Goal: Task Accomplishment & Management: Use online tool/utility

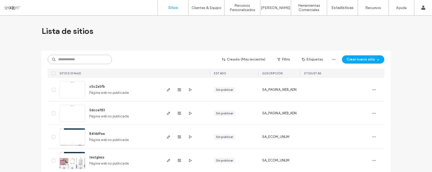
click at [73, 61] on input at bounding box center [80, 59] width 64 height 9
paste input "*********"
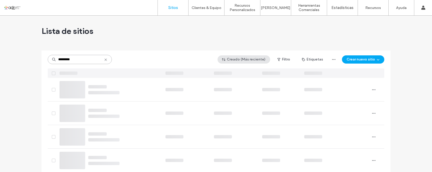
type input "*********"
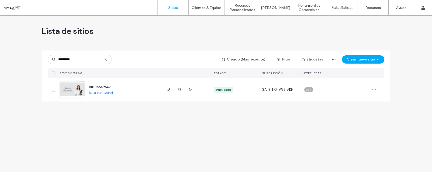
click at [71, 88] on img at bounding box center [72, 98] width 25 height 35
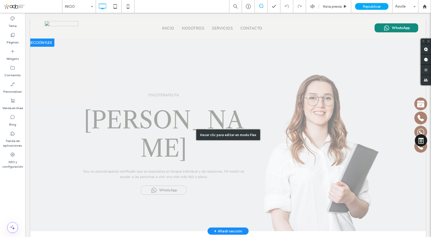
click at [135, 57] on div "Hacer clic para editar en modo Flex" at bounding box center [228, 134] width 396 height 192
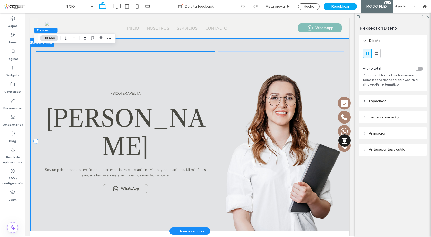
click at [200, 57] on div "PSICOTERAPEUTA [PERSON_NAME] Soy un psicoterapeuta certificado que se especiali…" at bounding box center [125, 141] width 179 height 180
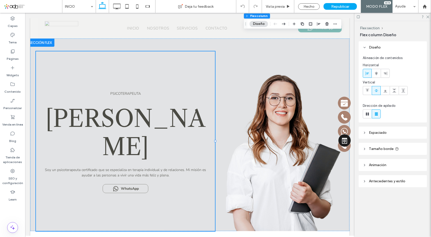
drag, startPoint x: 39, startPoint y: 41, endPoint x: 246, endPoint y: 24, distance: 208.0
click at [246, 24] on icon "Arrastrar" at bounding box center [246, 24] width 4 height 4
click at [92, 43] on div "PSICOTERAPEUTA Ester S. Dossenbach Soy un psicoterapeuta certificado que se esp…" at bounding box center [190, 134] width 308 height 192
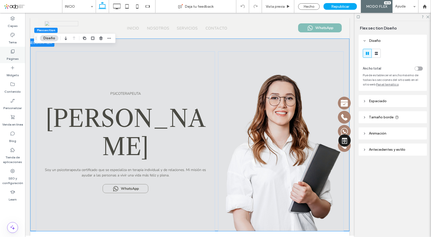
click at [13, 51] on icon at bounding box center [12, 51] width 5 height 5
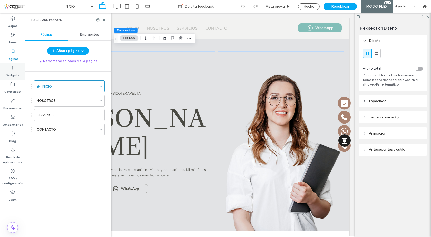
click at [13, 69] on use at bounding box center [12, 67] width 3 height 3
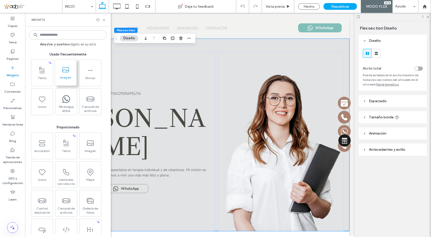
click at [68, 73] on icon at bounding box center [66, 70] width 8 height 8
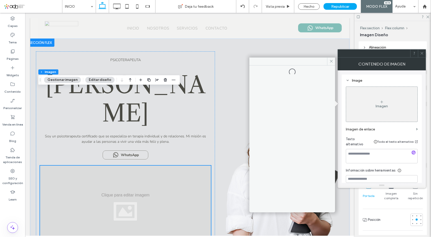
scroll to position [77, 0]
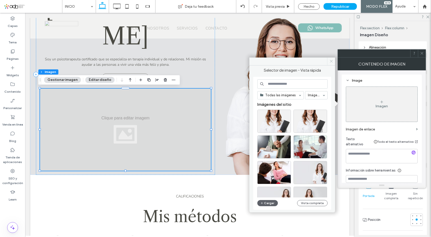
click at [331, 62] on icon at bounding box center [331, 61] width 4 height 4
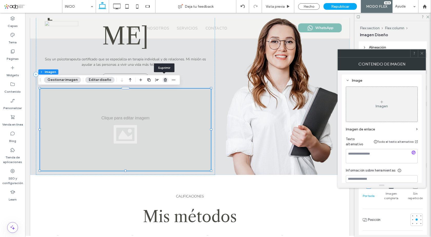
click at [164, 80] on use "button" at bounding box center [165, 79] width 3 height 3
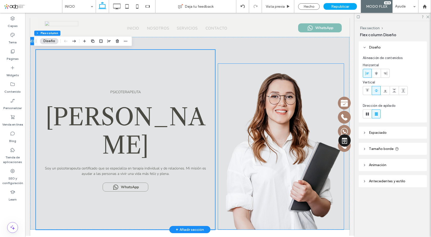
scroll to position [0, 0]
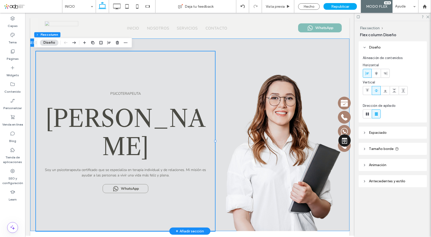
click at [230, 41] on div "PSICOTERAPEUTA Ester S. Dossenbach Soy un psicoterapeuta certificado que se esp…" at bounding box center [190, 134] width 308 height 192
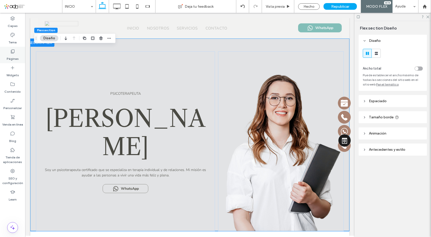
click at [13, 52] on icon at bounding box center [12, 51] width 5 height 5
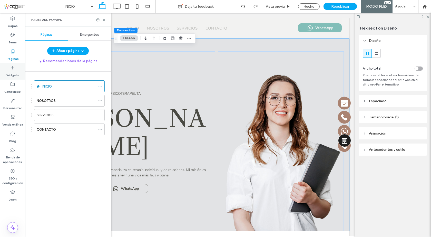
click at [12, 71] on label "Widgets" at bounding box center [12, 73] width 13 height 7
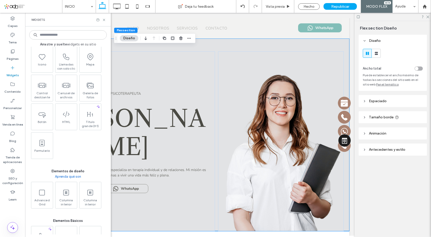
scroll to position [128, 0]
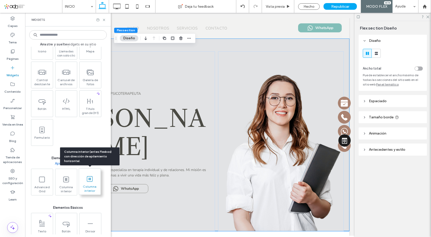
click at [91, 172] on icon at bounding box center [90, 179] width 8 height 8
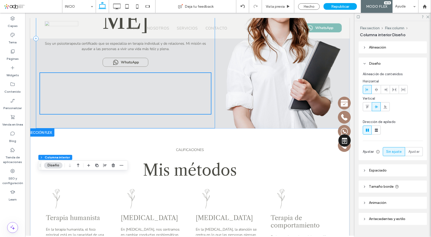
scroll to position [0, 0]
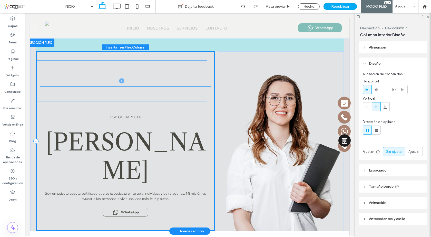
drag, startPoint x: 180, startPoint y: 193, endPoint x: 178, endPoint y: 78, distance: 115.2
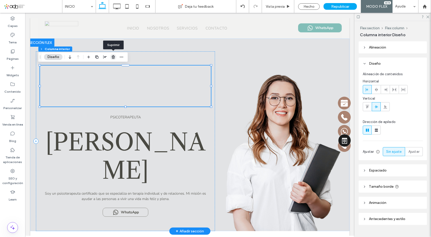
click at [113, 58] on use "button" at bounding box center [113, 56] width 3 height 3
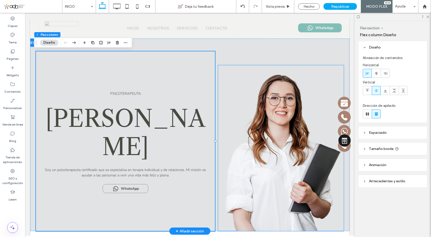
click at [258, 70] on img at bounding box center [281, 148] width 126 height 166
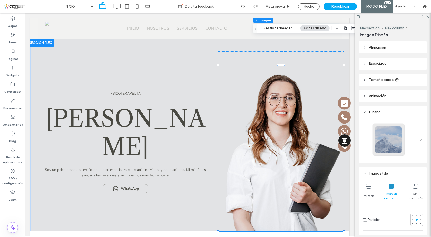
drag, startPoint x: 221, startPoint y: 53, endPoint x: 255, endPoint y: 29, distance: 41.8
click at [255, 29] on icon "Arrastrar" at bounding box center [255, 28] width 4 height 4
click at [231, 57] on div at bounding box center [281, 141] width 126 height 180
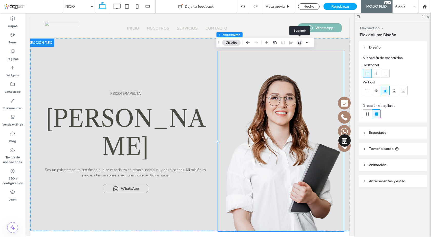
click at [299, 44] on use "button" at bounding box center [299, 42] width 3 height 3
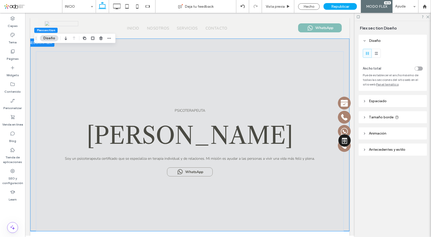
click at [338, 44] on div "Vista previa" at bounding box center [344, 95] width 12 height 102
drag, startPoint x: 38, startPoint y: 38, endPoint x: 130, endPoint y: 22, distance: 93.4
click at [94, 19] on icon "Arrastrar" at bounding box center [92, 21] width 4 height 4
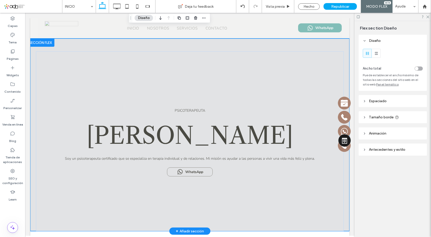
click at [49, 42] on div at bounding box center [40, 42] width 28 height 8
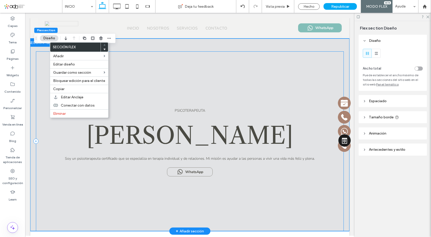
click at [271, 57] on div "PSICOTERAPEUTA Ester S. Dossenbach Soy un psicoterapeuta certificado que se esp…" at bounding box center [190, 141] width 308 height 180
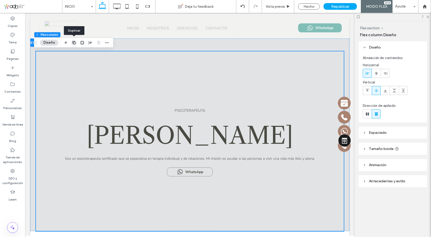
click at [74, 43] on icon "button" at bounding box center [74, 43] width 4 height 4
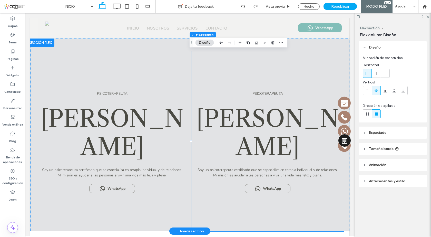
click at [44, 42] on div at bounding box center [40, 42] width 28 height 8
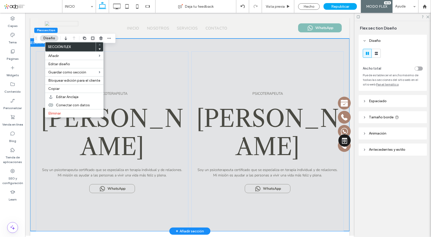
click at [137, 44] on div "PSICOTERAPEUTA Ester S. Dossenbach Soy un psicoterapeuta certificado que se esp…" at bounding box center [190, 134] width 308 height 192
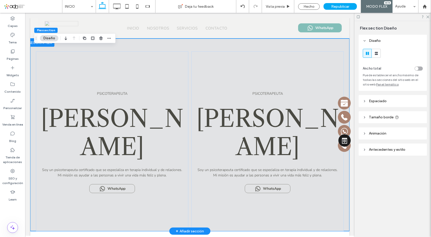
click at [34, 44] on div at bounding box center [40, 42] width 28 height 8
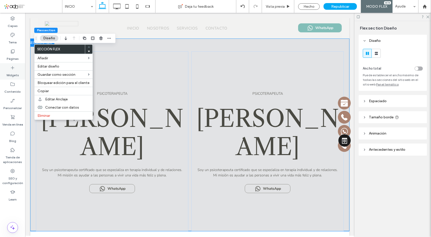
click at [13, 68] on icon at bounding box center [12, 67] width 5 height 5
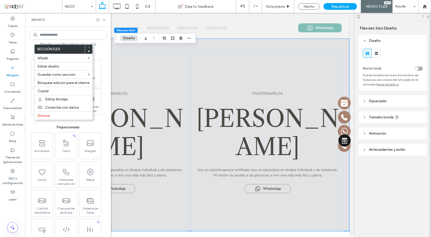
click at [109, 91] on div "Arrastre y suelte widgets en su sitio Usado frecuentemente Texto Imagen Divisor…" at bounding box center [68, 131] width 86 height 210
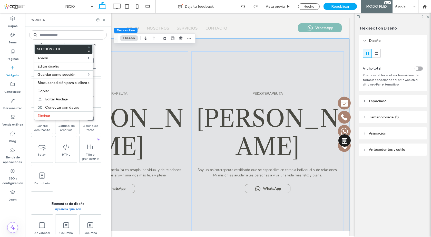
scroll to position [128, 0]
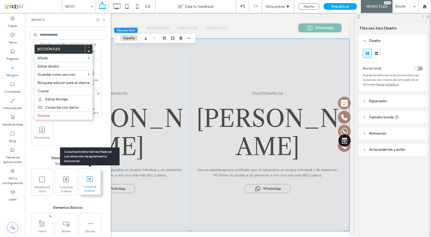
click at [90, 172] on icon at bounding box center [90, 179] width 8 height 8
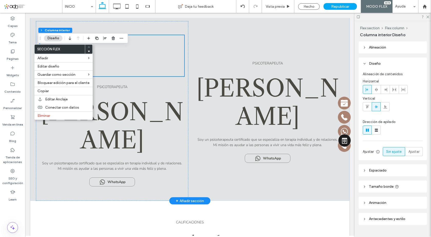
scroll to position [26, 0]
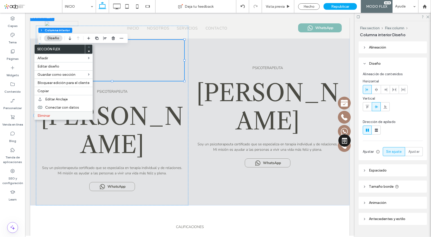
drag, startPoint x: 51, startPoint y: 115, endPoint x: 148, endPoint y: 41, distance: 121.8
click at [51, 115] on label "Eliminar" at bounding box center [63, 115] width 52 height 4
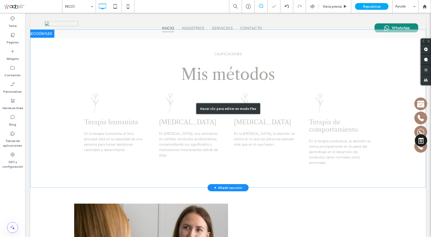
scroll to position [0, 0]
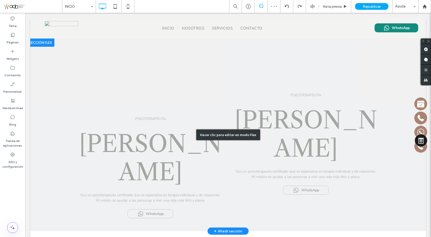
click at [173, 67] on div "Hacer clic para editar en modo Flex" at bounding box center [228, 134] width 396 height 192
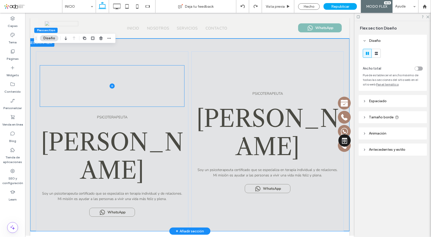
click at [158, 73] on span at bounding box center [112, 85] width 144 height 41
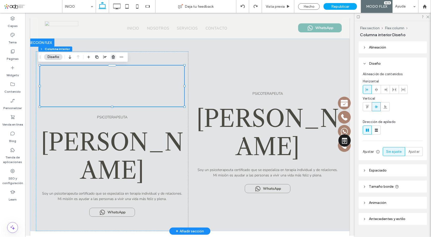
click at [114, 56] on use "button" at bounding box center [113, 56] width 3 height 3
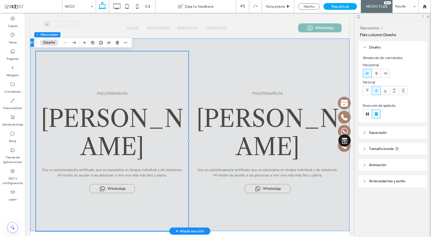
click at [217, 45] on div "PSICOTERAPEUTA Ester S. Dossenbach Soy un psicoterapeuta certificado que se esp…" at bounding box center [190, 134] width 308 height 192
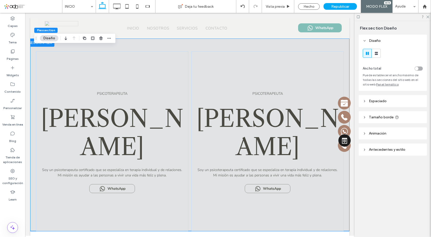
click at [383, 150] on span "Antecedentes y estilo" at bounding box center [387, 149] width 36 height 4
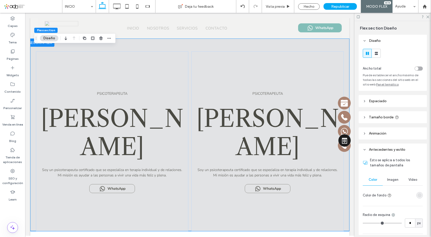
click at [393, 172] on span "Imagen" at bounding box center [392, 180] width 11 height 4
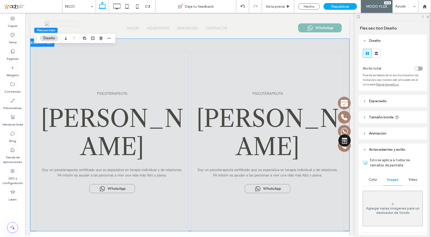
click at [397, 172] on div "Agregar varias imágenes para un deslizador de fondo" at bounding box center [393, 208] width 60 height 34
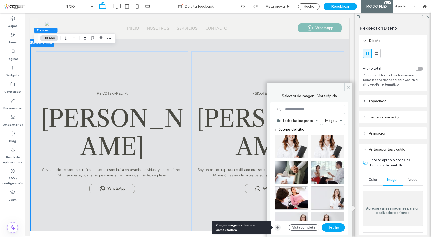
click at [278, 172] on icon "button" at bounding box center [278, 227] width 4 height 4
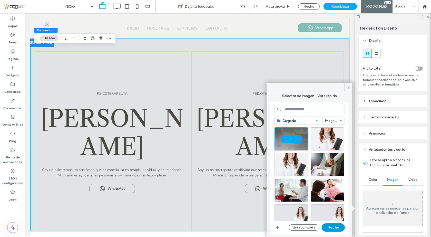
click at [334, 172] on button "Hecho" at bounding box center [333, 227] width 23 height 8
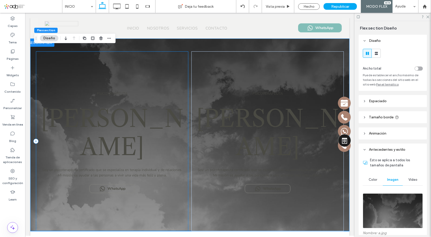
click at [167, 69] on div "PSICOTERAPEUTA Ester S. Dossenbach Soy un psicoterapeuta certificado que se esp…" at bounding box center [112, 141] width 152 height 180
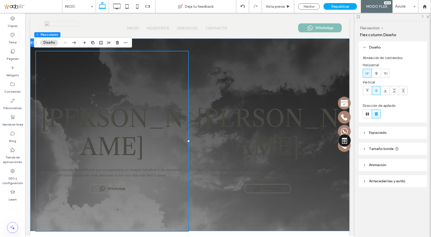
click at [365, 172] on icon at bounding box center [365, 181] width 4 height 4
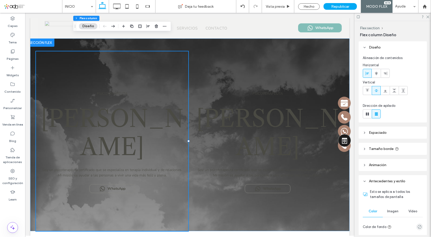
drag, startPoint x: 36, startPoint y: 42, endPoint x: 75, endPoint y: 26, distance: 42.3
click at [75, 26] on use "Arrastrar" at bounding box center [75, 26] width 1 height 3
click at [36, 42] on div at bounding box center [40, 42] width 28 height 8
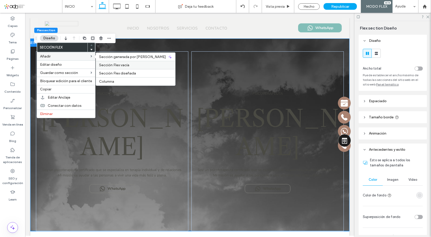
click at [122, 66] on span "Sección Flex vacía" at bounding box center [114, 65] width 30 height 4
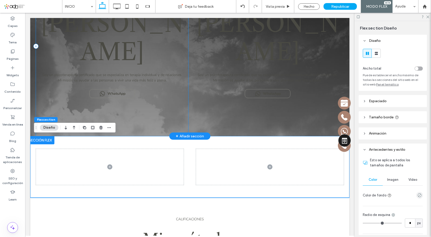
scroll to position [103, 0]
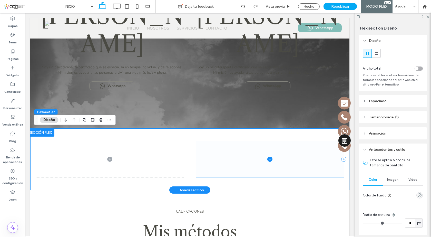
click at [269, 158] on icon at bounding box center [269, 159] width 5 height 5
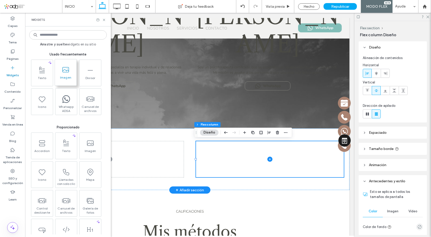
click at [65, 73] on icon at bounding box center [66, 70] width 8 height 8
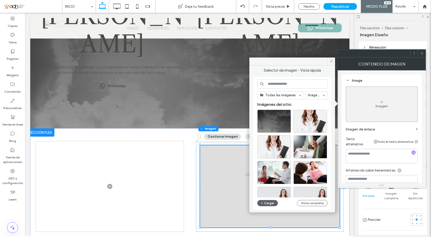
click at [233, 164] on div at bounding box center [270, 186] width 140 height 82
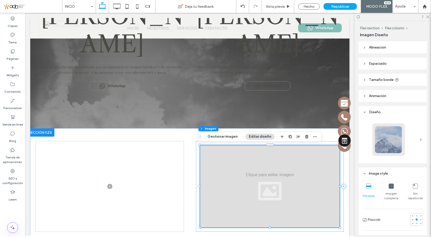
click at [238, 156] on div at bounding box center [270, 186] width 140 height 82
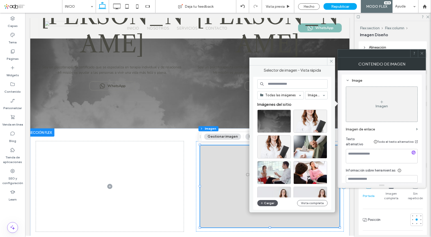
click at [267, 172] on button "Cargar" at bounding box center [267, 203] width 21 height 6
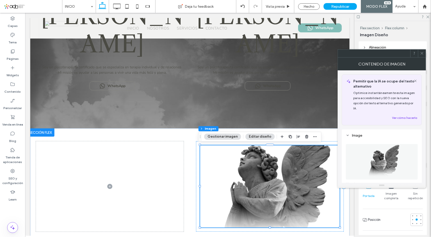
click at [420, 56] on span at bounding box center [422, 54] width 4 height 8
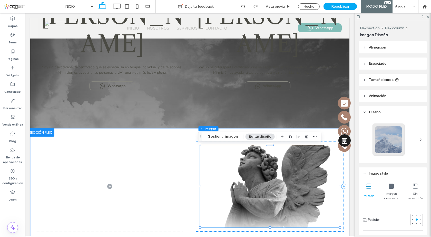
click at [389, 172] on div "Imagen completa" at bounding box center [391, 191] width 15 height 21
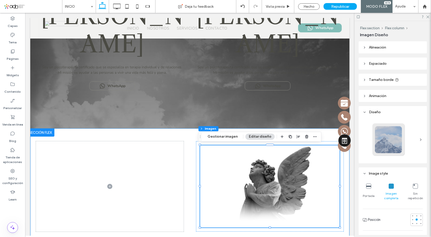
click at [186, 136] on div at bounding box center [190, 186] width 308 height 116
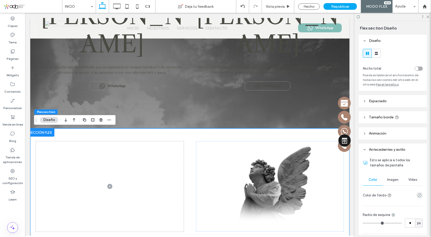
click at [377, 103] on header "Espaciado" at bounding box center [393, 101] width 68 height 12
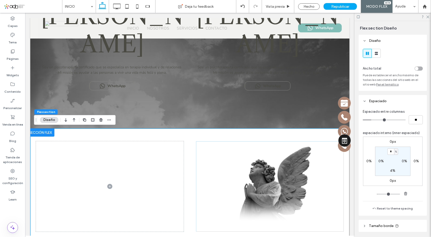
click at [394, 153] on div "%" at bounding box center [396, 151] width 4 height 6
click at [383, 153] on section "* % 0% 4% 0%" at bounding box center [392, 160] width 35 height 29
click at [390, 152] on input "*" at bounding box center [390, 151] width 7 height 6
type input "*"
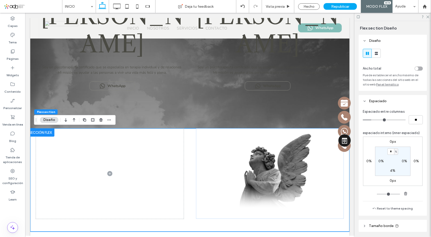
type input "*"
type input "**"
type input "*"
type input "**"
drag, startPoint x: 372, startPoint y: 119, endPoint x: 329, endPoint y: 112, distance: 44.0
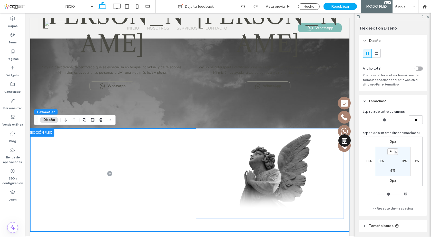
type input "*"
click at [363, 120] on input "range" at bounding box center [384, 120] width 43 height 1
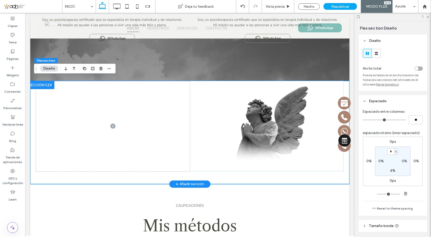
scroll to position [154, 0]
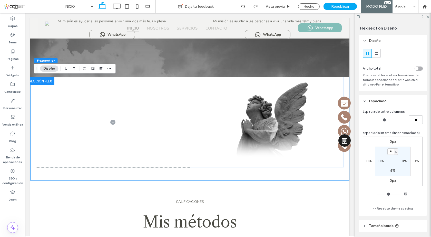
click at [390, 171] on label "4%" at bounding box center [392, 170] width 5 height 4
type input "*"
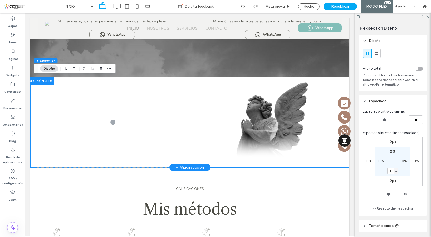
click at [33, 147] on div at bounding box center [189, 122] width 319 height 90
click at [416, 68] on div "toggle" at bounding box center [417, 69] width 4 height 4
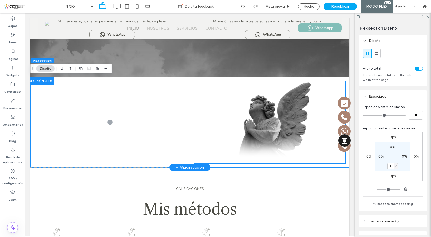
click at [208, 84] on img at bounding box center [269, 122] width 151 height 82
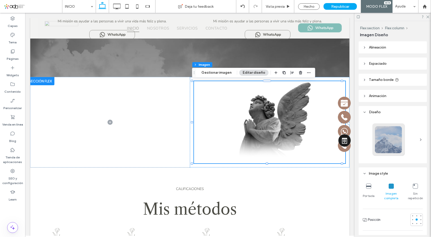
click at [383, 63] on span "Espaciado" at bounding box center [378, 63] width 18 height 4
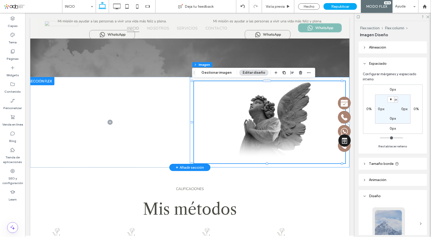
click at [190, 87] on div at bounding box center [270, 122] width 160 height 90
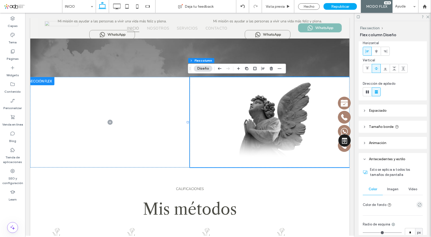
scroll to position [0, 0]
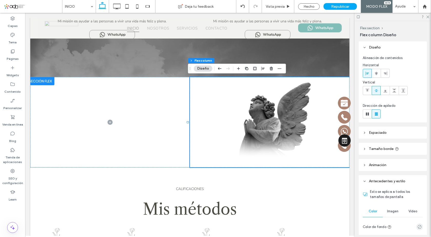
click at [391, 134] on header "Espaciado" at bounding box center [393, 132] width 68 height 12
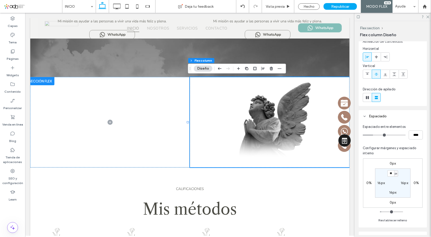
scroll to position [77, 0]
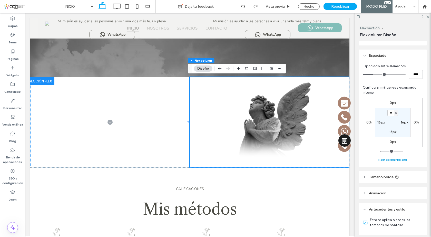
click at [396, 159] on button "Restablecer relleno" at bounding box center [392, 160] width 29 height 6
type input "*"
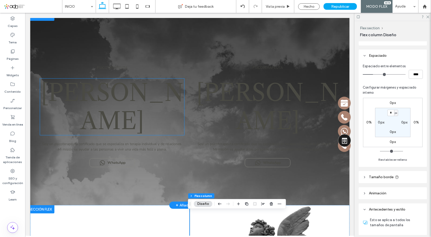
scroll to position [0, 0]
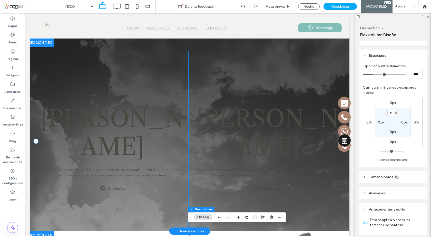
click at [170, 55] on div "PSICOTERAPEUTA Ester S. Dossenbach Soy un psicoterapeuta certificado que se esp…" at bounding box center [112, 141] width 152 height 180
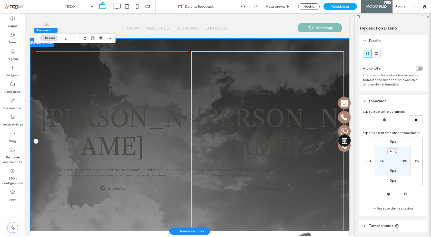
click at [177, 60] on div "PSICOTERAPEUTA Ester S. Dossenbach Soy un psicoterapeuta certificado que se esp…" at bounding box center [112, 141] width 152 height 180
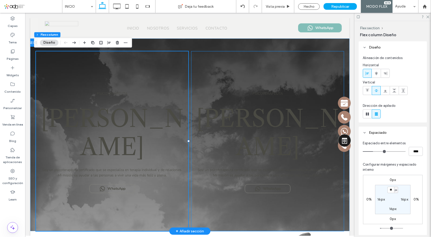
click at [200, 61] on div "PSICOTERAPEUTA Ester S. Dossenbach Soy un psicoterapeuta certificado que se esp…" at bounding box center [267, 141] width 152 height 180
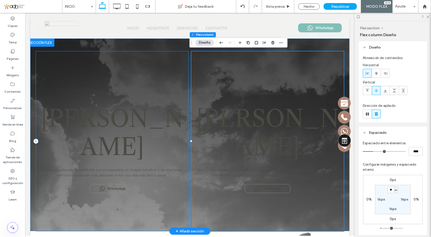
click at [181, 59] on div "PSICOTERAPEUTA Ester S. Dossenbach Soy un psicoterapeuta certificado que se esp…" at bounding box center [112, 141] width 152 height 180
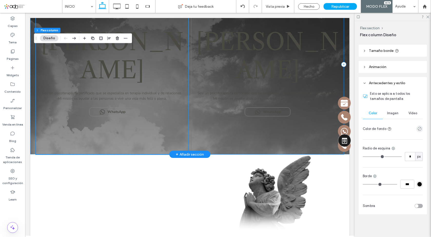
scroll to position [77, 0]
click at [283, 149] on div "PSICOTERAPEUTA Ester S. Dossenbach Soy un psicoterapeuta certificado que se esp…" at bounding box center [267, 64] width 152 height 180
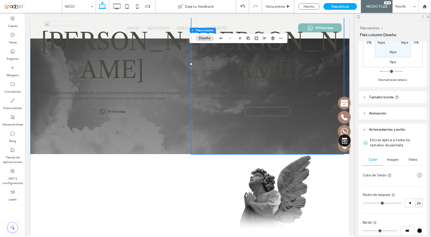
scroll to position [203, 0]
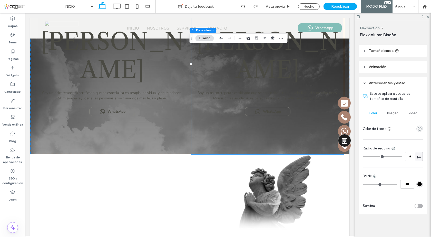
click at [392, 111] on div "Imagen" at bounding box center [393, 112] width 20 height 11
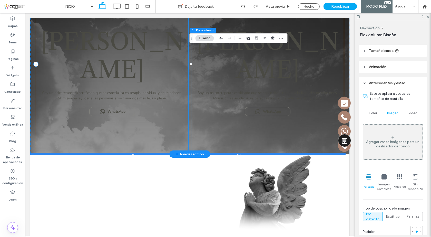
click at [85, 153] on div at bounding box center [187, 154] width 315 height 3
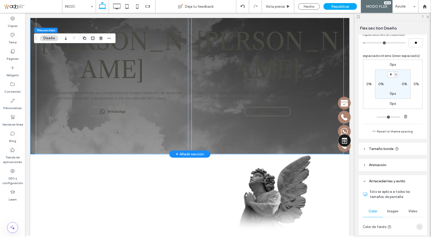
scroll to position [180, 0]
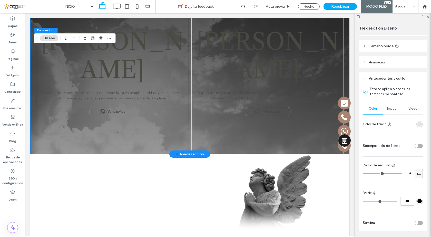
click at [389, 105] on div "Imagen" at bounding box center [393, 108] width 20 height 11
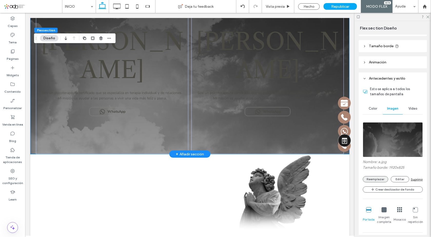
click at [374, 172] on button "Reemplazar" at bounding box center [375, 179] width 25 height 6
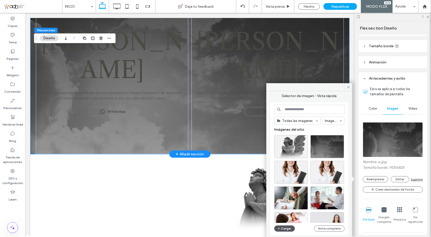
click at [289, 172] on button "Cargar" at bounding box center [284, 228] width 21 height 6
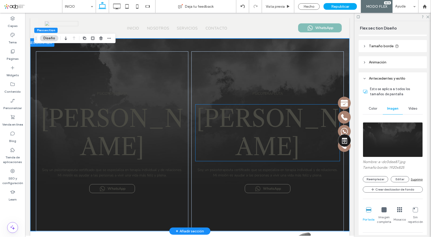
scroll to position [103, 0]
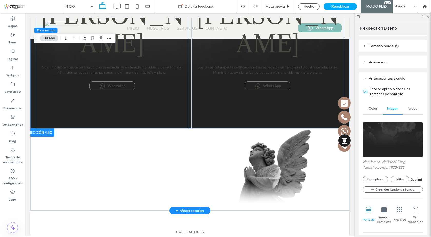
click at [41, 133] on div at bounding box center [40, 132] width 28 height 8
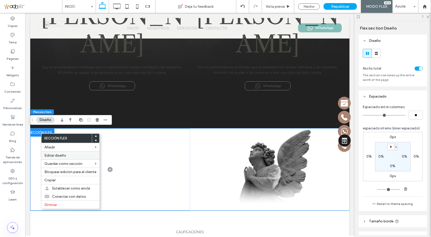
click at [62, 155] on span "Editar diseño" at bounding box center [55, 155] width 22 height 4
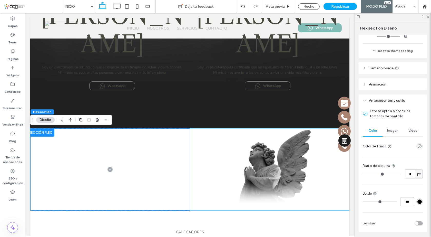
scroll to position [154, 0]
click at [418, 146] on icon "empty color" at bounding box center [419, 145] width 4 height 4
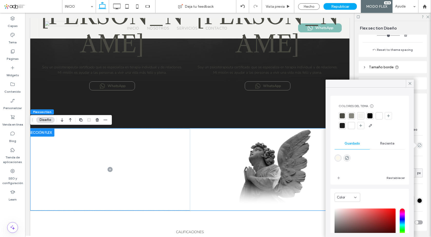
scroll to position [41, 0]
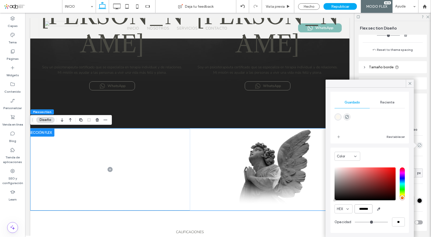
click at [366, 172] on input "*******" at bounding box center [364, 208] width 18 height 9
paste input "color picker textbox"
type input "*******"
type input "***"
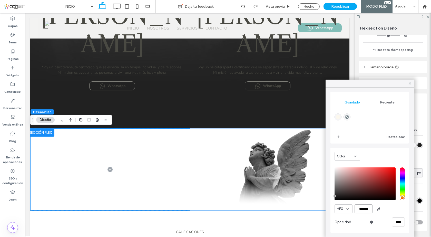
type input "****"
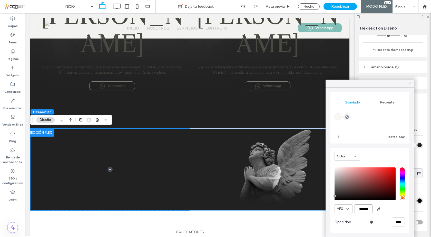
type input "*******"
click at [412, 83] on div at bounding box center [410, 84] width 8 height 8
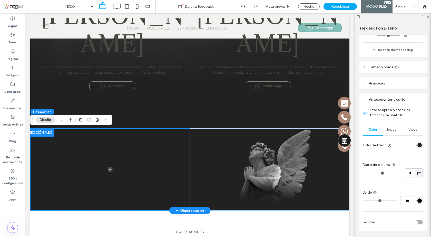
click at [268, 150] on img at bounding box center [270, 169] width 160 height 82
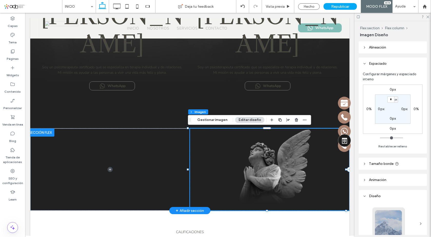
click at [287, 164] on img at bounding box center [270, 169] width 160 height 82
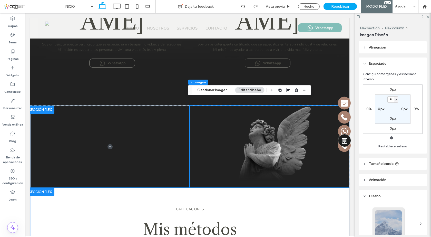
scroll to position [154, 0]
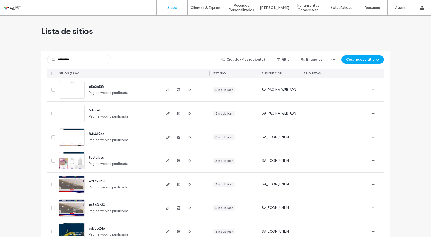
type input "*********"
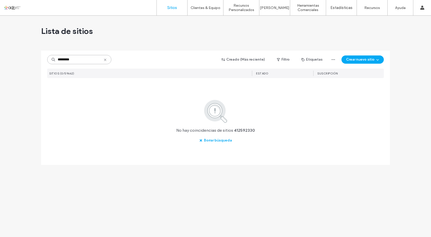
drag, startPoint x: 81, startPoint y: 60, endPoint x: 0, endPoint y: 53, distance: 81.2
click at [0, 53] on div "Lista de sitios ********* Creado (Más reciente) Filtro Etiquetas Crear nuevo si…" at bounding box center [215, 126] width 431 height 221
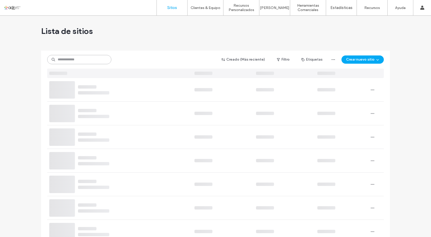
paste input "*********"
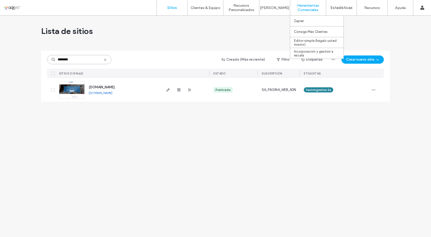
type input "********"
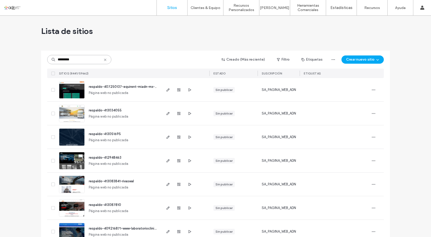
paste input "*********"
type input "**********"
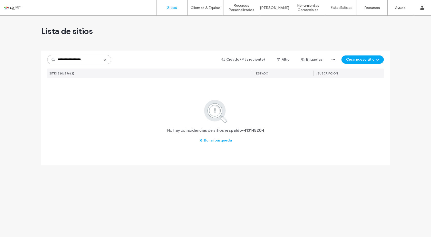
drag, startPoint x: 96, startPoint y: 60, endPoint x: 42, endPoint y: 61, distance: 54.4
click at [42, 61] on div "**********" at bounding box center [215, 108] width 349 height 114
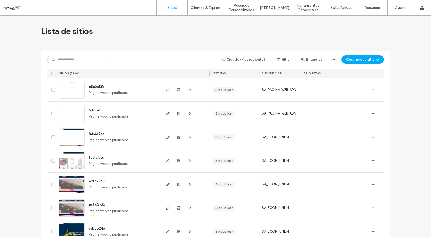
click at [60, 60] on input at bounding box center [79, 59] width 64 height 9
paste input "**********"
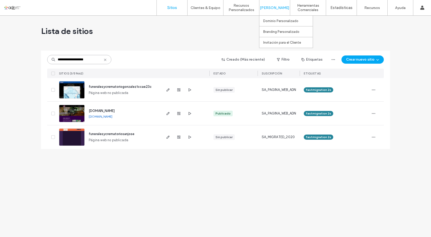
type input "**********"
click at [104, 60] on icon at bounding box center [105, 60] width 4 height 4
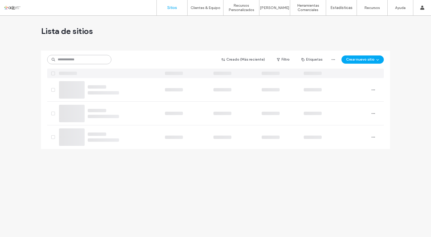
paste input "*********"
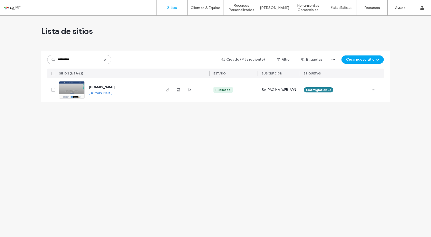
type input "*********"
click at [78, 90] on img at bounding box center [71, 98] width 25 height 35
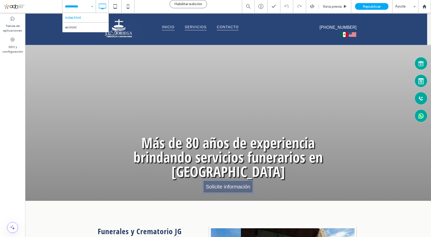
click at [8, 128] on div "Tienda de aplicaciones SEO y configuración" at bounding box center [12, 125] width 25 height 224
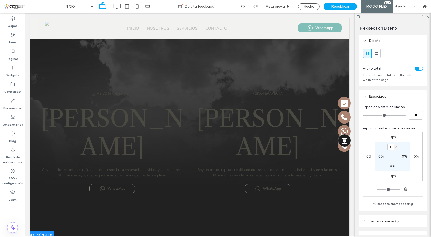
type input "***"
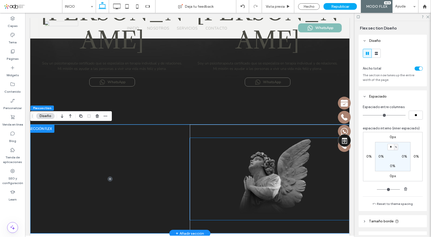
scroll to position [77, 0]
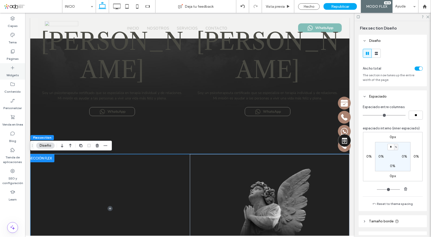
click at [13, 72] on label "Widgets" at bounding box center [12, 73] width 13 height 7
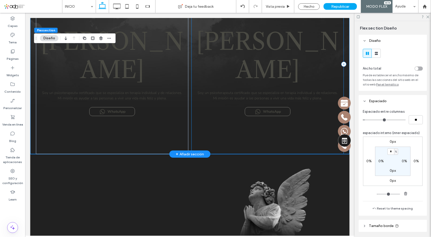
scroll to position [87, 0]
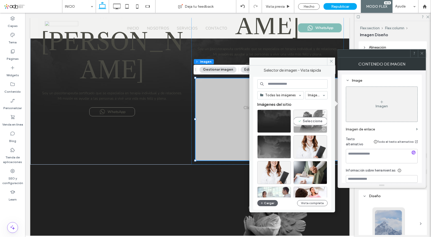
click at [310, 122] on div "Seleccione" at bounding box center [311, 121] width 34 height 23
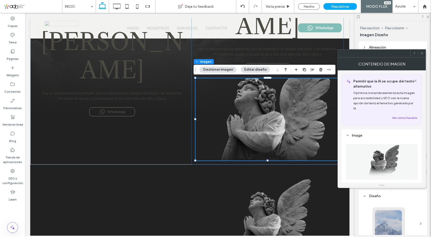
drag, startPoint x: 423, startPoint y: 55, endPoint x: 168, endPoint y: 181, distance: 285.1
click at [423, 55] on icon at bounding box center [422, 53] width 4 height 4
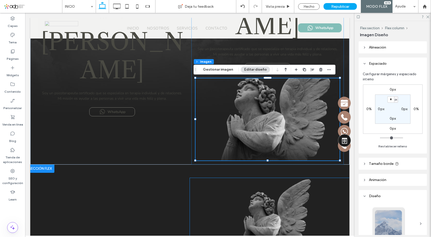
click at [249, 185] on img at bounding box center [270, 219] width 160 height 82
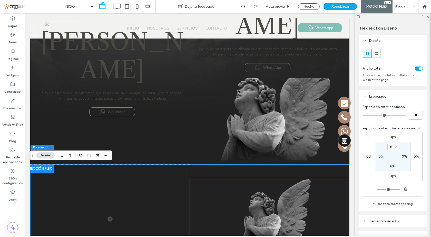
scroll to position [125, 0]
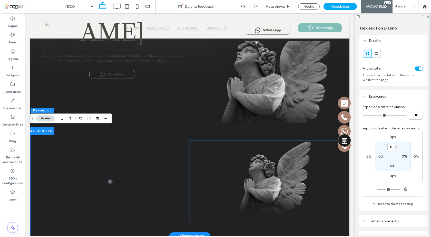
click at [216, 154] on img at bounding box center [270, 181] width 160 height 82
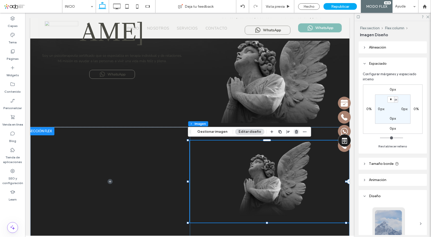
click at [295, 131] on icon "button" at bounding box center [297, 132] width 4 height 4
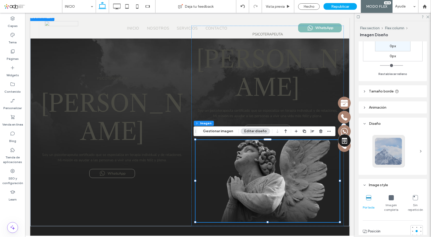
scroll to position [103, 0]
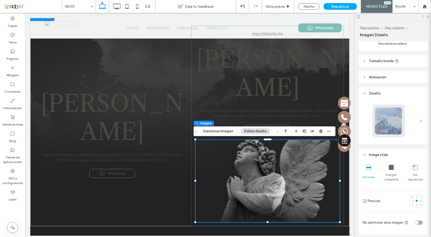
click at [390, 168] on icon at bounding box center [391, 167] width 5 height 5
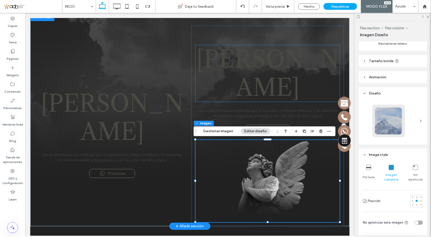
click at [277, 51] on span "Ester S. Dossenbach" at bounding box center [267, 73] width 143 height 56
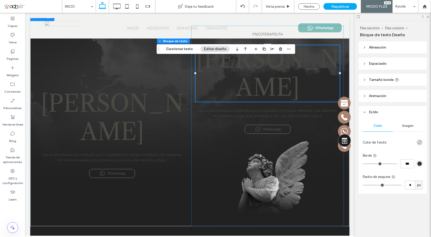
drag, startPoint x: 194, startPoint y: 38, endPoint x: 90, endPoint y: 59, distance: 106.9
click at [157, 51] on icon "Arrastrar" at bounding box center [159, 49] width 4 height 4
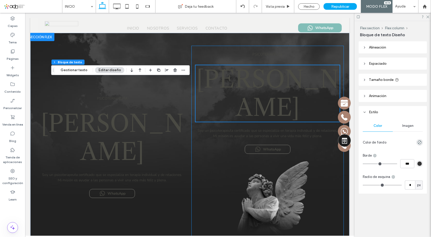
scroll to position [0, 0]
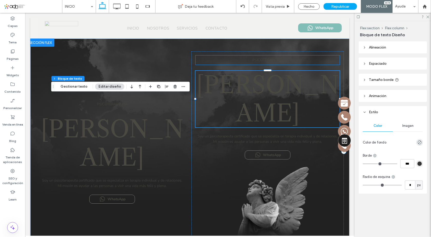
click at [286, 59] on p "PSICOTERAPEUTA" at bounding box center [267, 59] width 144 height 9
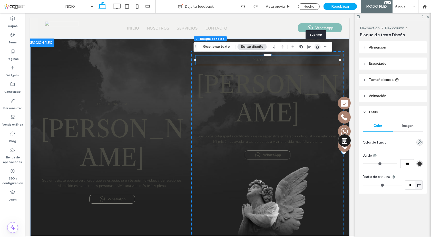
click at [316, 46] on use "button" at bounding box center [317, 46] width 3 height 3
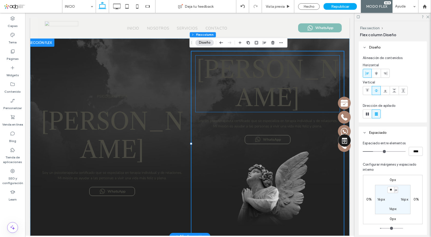
click at [306, 66] on span "Ester S. Dossenbach" at bounding box center [267, 83] width 143 height 56
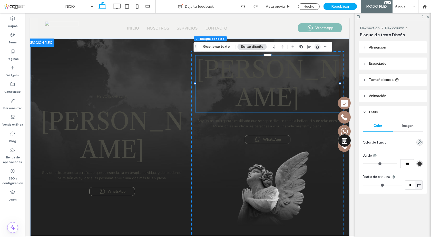
click at [317, 47] on icon "button" at bounding box center [318, 47] width 4 height 4
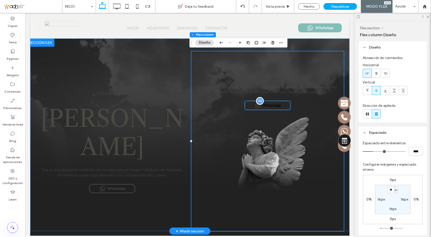
click at [271, 105] on span "WhatsApp" at bounding box center [272, 105] width 18 height 5
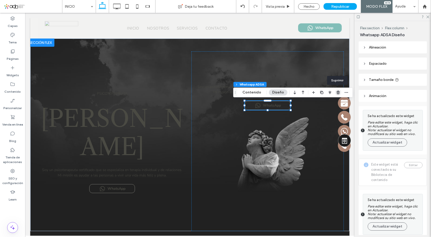
click at [337, 92] on use "button" at bounding box center [338, 92] width 3 height 3
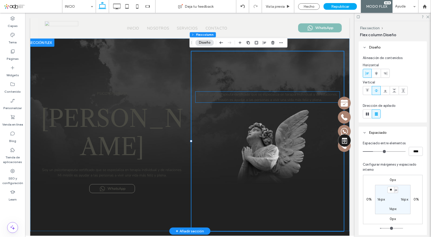
click at [290, 94] on span "Soy un psicoterapeuta certificado que se especializa en terapia individual y de…" at bounding box center [268, 97] width 140 height 10
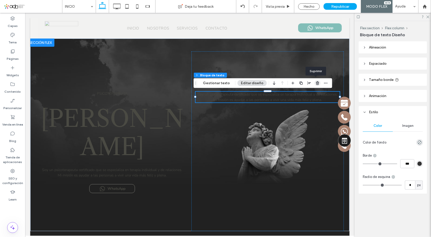
click at [316, 83] on use "button" at bounding box center [317, 82] width 3 height 3
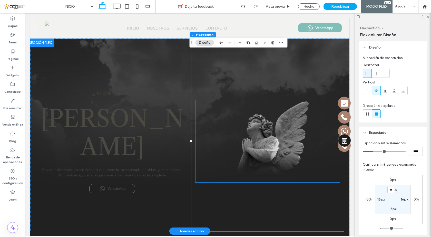
click at [284, 138] on img at bounding box center [267, 141] width 144 height 82
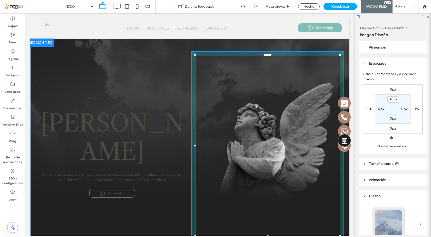
drag, startPoint x: 267, startPoint y: 182, endPoint x: 274, endPoint y: 200, distance: 19.4
click at [270, 230] on div "PSICOTERAPEUTA Ester S. Dossenbach Soy un psicoterapeuta certificado que se esp…" at bounding box center [189, 139] width 319 height 202
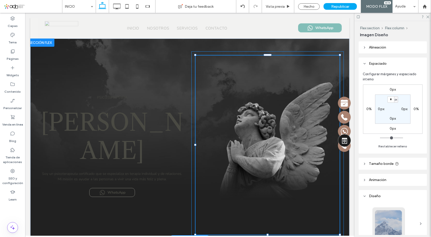
type input "***"
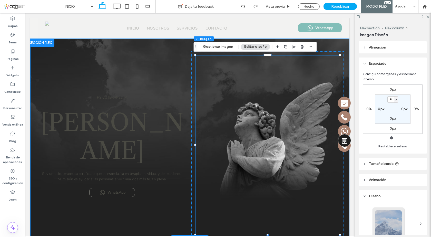
click at [154, 42] on div "PSICOTERAPEUTA Ester S. Dossenbach Soy un psicoterapeuta certificado que se esp…" at bounding box center [190, 138] width 308 height 200
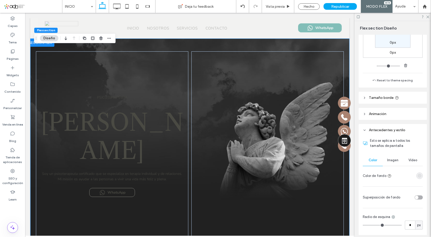
scroll to position [128, 0]
click at [389, 161] on span "Imagen" at bounding box center [392, 160] width 11 height 4
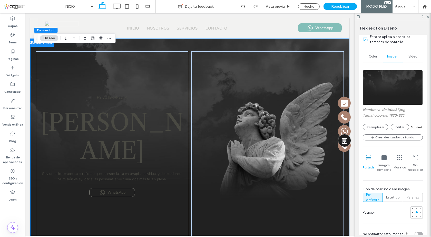
scroll to position [257, 0]
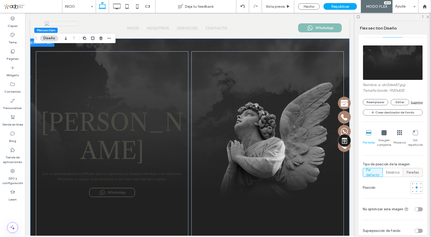
click at [411, 171] on span "Parallax" at bounding box center [413, 172] width 13 height 5
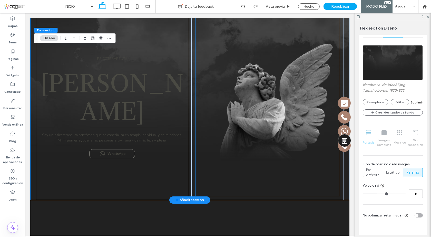
scroll to position [0, 0]
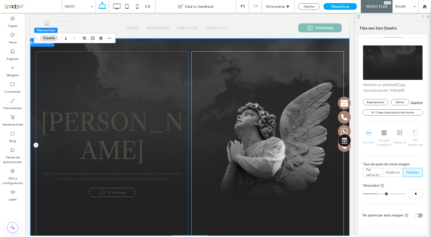
click at [182, 55] on div "PSICOTERAPEUTA Ester S. Dossenbach Soy un psicoterapeuta certificado que se esp…" at bounding box center [112, 144] width 152 height 187
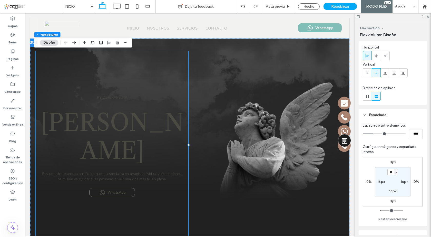
scroll to position [26, 0]
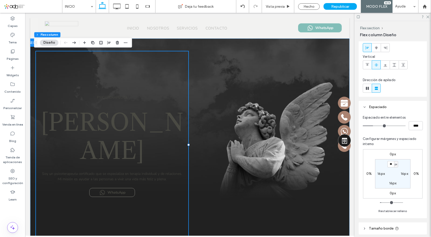
click at [402, 174] on label "16px" at bounding box center [404, 173] width 7 height 4
type input "****"
type input "*"
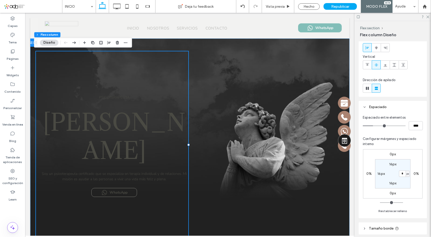
type input "*"
click at [413, 182] on div "0px 0% 0px 0% 16px * px 16px 16px" at bounding box center [393, 173] width 60 height 49
click at [415, 172] on label "0%" at bounding box center [416, 173] width 5 height 4
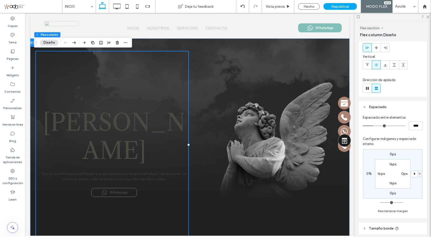
click at [419, 176] on span "%" at bounding box center [420, 173] width 2 height 5
click at [418, 182] on div "px % vh vw" at bounding box center [417, 195] width 7 height 36
click at [417, 182] on div "px % vh vw" at bounding box center [417, 195] width 7 height 36
click at [415, 165] on div "0px * % 0px 0% 16px 0px 16px 16px" at bounding box center [393, 173] width 60 height 49
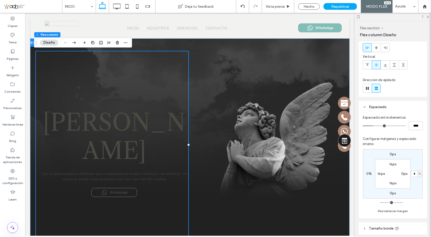
click at [418, 174] on div "%" at bounding box center [420, 174] width 4 height 6
click at [420, 182] on div "px % vh vw" at bounding box center [417, 195] width 7 height 36
click at [406, 196] on div "0px * % 0px 0% 16px 0px 16px 16px" at bounding box center [393, 173] width 60 height 49
click at [417, 175] on input "*" at bounding box center [414, 174] width 7 height 6
type input "*"
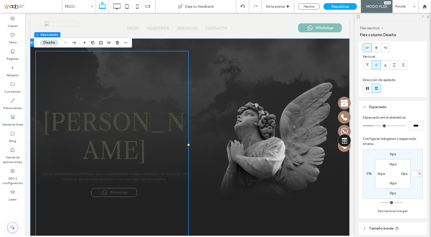
click at [416, 186] on div "0px % 0px 0% 16px 0px 16px 16px" at bounding box center [393, 173] width 60 height 49
click at [412, 152] on div "0px % 0px 0% 16px 0px 16px 16px" at bounding box center [393, 173] width 60 height 49
click at [126, 100] on p "PSICOTERAPEUTA" at bounding box center [114, 97] width 148 height 9
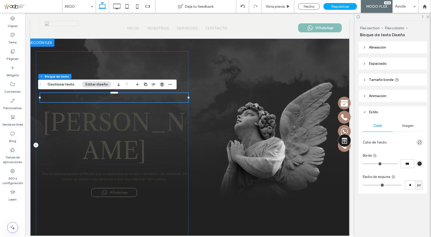
click at [161, 83] on use "button" at bounding box center [161, 84] width 3 height 3
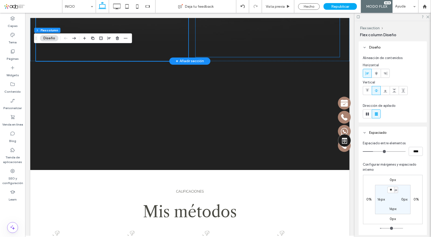
scroll to position [205, 0]
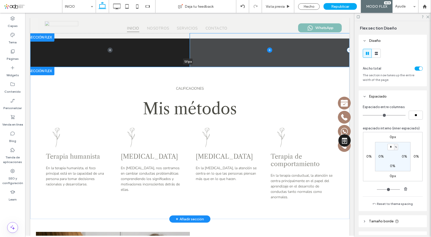
drag, startPoint x: 272, startPoint y: 141, endPoint x: 259, endPoint y: 69, distance: 73.2
click at [261, 66] on div at bounding box center [187, 67] width 315 height 3
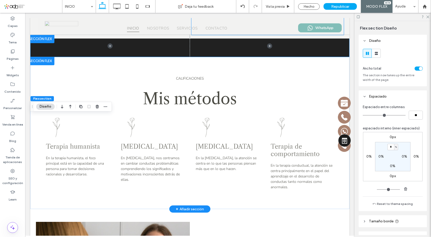
type input "**"
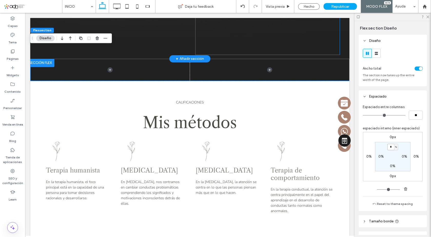
scroll to position [128, 0]
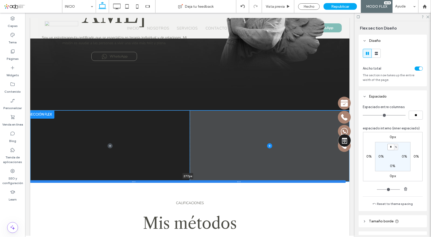
drag, startPoint x: 217, startPoint y: 131, endPoint x: 220, endPoint y: 181, distance: 49.4
click at [220, 181] on div at bounding box center [187, 181] width 315 height 3
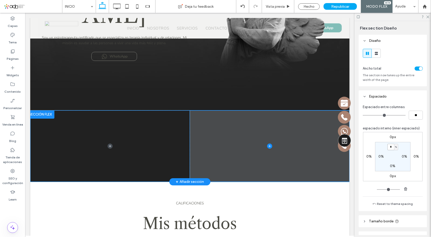
type input "***"
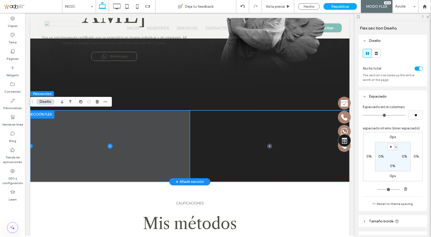
click at [32, 146] on icon at bounding box center [30, 145] width 5 height 5
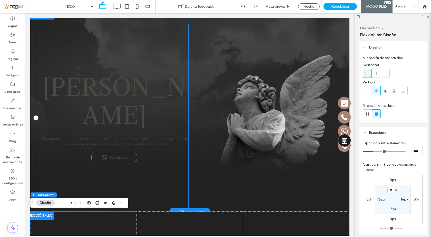
scroll to position [26, 0]
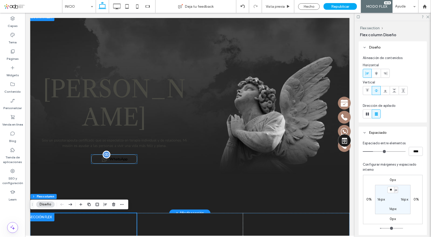
click at [124, 160] on span "WhatsApp" at bounding box center [119, 159] width 18 height 5
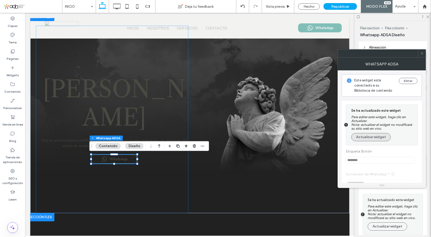
click at [370, 134] on button "Actualizar widget" at bounding box center [371, 137] width 40 height 8
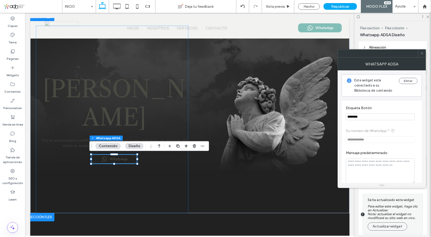
click at [387, 164] on textarea "Mensaje predeterminado" at bounding box center [380, 171] width 69 height 26
paste textarea "**********"
type textarea "**********"
click at [399, 148] on section "**********" at bounding box center [382, 167] width 72 height 38
click at [423, 53] on icon at bounding box center [422, 53] width 4 height 4
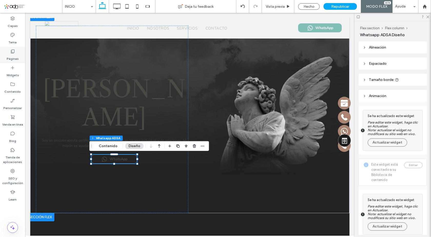
click at [15, 52] on div "Páginas" at bounding box center [12, 55] width 25 height 16
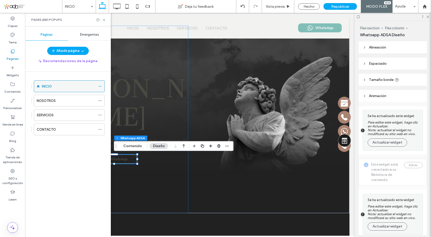
click at [100, 84] on icon at bounding box center [100, 86] width 4 height 4
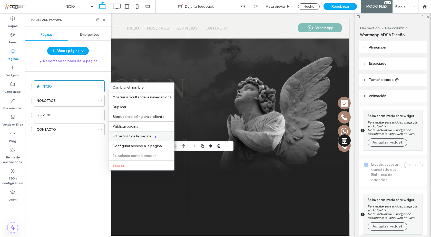
click at [141, 138] on span "Editar SEO de la página" at bounding box center [131, 136] width 39 height 4
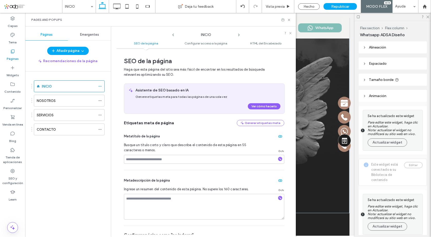
scroll to position [3, 0]
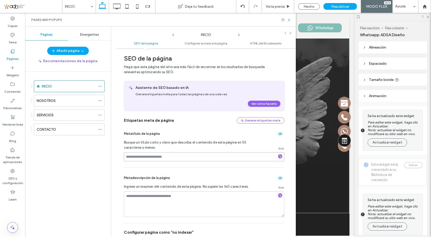
click at [143, 158] on input at bounding box center [204, 156] width 160 height 9
paste input "**********"
type input "**********"
click at [197, 171] on div "Metadescripción de la página Ingrese un resumen del contenido de esta página. N…" at bounding box center [204, 195] width 160 height 55
click at [140, 196] on textarea at bounding box center [204, 204] width 160 height 26
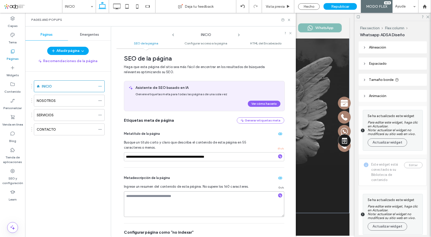
paste textarea "**********"
type textarea "**********"
click at [187, 177] on div "Metadescripción de la página" at bounding box center [204, 178] width 160 height 8
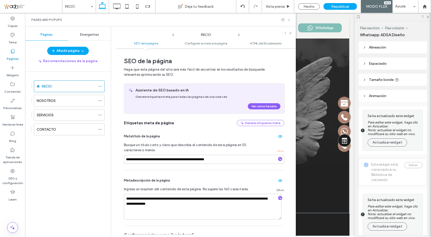
click at [289, 19] on icon at bounding box center [289, 20] width 4 height 4
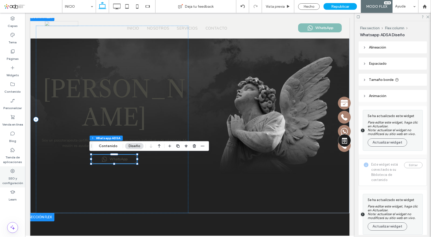
click at [13, 174] on label "SEO y configuración" at bounding box center [12, 179] width 25 height 12
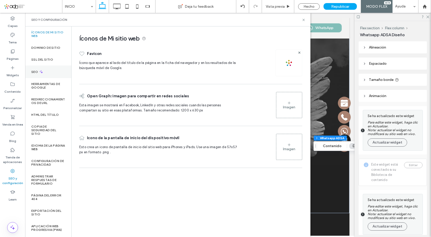
click at [45, 74] on div "SEO" at bounding box center [48, 71] width 46 height 13
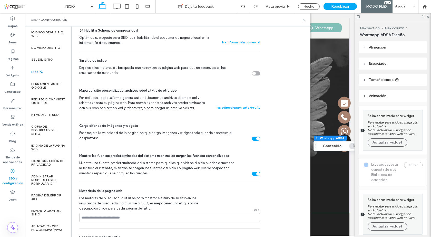
scroll to position [231, 0]
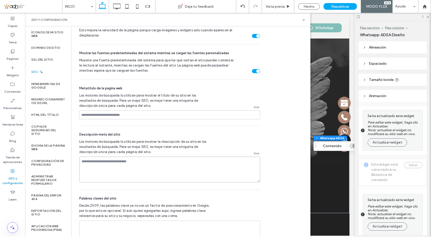
click at [108, 164] on textarea at bounding box center [169, 170] width 181 height 26
paste textarea "**********"
type textarea "**********"
click at [111, 116] on input at bounding box center [169, 114] width 181 height 9
click at [91, 115] on input at bounding box center [169, 114] width 181 height 9
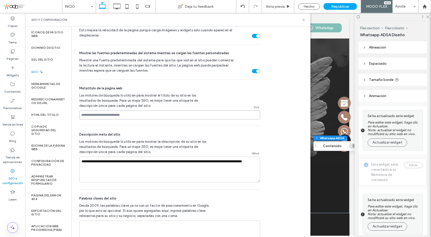
paste input "**********"
type input "**********"
click at [188, 127] on div "**********" at bounding box center [169, 158] width 181 height 64
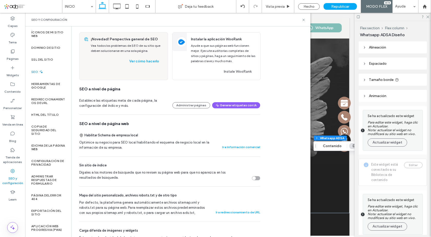
scroll to position [0, 0]
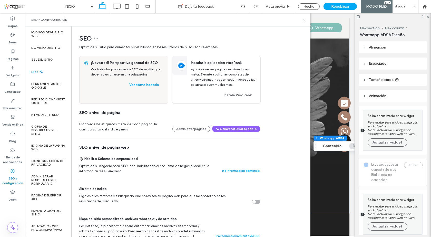
click at [303, 20] on icon at bounding box center [304, 20] width 4 height 4
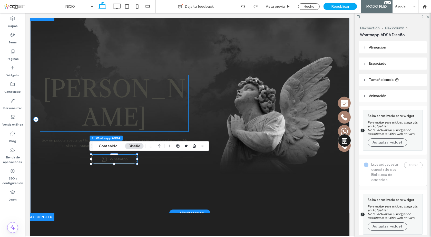
click at [125, 100] on span "Ester S. Dossenbach" at bounding box center [114, 103] width 143 height 56
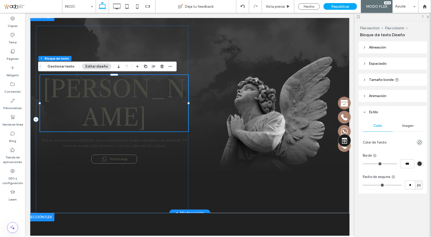
click at [125, 100] on span "Ester S. Dossenbach" at bounding box center [114, 103] width 143 height 56
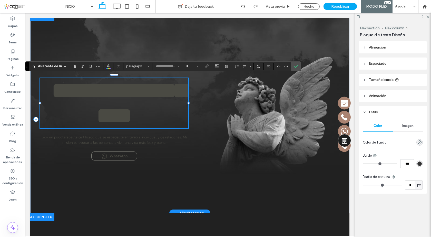
type input "**********"
type input "**"
click at [146, 90] on span "**********" at bounding box center [118, 103] width 135 height 48
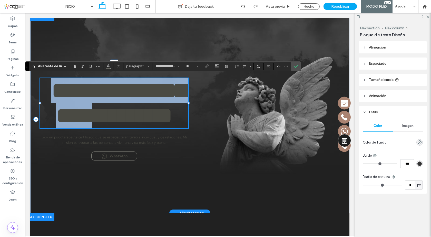
type input "**********"
type input "**"
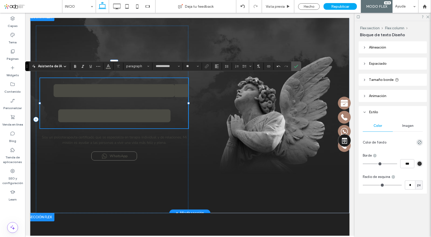
type input "**********"
type input "**"
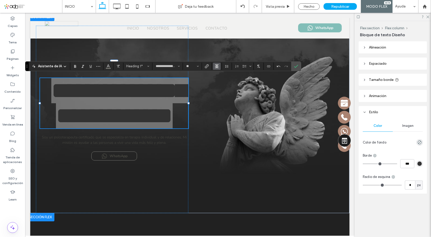
click at [217, 66] on icon "Alineación" at bounding box center [217, 66] width 4 height 4
click at [220, 73] on use "ui.textEditor.alignment.left" at bounding box center [221, 75] width 4 height 4
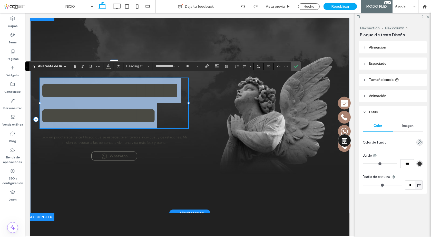
click at [125, 127] on h1 "**********" at bounding box center [114, 103] width 148 height 50
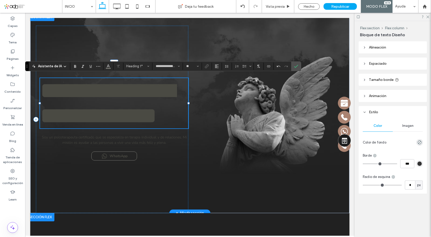
click at [69, 93] on span "**********" at bounding box center [107, 103] width 135 height 48
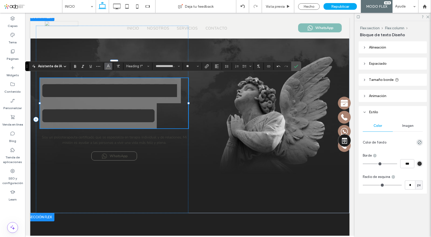
click at [106, 64] on icon "Color" at bounding box center [108, 66] width 4 height 4
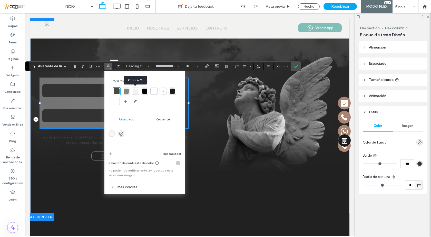
click at [134, 91] on div at bounding box center [135, 91] width 5 height 5
click at [296, 67] on icon "Confirmar" at bounding box center [296, 66] width 4 height 4
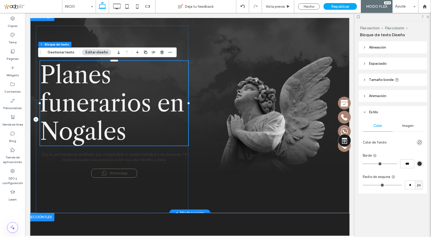
click at [108, 111] on span "Planes funerarios en Nogales" at bounding box center [112, 103] width 144 height 85
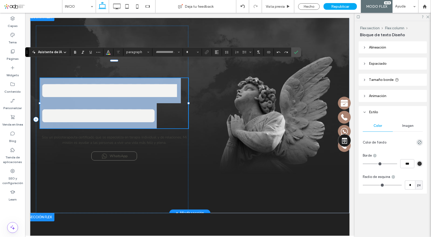
type input "**********"
type input "**"
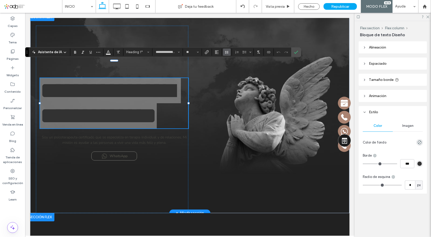
click at [227, 55] on span "Altura de la línea" at bounding box center [227, 52] width 4 height 7
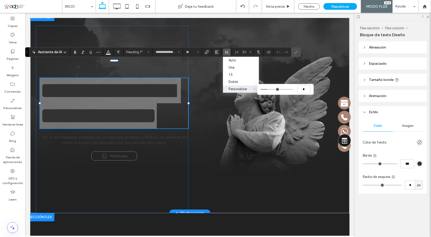
type input "***"
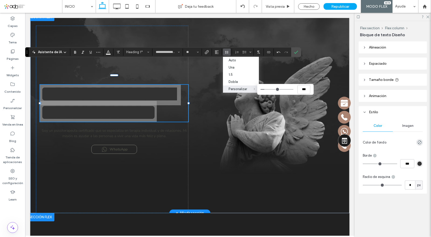
type input "***"
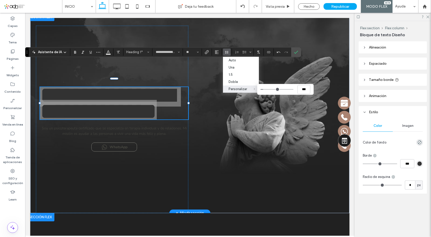
type input "***"
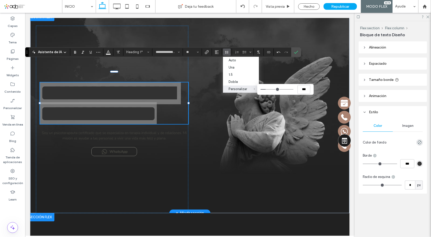
type input "***"
click at [267, 89] on input "Personalizar ***" at bounding box center [276, 89] width 33 height 1
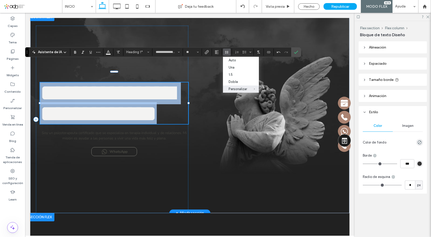
click at [158, 105] on span "**********" at bounding box center [107, 103] width 135 height 44
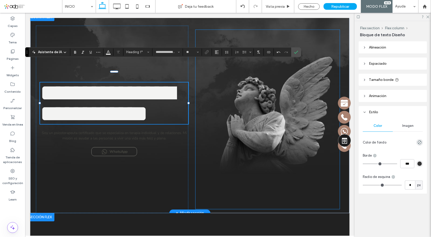
scroll to position [4, 0]
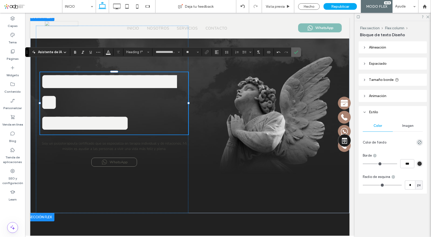
click at [299, 53] on label "Confirmar" at bounding box center [296, 51] width 8 height 9
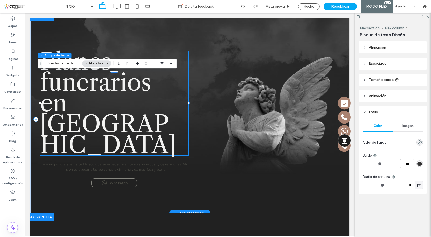
click at [145, 34] on div "Planes funerarios ﻿ en Nogales Soy un psicoterapeuta certificado que se especia…" at bounding box center [112, 119] width 152 height 187
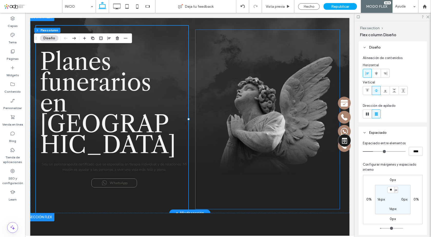
click at [266, 104] on img at bounding box center [267, 119] width 144 height 179
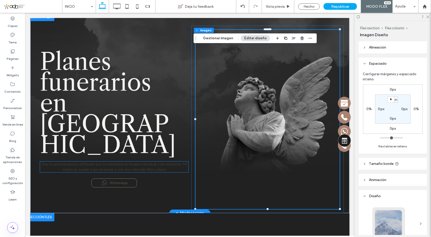
click at [116, 162] on span "Soy un psicoterapeuta certificado que se especializa en terapia individual y de…" at bounding box center [114, 167] width 145 height 10
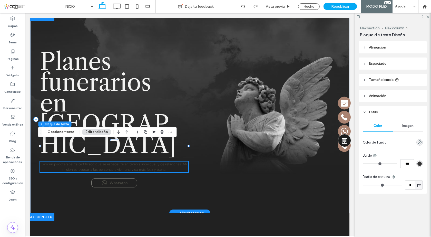
click at [116, 162] on span "Soy un psicoterapeuta certificado que se especializa en terapia individual y de…" at bounding box center [114, 167] width 145 height 10
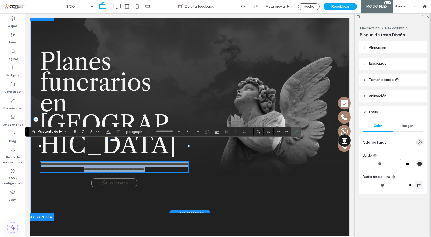
type input "**********"
type input "**"
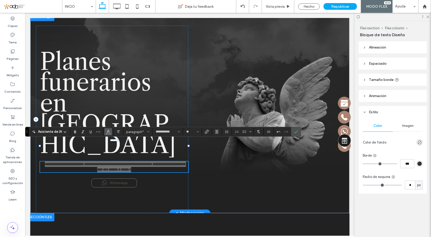
click at [108, 132] on icon "Color" at bounding box center [108, 131] width 4 height 4
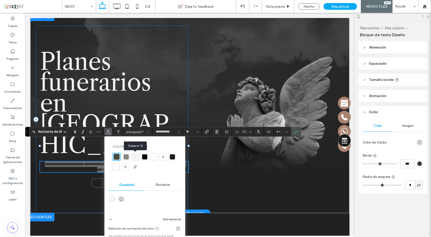
click at [135, 156] on div at bounding box center [135, 156] width 5 height 5
click at [296, 133] on icon "Confirmar" at bounding box center [296, 132] width 4 height 4
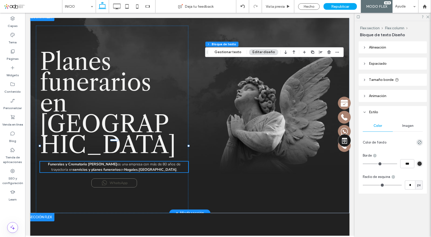
drag, startPoint x: 40, startPoint y: 134, endPoint x: 231, endPoint y: 45, distance: 210.9
click at [209, 47] on div "Arrastrar" at bounding box center [208, 51] width 4 height 9
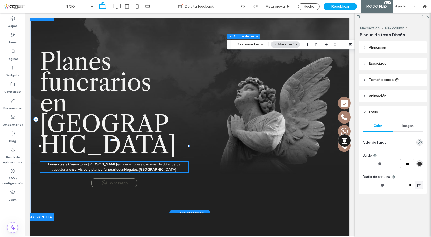
click at [162, 161] on p "Funerales y Crematorio Noriega es una empresa con más de 80 años de trayectoria…" at bounding box center [114, 166] width 148 height 11
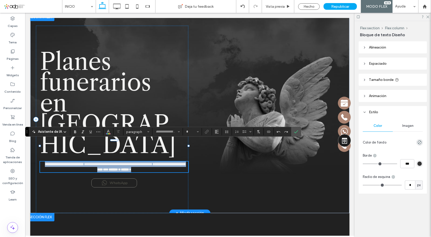
type input "**********"
type input "**"
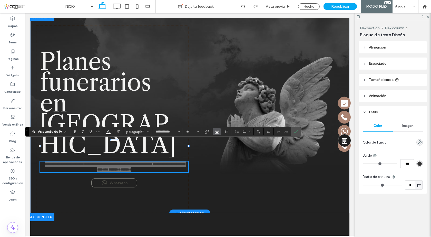
click at [217, 131] on icon "Alineación" at bounding box center [217, 132] width 4 height 4
click at [222, 138] on div "ui.textEditor.alignment.left" at bounding box center [222, 140] width 7 height 4
drag, startPoint x: 296, startPoint y: 132, endPoint x: 272, endPoint y: 60, distance: 76.0
click at [296, 132] on use "Confirmar" at bounding box center [296, 131] width 4 height 3
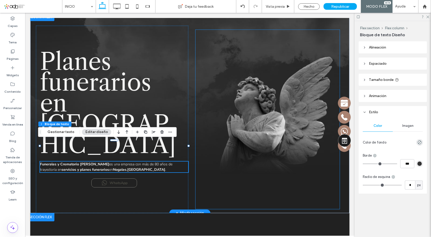
click at [248, 78] on img at bounding box center [267, 119] width 144 height 179
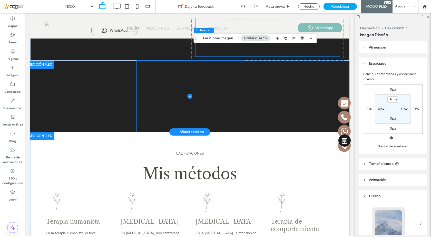
scroll to position [180, 0]
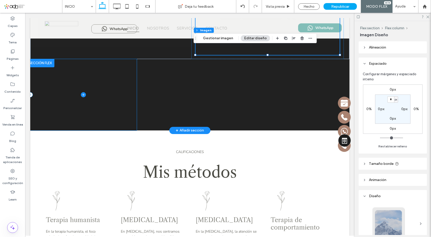
click at [82, 94] on icon at bounding box center [83, 94] width 5 height 5
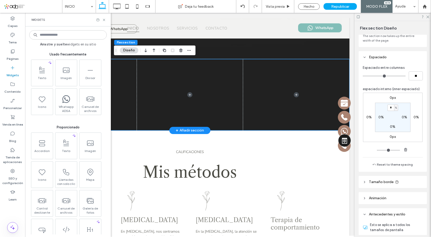
scroll to position [77, 0]
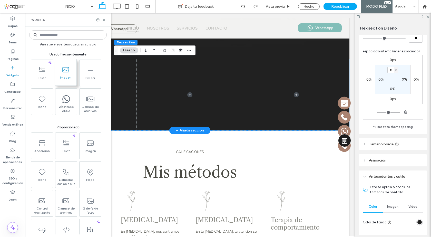
click at [70, 72] on span at bounding box center [66, 70] width 22 height 12
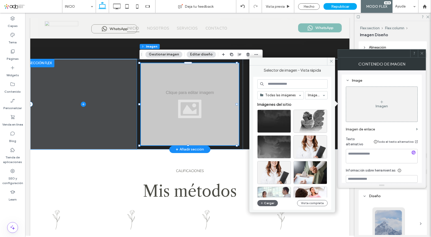
click at [82, 103] on icon at bounding box center [83, 104] width 5 height 5
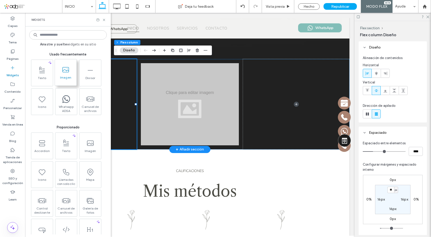
click at [68, 74] on span at bounding box center [66, 70] width 22 height 12
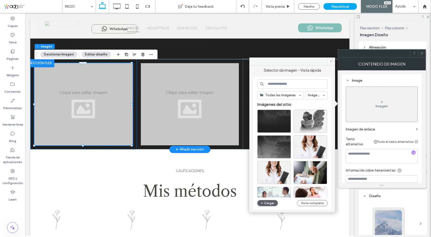
click at [332, 62] on use at bounding box center [331, 61] width 3 height 3
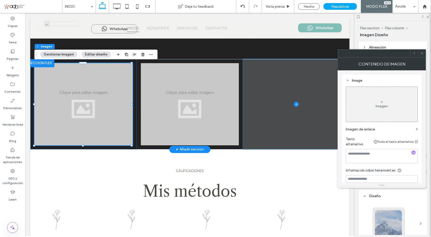
click at [295, 104] on icon at bounding box center [296, 104] width 2 height 0
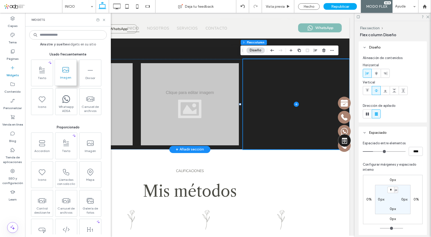
click at [67, 76] on span "Imagen" at bounding box center [66, 78] width 22 height 7
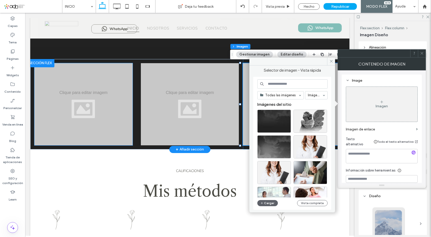
click at [86, 84] on div at bounding box center [83, 104] width 98 height 82
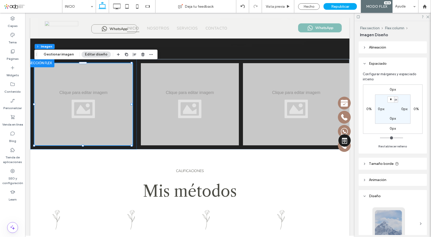
scroll to position [103, 0]
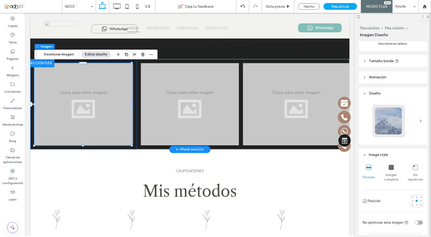
click at [105, 93] on div at bounding box center [83, 104] width 98 height 82
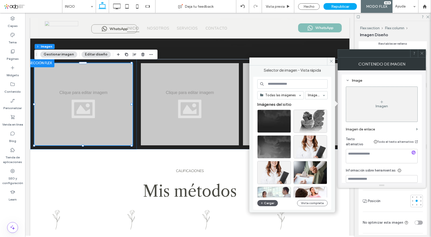
click at [266, 202] on button "Cargar" at bounding box center [267, 203] width 21 height 6
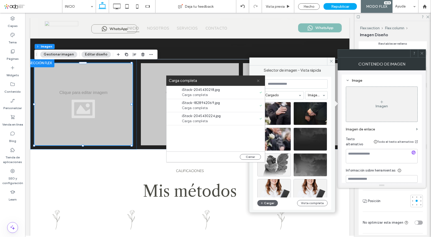
click at [259, 81] on icon at bounding box center [258, 80] width 3 height 3
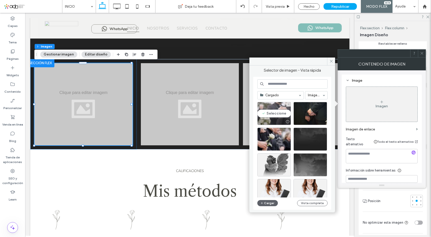
click at [270, 114] on div "Seleccione" at bounding box center [274, 113] width 34 height 23
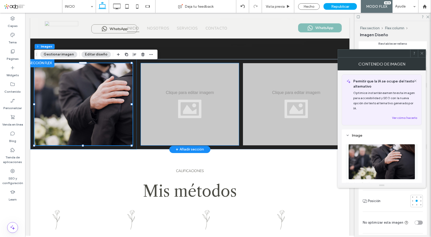
click at [217, 88] on div at bounding box center [190, 104] width 98 height 82
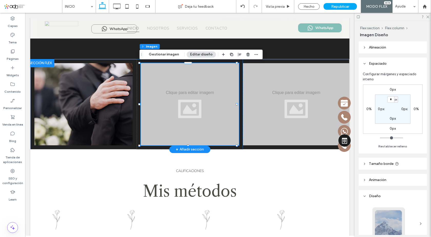
click at [217, 88] on div at bounding box center [190, 104] width 98 height 82
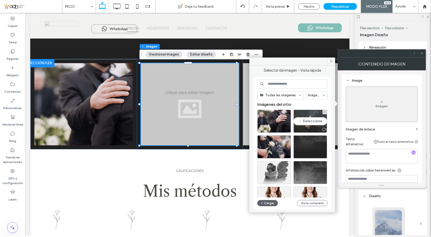
click at [313, 121] on div "Seleccione" at bounding box center [311, 121] width 34 height 23
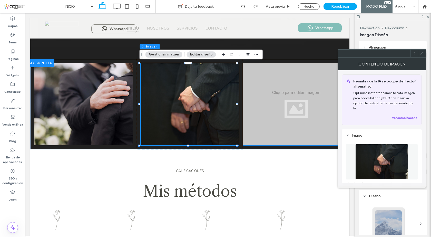
click at [258, 80] on div at bounding box center [296, 104] width 106 height 82
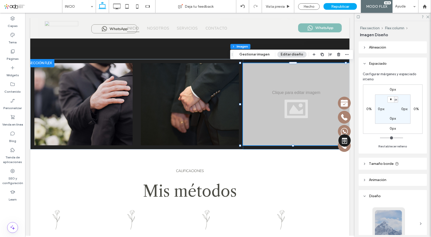
click at [258, 80] on div at bounding box center [296, 104] width 106 height 82
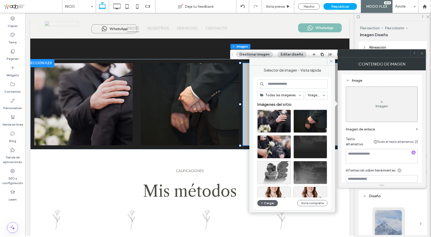
click at [258, 80] on input at bounding box center [292, 83] width 70 height 9
drag, startPoint x: 275, startPoint y: 149, endPoint x: 249, endPoint y: 135, distance: 28.6
click at [275, 149] on div "Seleccione" at bounding box center [274, 146] width 34 height 23
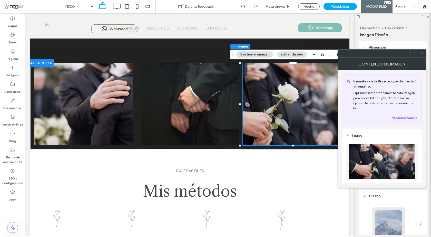
click at [423, 52] on icon at bounding box center [422, 53] width 4 height 4
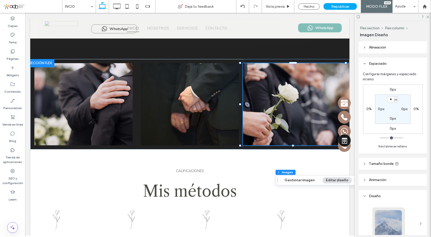
drag, startPoint x: 232, startPoint y: 54, endPoint x: 275, endPoint y: 204, distance: 155.7
click at [275, 182] on icon "Arrastrar" at bounding box center [277, 180] width 4 height 4
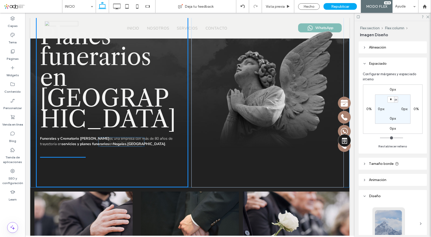
scroll to position [26, 0]
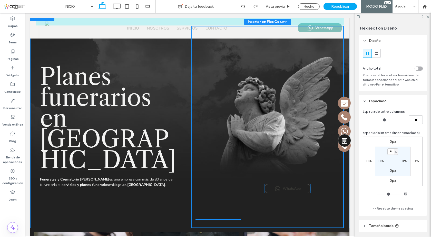
drag, startPoint x: 120, startPoint y: 135, endPoint x: 295, endPoint y: 188, distance: 182.9
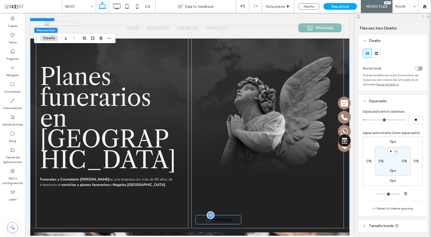
click at [231, 218] on div "WhatsApp" at bounding box center [218, 219] width 46 height 9
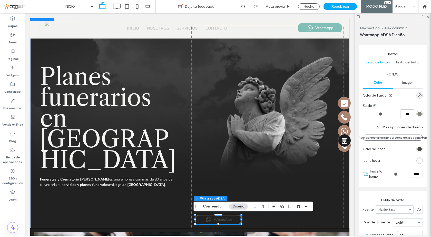
scroll to position [28, 0]
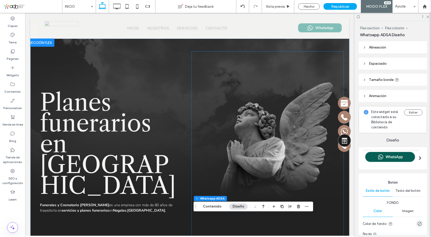
click at [363, 46] on icon at bounding box center [365, 48] width 4 height 4
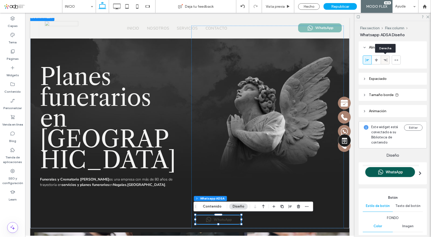
click at [385, 59] on icon at bounding box center [385, 60] width 4 height 4
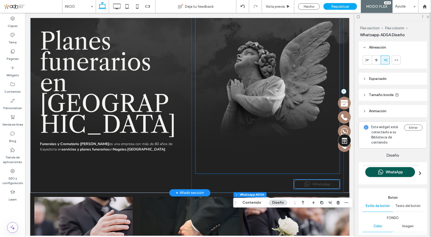
scroll to position [103, 0]
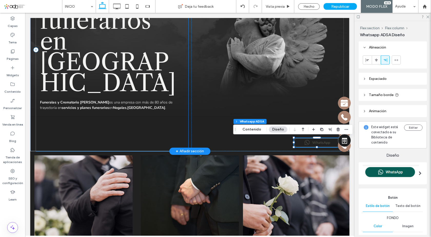
click at [132, 112] on div "Planes funerarios ﻿ en Nogales Funerales y Crematorio Noriega es una empresa co…" at bounding box center [112, 50] width 152 height 202
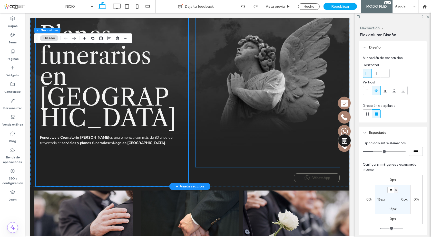
scroll to position [26, 0]
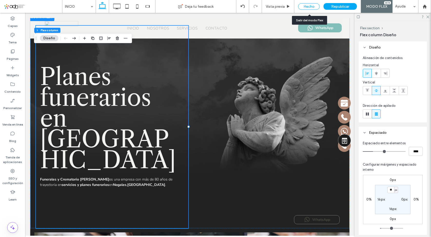
click at [315, 5] on div "Hecho" at bounding box center [309, 6] width 22 height 6
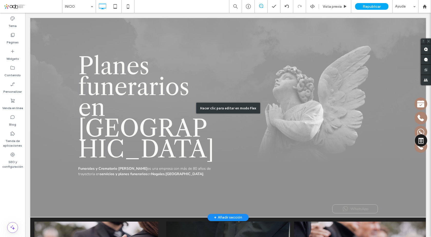
scroll to position [77, 0]
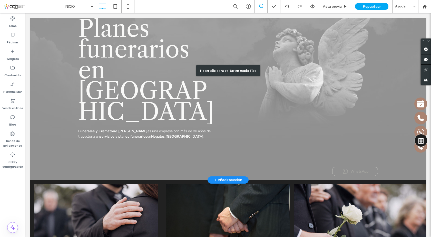
click at [358, 170] on div "Hacer clic para editar en modo Flex" at bounding box center [228, 71] width 396 height 218
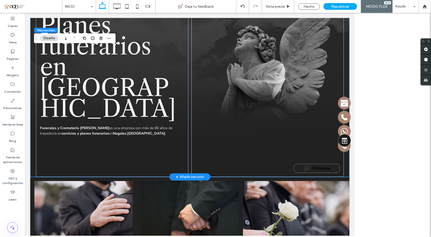
scroll to position [74, 0]
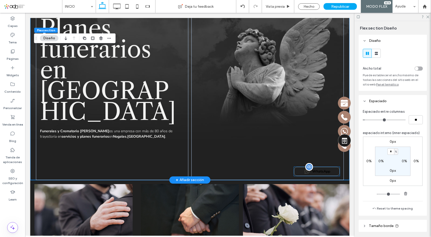
click at [334, 169] on div "WhatsApp" at bounding box center [317, 171] width 46 height 9
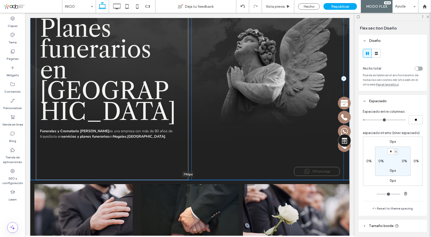
drag, startPoint x: 234, startPoint y: 181, endPoint x: 234, endPoint y: 169, distance: 12.3
click at [234, 169] on div "Planes funerarios ﻿ en Nogales Funerales y Crematorio Noriega es una empresa co…" at bounding box center [189, 72] width 319 height 215
type input "***"
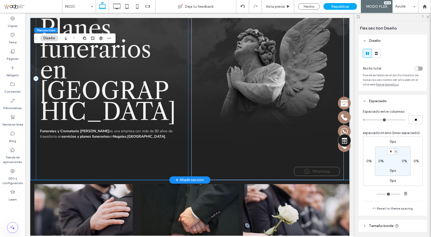
click at [113, 155] on div "Planes funerarios ﻿ en Nogales Funerales y Crematorio Noriega es una empresa co…" at bounding box center [112, 78] width 152 height 202
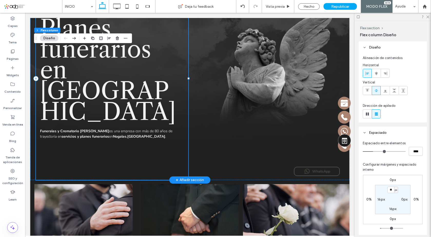
click at [121, 151] on div "Planes funerarios ﻿ en Nogales Funerales y Crematorio Noriega es una empresa co…" at bounding box center [112, 78] width 152 height 202
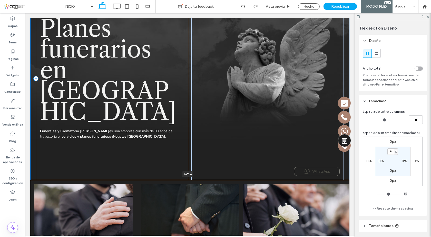
drag, startPoint x: 148, startPoint y: 179, endPoint x: 170, endPoint y: 132, distance: 51.9
click at [144, 127] on div "Planes funerarios ﻿ en Nogales Funerales y Crematorio Noriega es una empresa co…" at bounding box center [189, 72] width 319 height 215
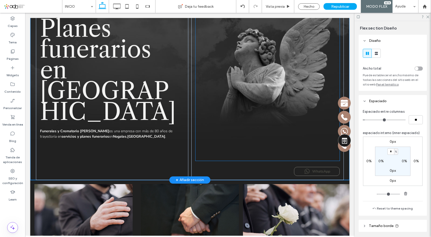
type input "***"
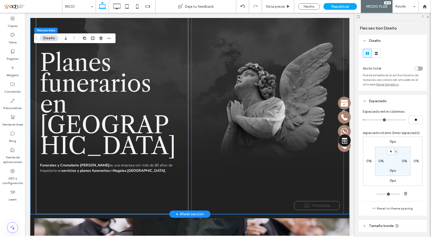
scroll to position [77, 0]
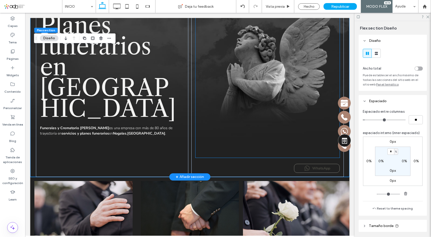
click at [304, 148] on img at bounding box center [267, 67] width 144 height 179
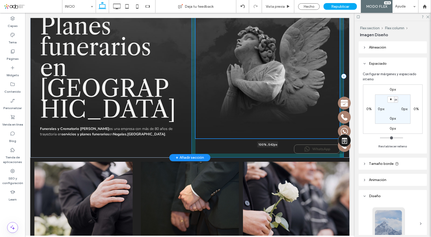
scroll to position [57, 0]
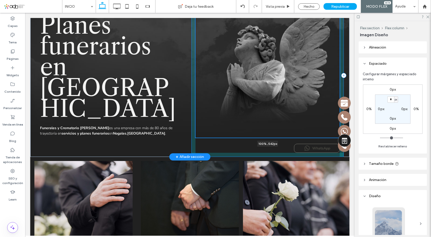
drag, startPoint x: 266, startPoint y: 158, endPoint x: 262, endPoint y: 138, distance: 20.4
click at [262, 138] on div "Planes funerarios ﻿ en Nogales Funerales y Crematorio Noriega es una empresa co…" at bounding box center [190, 69] width 308 height 175
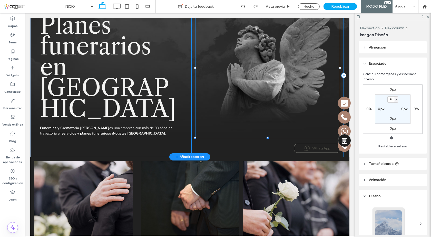
type input "***"
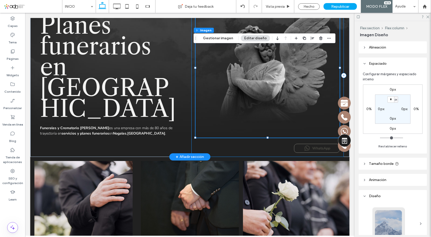
type input "***"
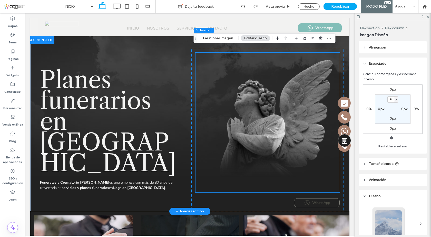
scroll to position [0, 0]
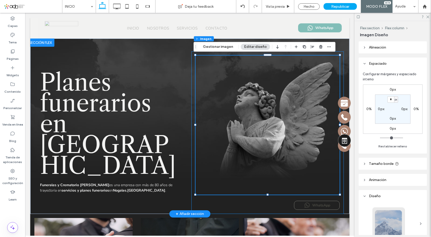
click at [191, 60] on div "100% , 542px WhatsApp" at bounding box center [267, 132] width 152 height 162
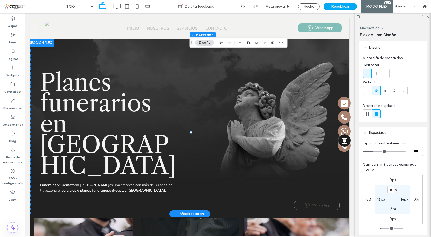
click at [293, 82] on img at bounding box center [267, 124] width 144 height 139
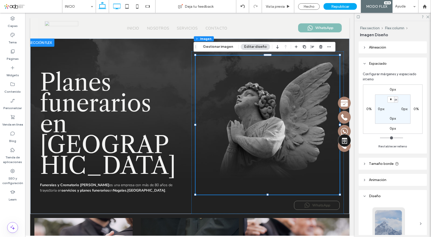
drag, startPoint x: 197, startPoint y: 46, endPoint x: 112, endPoint y: 10, distance: 92.0
click at [84, 3] on div "INICIO Deja tu feedback Vista previa Hecho Republicar MODO FLEX Ayuda Comentari…" at bounding box center [215, 118] width 431 height 237
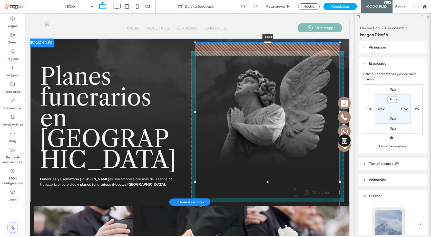
drag, startPoint x: 266, startPoint y: 55, endPoint x: 246, endPoint y: 42, distance: 24.2
click at [246, 42] on div "Planes funerarios ﻿ en Nogales Funerales y Crematorio Noriega es una empresa co…" at bounding box center [190, 119] width 308 height 163
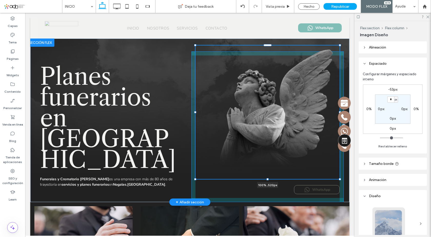
drag, startPoint x: 265, startPoint y: 182, endPoint x: 266, endPoint y: 179, distance: 2.9
click at [267, 179] on div at bounding box center [268, 179] width 2 height 2
type input "***"
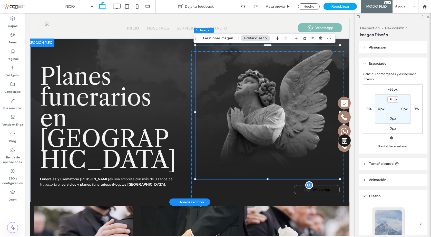
click at [329, 188] on div "WhatsApp" at bounding box center [317, 189] width 46 height 9
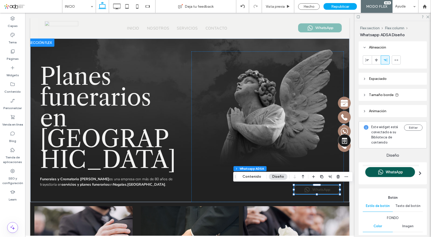
click at [385, 79] on span "Espaciado" at bounding box center [378, 78] width 18 height 4
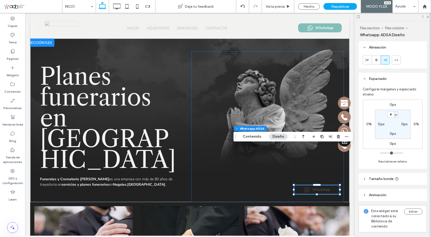
drag, startPoint x: 238, startPoint y: 170, endPoint x: 238, endPoint y: 55, distance: 115.2
click at [237, 135] on span "Arrastrar" at bounding box center [235, 137] width 9 height 4
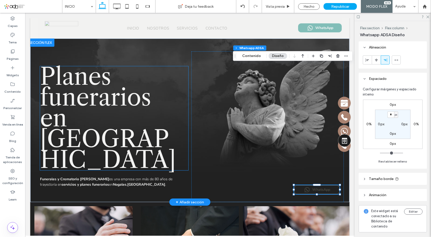
click at [160, 96] on h1 "Planes funerarios" at bounding box center [114, 87] width 148 height 42
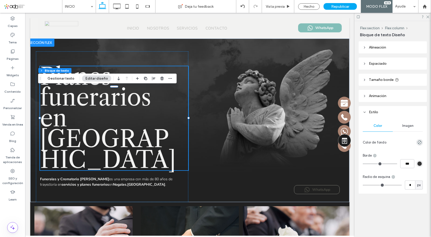
click at [380, 64] on span "Espaciado" at bounding box center [378, 63] width 18 height 4
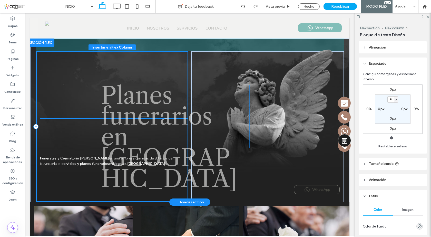
drag, startPoint x: 112, startPoint y: 88, endPoint x: 175, endPoint y: 86, distance: 62.9
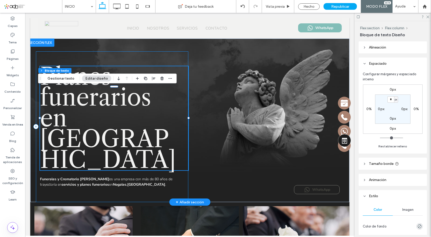
click at [173, 55] on div "Planes funerarios ﻿ en Nogales Funerales y Crematorio Noriega es una empresa co…" at bounding box center [112, 126] width 152 height 151
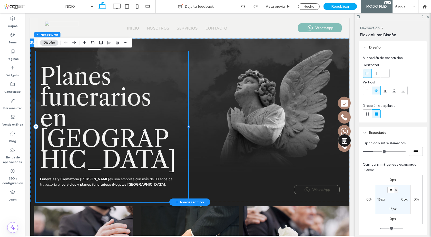
click at [37, 56] on div "Planes funerarios ﻿ en Nogales Funerales y Crematorio Noriega es una empresa co…" at bounding box center [112, 126] width 152 height 151
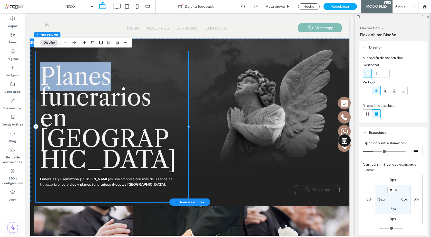
drag, startPoint x: 37, startPoint y: 56, endPoint x: 135, endPoint y: 55, distance: 98.0
click at [135, 55] on div "Planes funerarios ﻿ en Nogales Funerales y Crematorio Noriega es una empresa co…" at bounding box center [112, 126] width 152 height 151
click at [169, 72] on div "Planes funerarios ﻿ en Nogales Funerales y Crematorio Noriega es una empresa co…" at bounding box center [112, 126] width 152 height 151
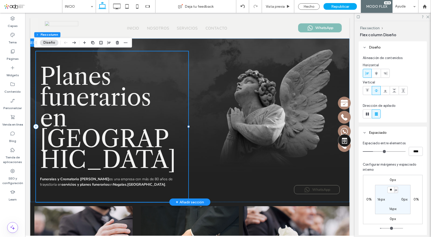
click at [171, 70] on div "Planes funerarios ﻿ en Nogales Funerales y Crematorio Noriega es una empresa co…" at bounding box center [112, 126] width 152 height 151
click at [387, 73] on icon at bounding box center [385, 73] width 4 height 4
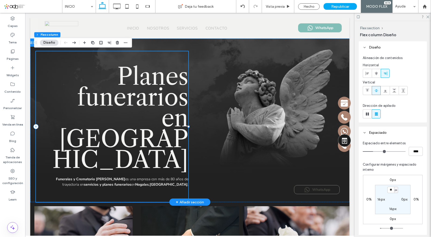
click at [175, 60] on div "Planes funerarios en Nogales Funerales y Crematorio Noriega es una empresa con …" at bounding box center [112, 126] width 152 height 151
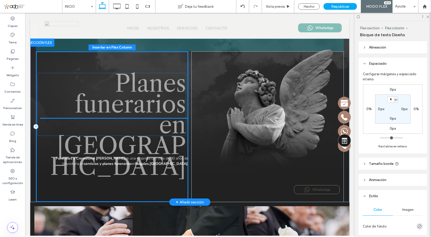
drag, startPoint x: 155, startPoint y: 88, endPoint x: 155, endPoint y: 74, distance: 13.9
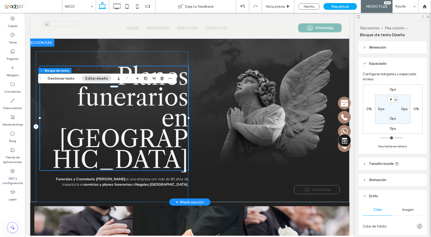
click at [159, 55] on div "Planes funerarios en Nogales Funerales y Crematorio Noriega es una empresa con …" at bounding box center [112, 126] width 152 height 151
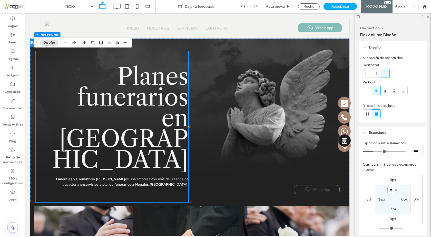
click at [391, 190] on input "**" at bounding box center [390, 190] width 7 height 6
type input "*"
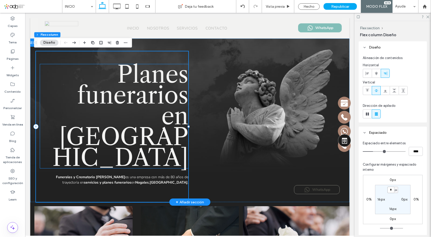
click at [83, 90] on h1 "Planes funerarios" at bounding box center [114, 85] width 148 height 42
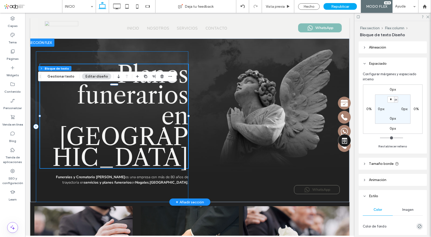
click at [36, 98] on div "Planes funerarios en Nogales Funerales y Crematorio Noriega es una empresa con …" at bounding box center [112, 126] width 152 height 151
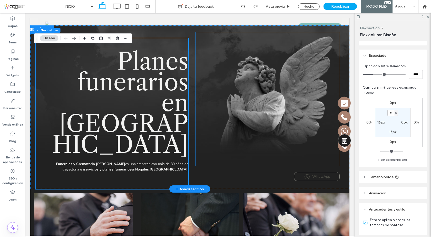
scroll to position [26, 0]
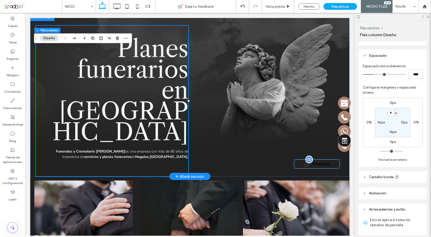
click at [320, 163] on span "WhatsApp" at bounding box center [321, 163] width 18 height 5
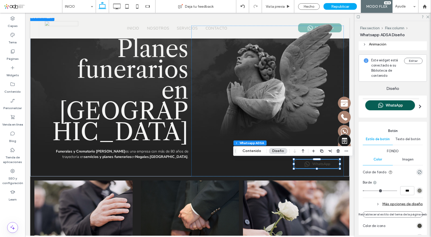
scroll to position [205, 0]
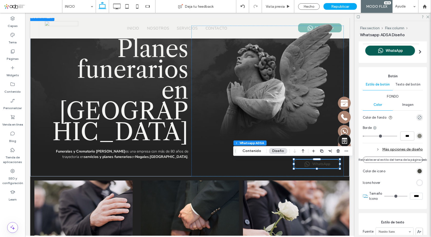
click at [417, 116] on div "rgba(252, 248, 238, 0)" at bounding box center [419, 117] width 4 height 4
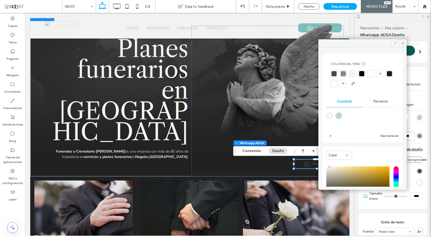
click at [387, 76] on div at bounding box center [389, 73] width 5 height 5
click at [401, 43] on icon at bounding box center [403, 43] width 4 height 4
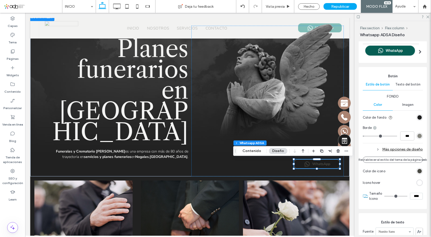
scroll to position [231, 0]
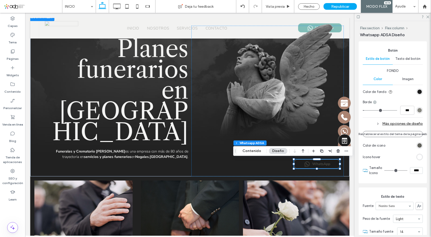
click at [417, 144] on div "rgb(74, 74, 67)" at bounding box center [419, 145] width 4 height 4
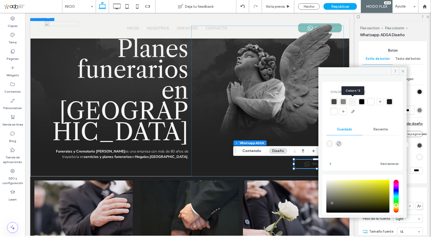
click at [354, 102] on div at bounding box center [352, 101] width 5 height 5
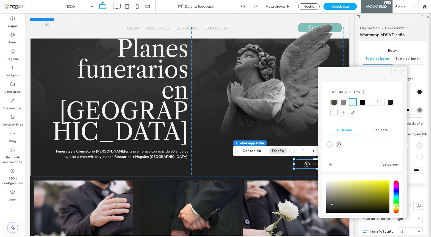
click at [400, 71] on span at bounding box center [403, 71] width 8 height 8
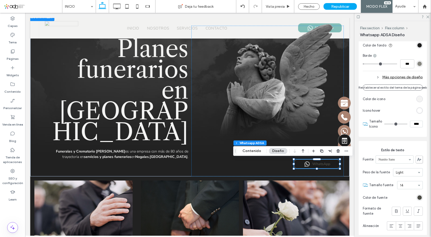
scroll to position [282, 0]
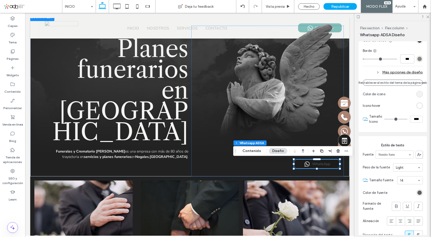
click at [417, 194] on div "rgb(74, 74, 67)" at bounding box center [419, 192] width 4 height 4
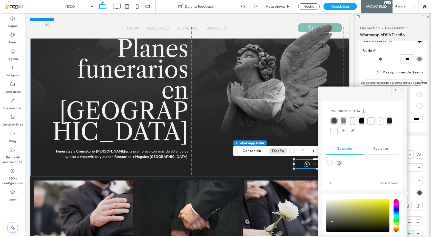
click at [352, 119] on div at bounding box center [352, 120] width 5 height 5
click at [404, 90] on icon at bounding box center [403, 91] width 4 height 4
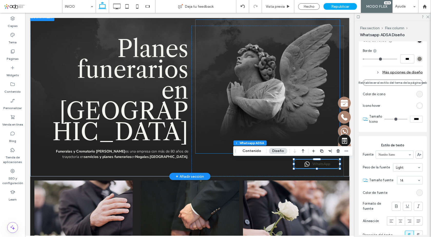
click at [202, 129] on img at bounding box center [267, 86] width 144 height 133
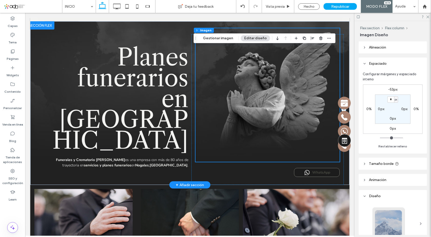
scroll to position [26, 0]
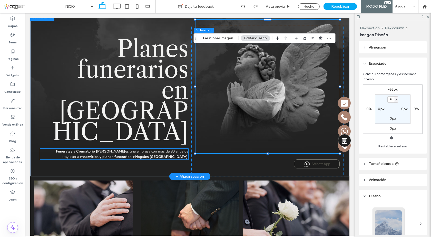
click at [126, 149] on span "es una empresa con más de 80 años de trayectoria en" at bounding box center [125, 154] width 126 height 10
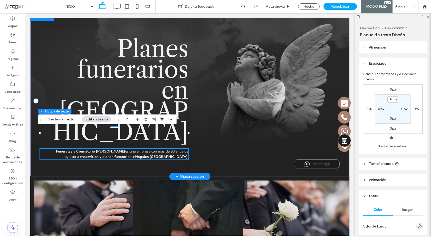
click at [131, 149] on span "es una empresa con más de 80 años de trayectoria en" at bounding box center [125, 154] width 126 height 10
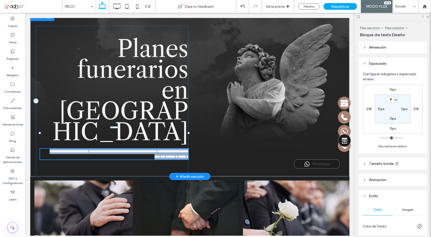
type input "**********"
type input "**"
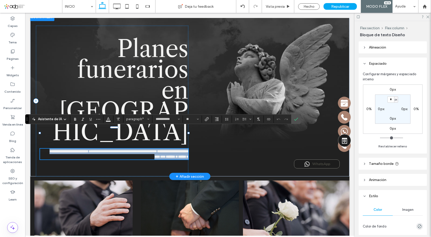
click at [157, 149] on span "**********" at bounding box center [123, 151] width 69 height 4
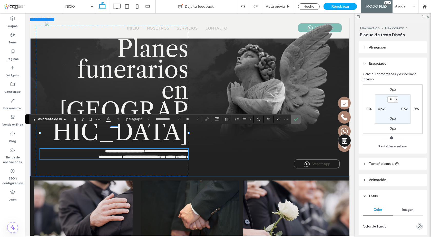
click at [293, 120] on label "Confirmar" at bounding box center [296, 118] width 8 height 9
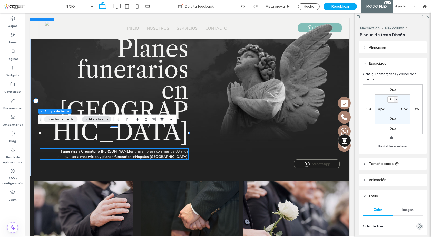
drag, startPoint x: 44, startPoint y: 112, endPoint x: 81, endPoint y: 51, distance: 71.6
click at [45, 118] on span "Arrastrar" at bounding box center [40, 120] width 9 height 4
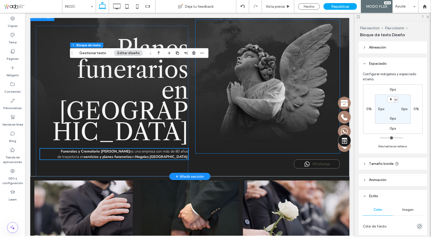
scroll to position [0, 0]
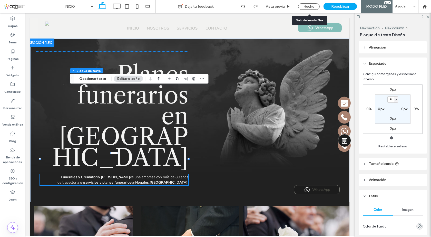
click at [312, 2] on div "Hecho" at bounding box center [308, 6] width 29 height 13
click at [311, 7] on div "Hecho" at bounding box center [309, 6] width 22 height 6
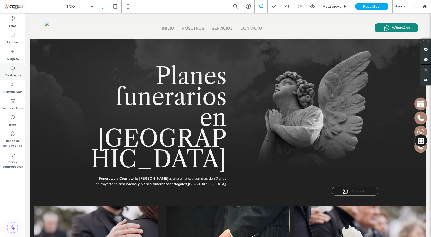
click at [4, 67] on div "Contenido" at bounding box center [12, 71] width 25 height 16
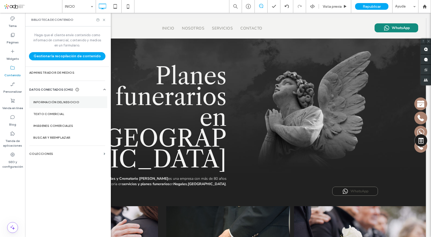
click at [69, 101] on label "Información del negocio" at bounding box center [68, 102] width 70 height 4
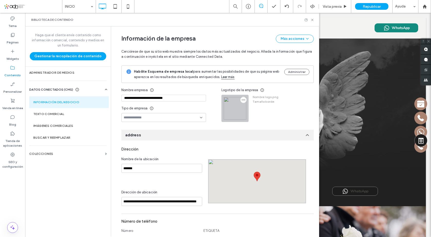
click at [241, 100] on icon "button" at bounding box center [243, 100] width 4 height 4
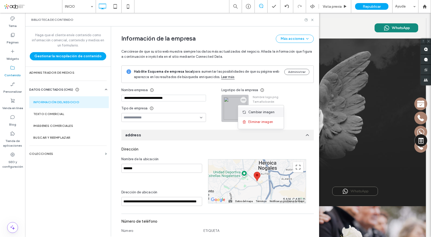
click at [256, 113] on span "Cambiar imagen" at bounding box center [261, 112] width 26 height 5
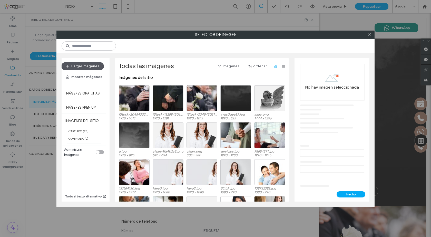
click at [93, 65] on button "Cargar imágenes" at bounding box center [82, 66] width 43 height 8
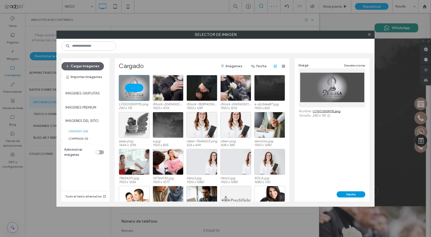
click at [351, 193] on button "Hecho" at bounding box center [351, 194] width 29 height 6
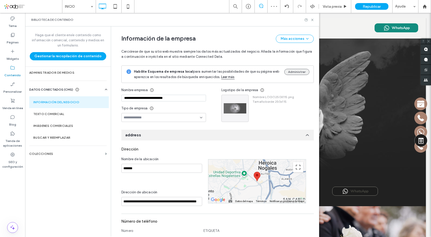
click at [293, 72] on button "Administrar" at bounding box center [296, 72] width 25 height 6
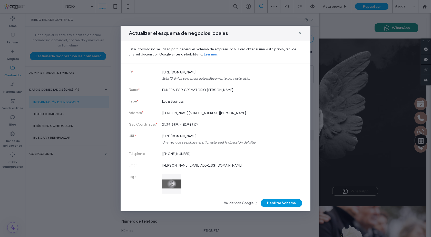
click at [279, 202] on button "Habilitar Schema" at bounding box center [282, 203] width 42 height 8
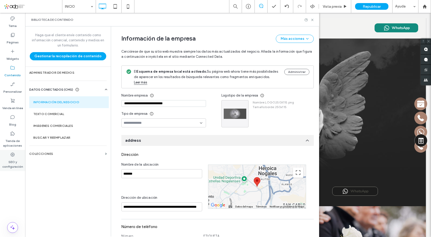
click at [15, 158] on label "SEO y configuración" at bounding box center [12, 163] width 25 height 12
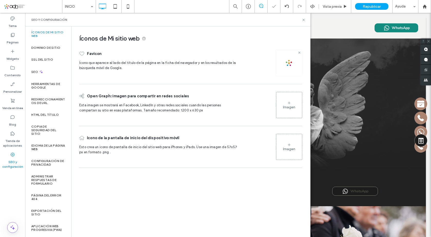
click at [300, 52] on icon at bounding box center [299, 53] width 2 height 2
click at [289, 63] on div "Imagen" at bounding box center [289, 65] width 12 height 4
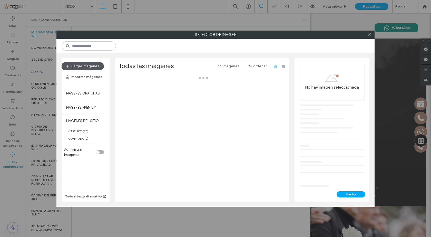
click at [89, 65] on button "Cargar imágenes" at bounding box center [82, 66] width 43 height 8
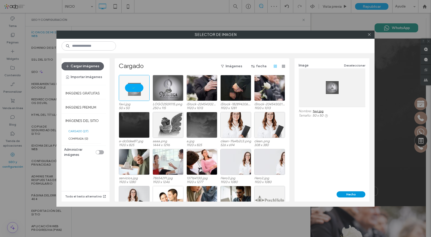
click at [351, 193] on button "Hecho" at bounding box center [351, 194] width 29 height 6
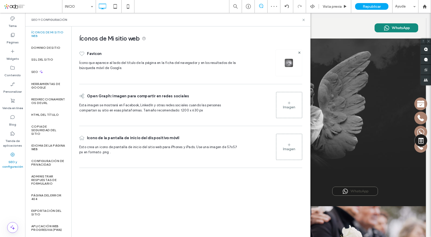
click at [293, 99] on div "Imagen" at bounding box center [289, 105] width 26 height 25
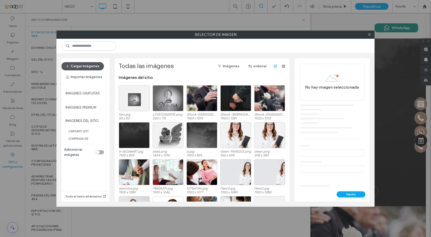
click at [87, 66] on button "Cargar imágenes" at bounding box center [82, 66] width 43 height 8
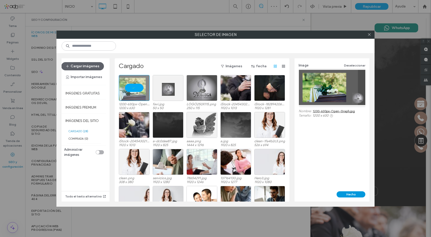
click at [351, 194] on button "Hecho" at bounding box center [351, 194] width 29 height 6
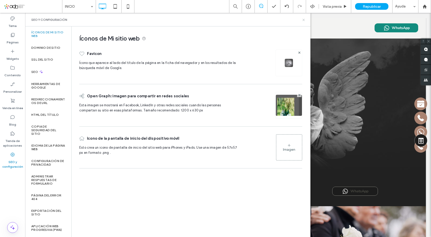
click at [304, 21] on icon at bounding box center [304, 20] width 4 height 4
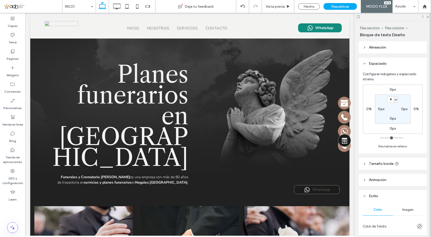
type input "**********"
type input "**"
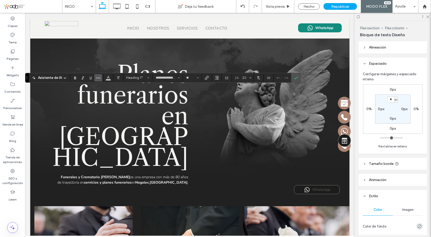
click at [99, 76] on icon "Más" at bounding box center [98, 78] width 4 height 4
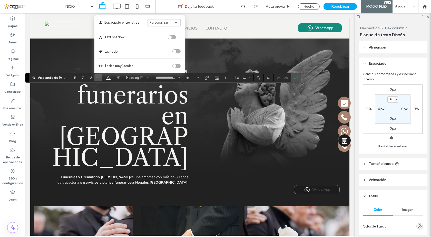
click at [171, 37] on div "toggle" at bounding box center [172, 37] width 8 height 4
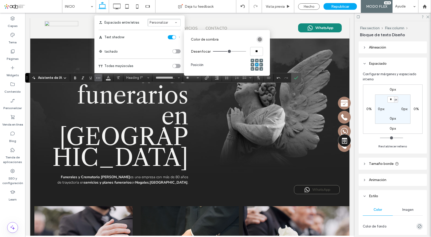
click at [257, 68] on div at bounding box center [257, 69] width 4 height 4
type input "***"
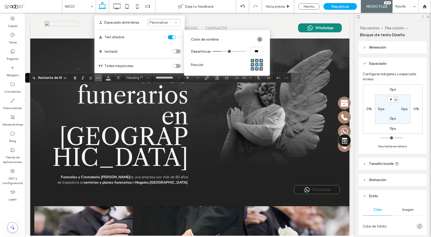
type input "***"
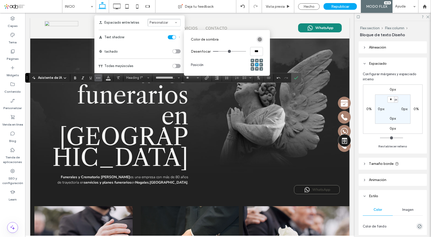
type input "***"
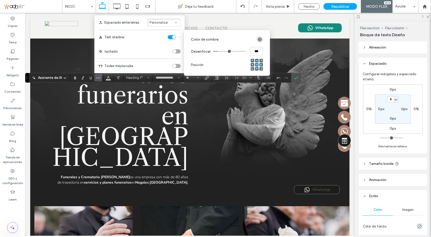
type input "***"
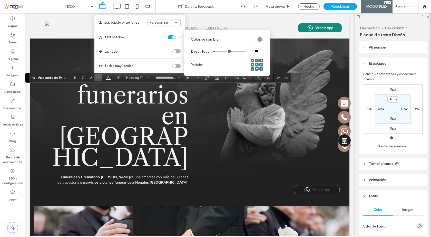
type input "***"
type input "*"
type input "***"
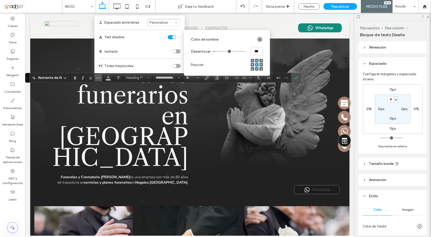
type input "***"
drag, startPoint x: 229, startPoint y: 50, endPoint x: 216, endPoint y: 53, distance: 13.4
type input "***"
click at [216, 52] on input "range" at bounding box center [229, 51] width 33 height 1
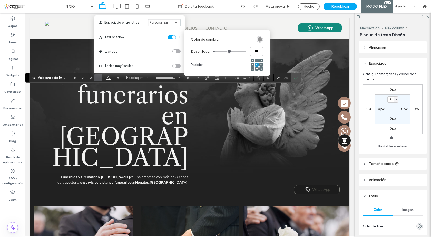
click at [229, 42] on label "Color de sombra" at bounding box center [223, 39] width 64 height 9
click at [131, 43] on label "Text shadow" at bounding box center [140, 37] width 82 height 14
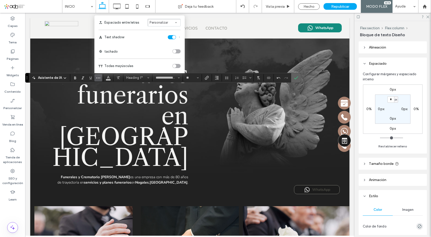
click at [296, 79] on icon "Confirmar" at bounding box center [296, 78] width 4 height 4
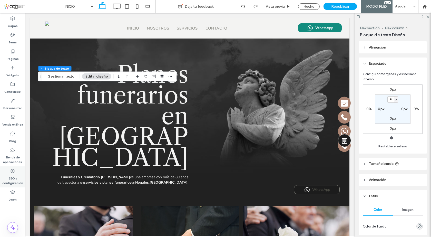
click at [12, 171] on icon at bounding box center [12, 170] width 5 height 5
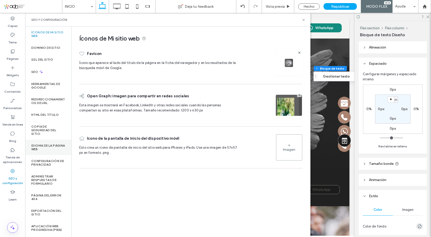
click at [44, 145] on label "Idioma de la página web" at bounding box center [48, 147] width 34 height 7
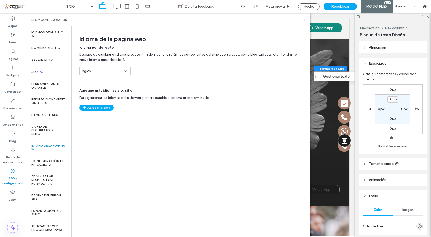
click at [100, 72] on div "Inglés" at bounding box center [102, 71] width 41 height 5
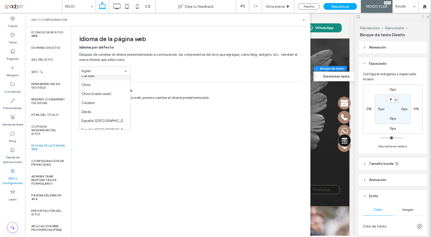
scroll to position [26, 0]
click at [107, 125] on span "Español (México)" at bounding box center [104, 126] width 45 height 5
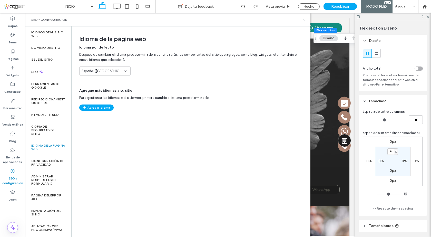
click at [304, 19] on use at bounding box center [303, 20] width 2 height 2
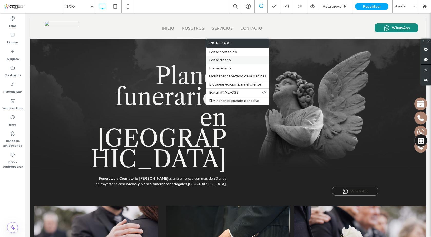
click at [229, 60] on span "Editar diseño" at bounding box center [220, 60] width 22 height 4
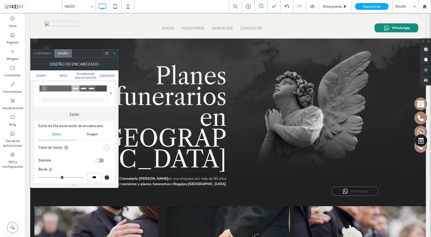
click at [106, 149] on div "rgb(243, 243, 242)" at bounding box center [107, 147] width 4 height 4
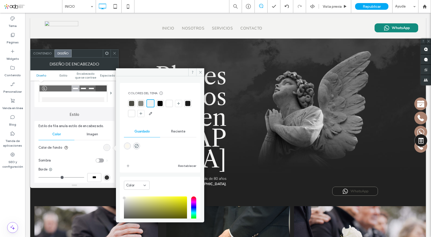
click at [130, 104] on div at bounding box center [131, 103] width 5 height 5
click at [143, 103] on div at bounding box center [141, 103] width 5 height 5
click at [185, 106] on div at bounding box center [187, 103] width 5 height 5
click at [200, 73] on icon at bounding box center [201, 72] width 4 height 4
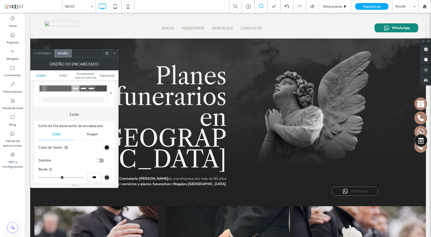
click at [113, 53] on icon at bounding box center [115, 53] width 4 height 4
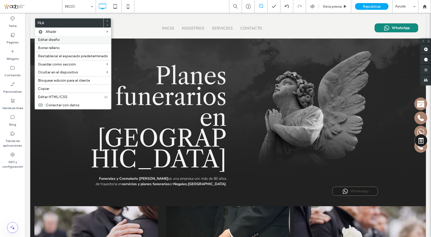
click at [57, 40] on span "Editar diseño" at bounding box center [49, 39] width 22 height 4
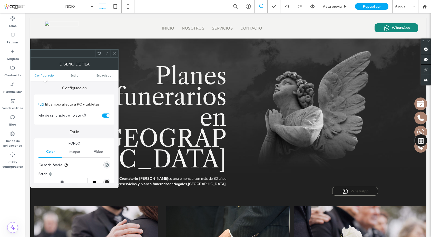
click at [105, 113] on section "Fila de sangrado completo" at bounding box center [74, 115] width 72 height 13
click at [104, 115] on div "toggle" at bounding box center [106, 115] width 8 height 4
click at [115, 53] on use at bounding box center [114, 53] width 3 height 3
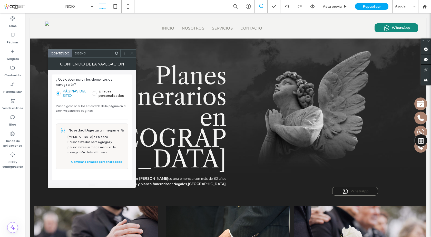
click at [131, 54] on use at bounding box center [132, 53] width 3 height 3
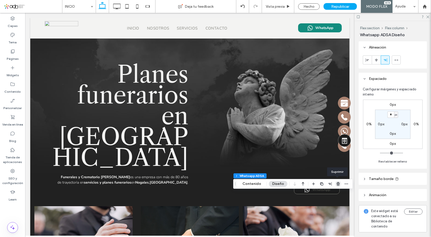
click at [338, 182] on icon "button" at bounding box center [338, 184] width 4 height 4
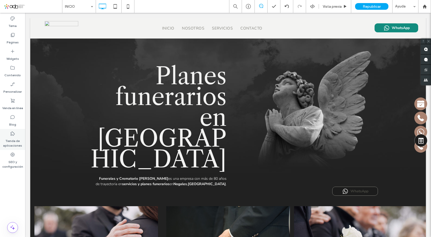
click at [16, 135] on div "Tienda de aplicaciones" at bounding box center [12, 139] width 25 height 21
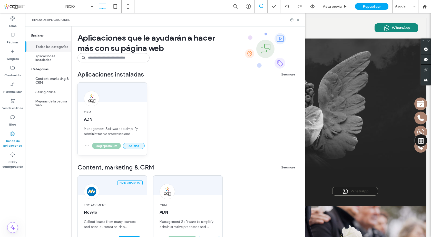
click at [139, 146] on button "Abierto" at bounding box center [134, 146] width 22 height 6
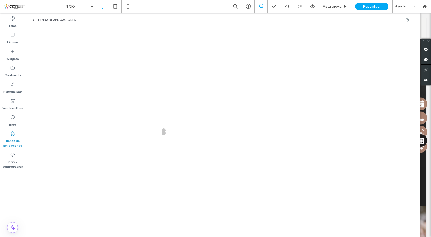
click at [413, 19] on icon at bounding box center [414, 20] width 4 height 4
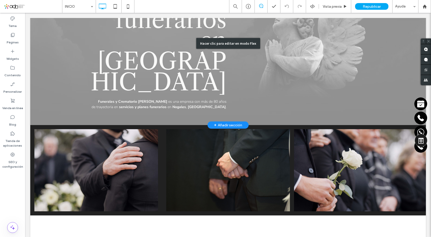
scroll to position [103, 0]
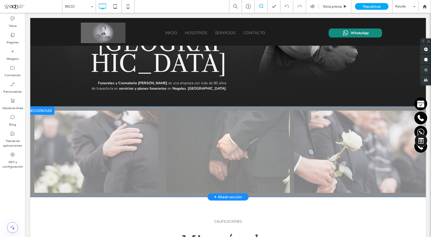
click at [43, 110] on div at bounding box center [40, 110] width 28 height 8
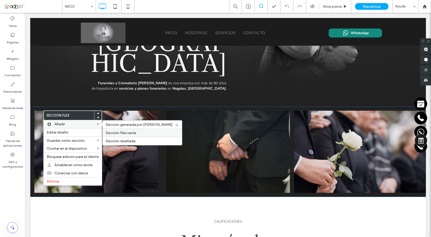
click at [135, 132] on span "Sección Flex vacía" at bounding box center [121, 133] width 30 height 4
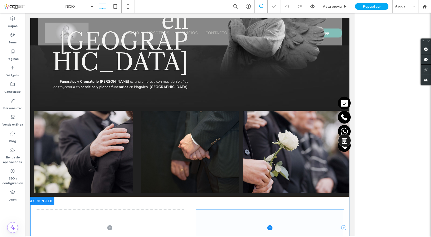
scroll to position [205, 0]
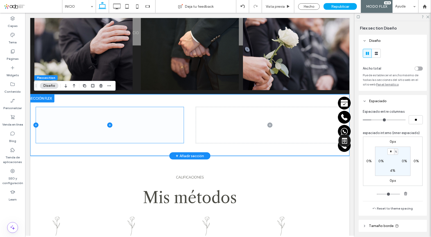
click at [34, 125] on icon at bounding box center [35, 124] width 5 height 5
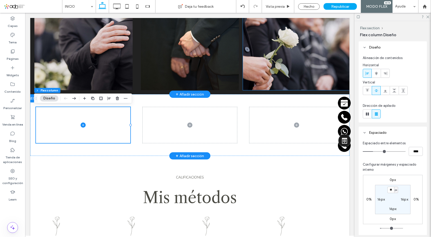
scroll to position [205, 0]
click at [82, 125] on icon at bounding box center [83, 125] width 2 height 0
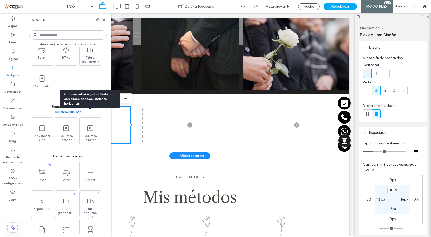
scroll to position [205, 0]
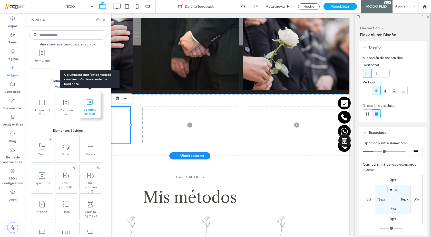
click at [88, 106] on icon at bounding box center [90, 102] width 8 height 8
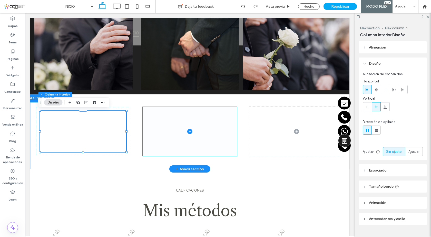
click at [226, 116] on span at bounding box center [190, 131] width 94 height 49
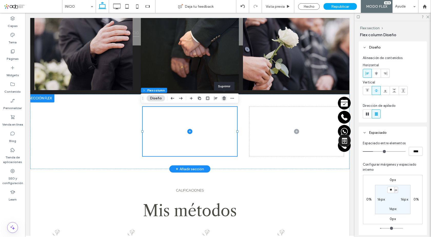
click at [223, 99] on icon "button" at bounding box center [224, 98] width 4 height 4
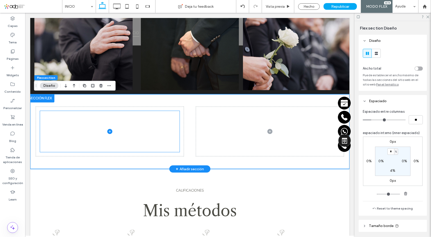
click at [109, 131] on icon at bounding box center [109, 131] width 5 height 5
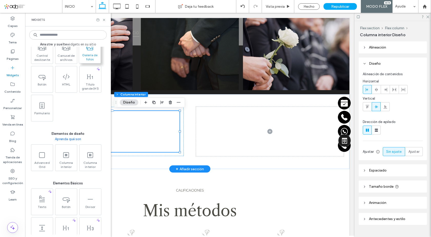
scroll to position [154, 0]
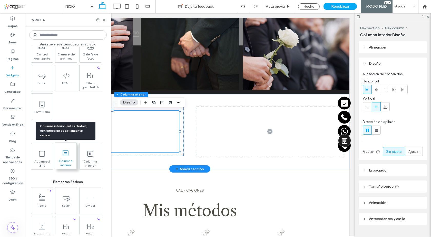
click at [71, 154] on span at bounding box center [66, 153] width 22 height 12
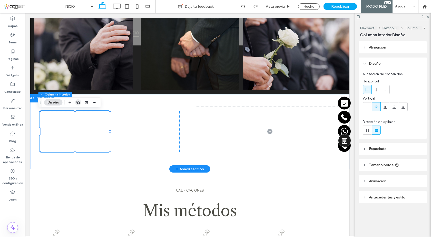
click at [79, 101] on icon "button" at bounding box center [78, 102] width 4 height 4
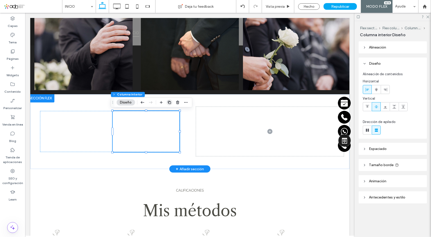
click at [170, 102] on icon "button" at bounding box center [169, 102] width 4 height 4
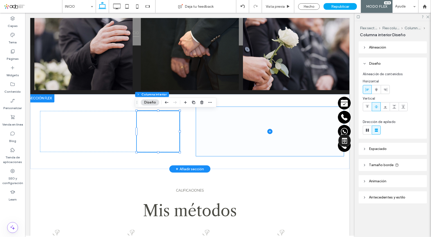
click at [218, 115] on span at bounding box center [270, 131] width 148 height 49
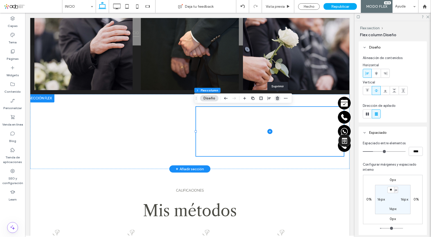
click at [276, 99] on use "button" at bounding box center [277, 97] width 3 height 3
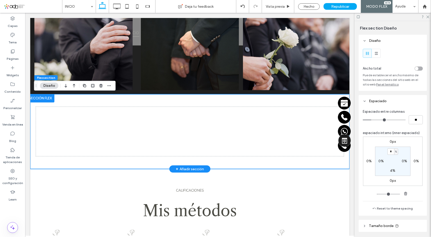
click at [160, 101] on div at bounding box center [190, 131] width 308 height 75
click at [388, 208] on button "Reset to theme spacing" at bounding box center [392, 208] width 47 height 6
type input "*"
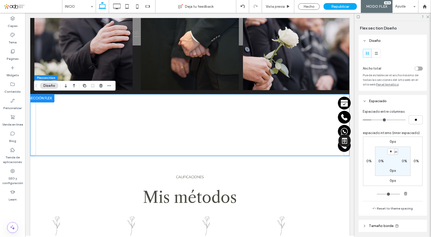
type input "*"
type input "**"
type input "*"
type input "**"
type input "*"
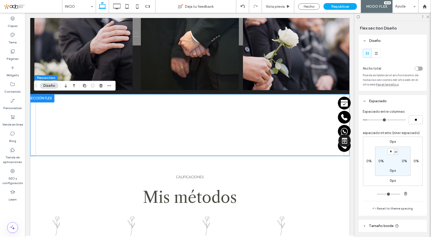
type input "**"
type input "*"
type input "**"
drag, startPoint x: 369, startPoint y: 121, endPoint x: 326, endPoint y: 115, distance: 42.8
type input "*"
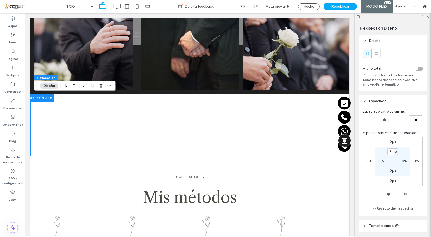
click at [363, 120] on input "range" at bounding box center [384, 120] width 43 height 1
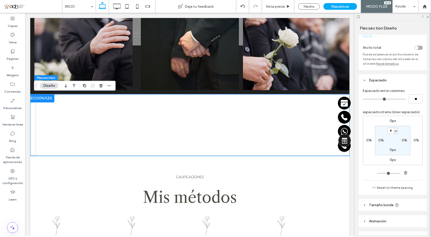
scroll to position [51, 0]
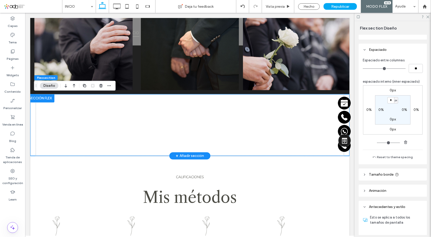
click at [32, 146] on div at bounding box center [189, 125] width 319 height 62
click at [36, 146] on div at bounding box center [190, 125] width 308 height 62
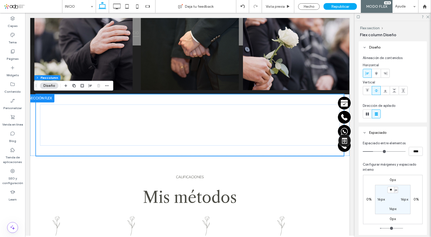
scroll to position [77, 0]
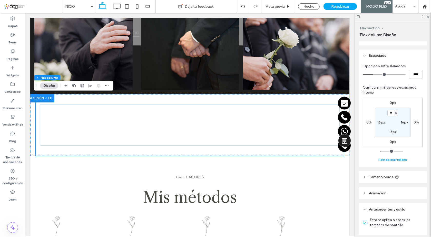
click at [394, 160] on button "Restablecer relleno" at bounding box center [392, 160] width 29 height 6
type input "*"
type input "**"
type input "****"
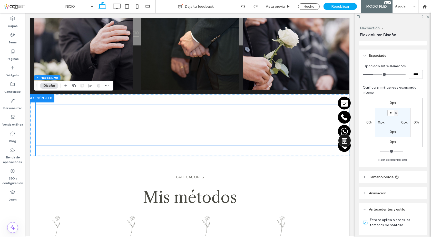
type input "**"
type input "****"
type input "**"
type input "****"
type input "**"
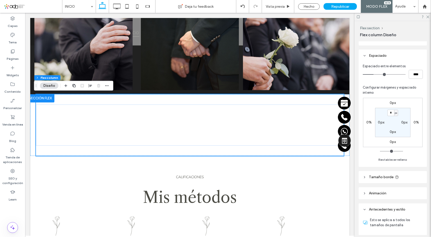
type input "****"
type input "**"
type input "****"
type input "*"
type input "***"
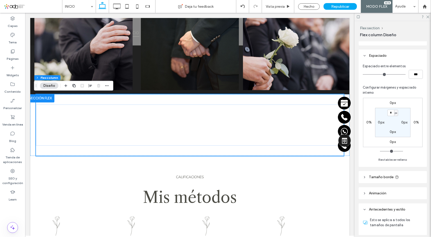
drag, startPoint x: 374, startPoint y: 75, endPoint x: 356, endPoint y: 80, distance: 19.4
type input "*"
click at [363, 75] on input "range" at bounding box center [384, 74] width 43 height 1
click at [393, 82] on div "Espaciado entre elementos *** Configurar márgenes y espaciado interno 0px 0% 0p…" at bounding box center [393, 113] width 60 height 99
click at [151, 121] on div at bounding box center [190, 124] width 94 height 41
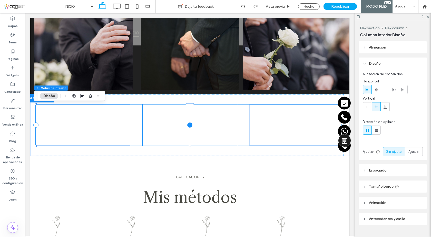
click at [190, 125] on icon at bounding box center [190, 125] width 0 height 2
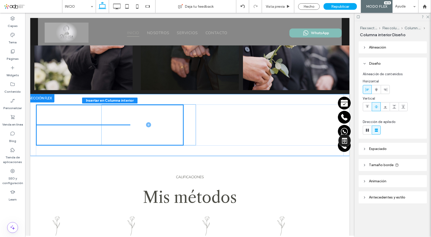
drag, startPoint x: 143, startPoint y: 126, endPoint x: 104, endPoint y: 126, distance: 39.5
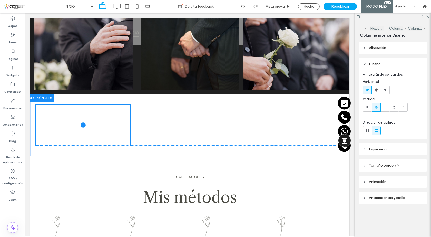
type input "**"
type input "****"
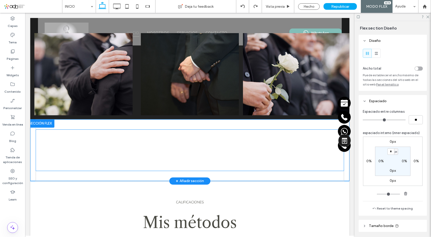
scroll to position [0, 0]
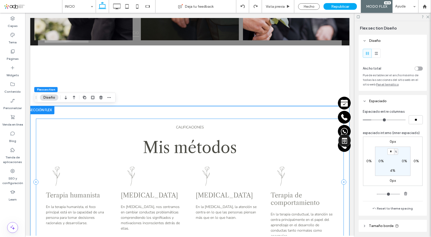
scroll to position [277, 0]
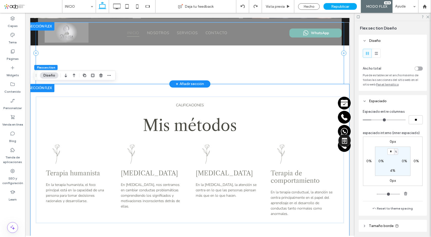
click at [155, 79] on div at bounding box center [190, 53] width 308 height 62
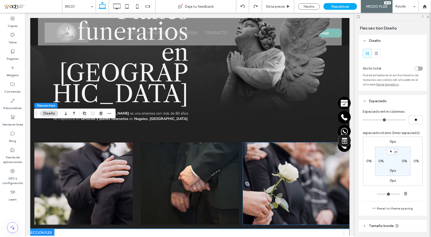
scroll to position [20, 0]
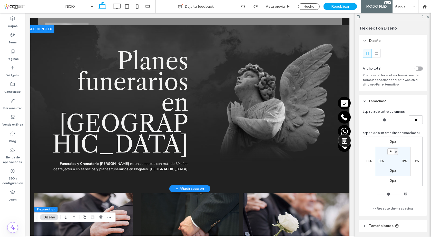
click at [44, 30] on div at bounding box center [40, 29] width 28 height 8
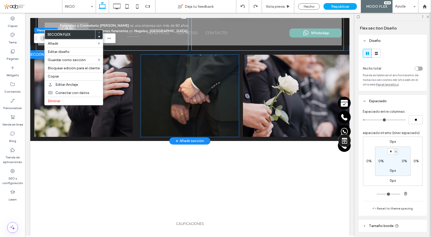
scroll to position [200, 0]
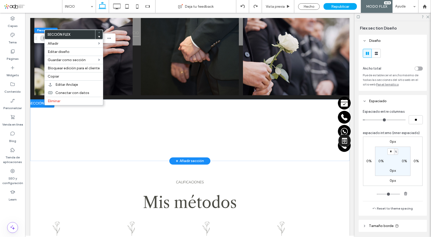
click at [37, 104] on div at bounding box center [40, 103] width 28 height 8
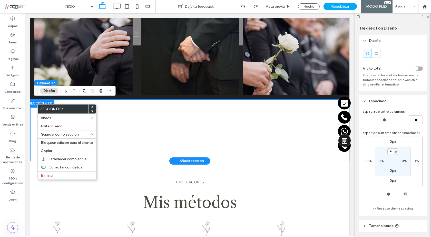
click at [185, 160] on div "+ Añadir sección" at bounding box center [190, 161] width 28 height 6
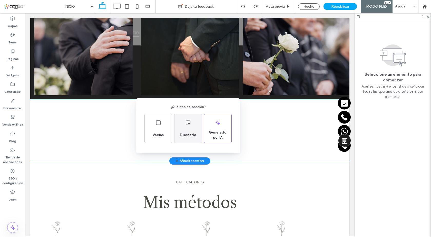
click at [189, 130] on div "Diseñado" at bounding box center [188, 134] width 21 height 11
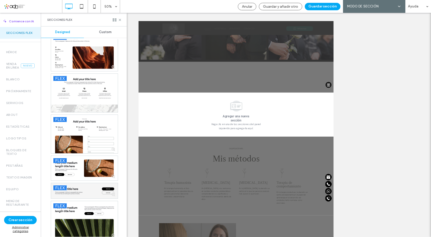
scroll to position [308, 0]
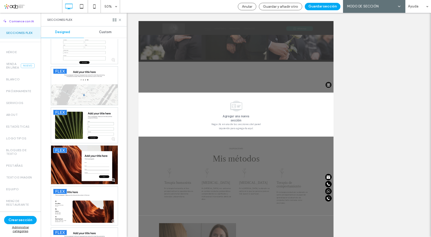
click at [121, 22] on div "Secciones Flex" at bounding box center [84, 20] width 86 height 14
drag, startPoint x: 121, startPoint y: 19, endPoint x: 213, endPoint y: 6, distance: 93.0
click at [121, 19] on icon at bounding box center [120, 20] width 4 height 4
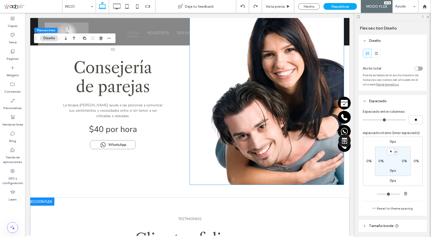
scroll to position [765, 0]
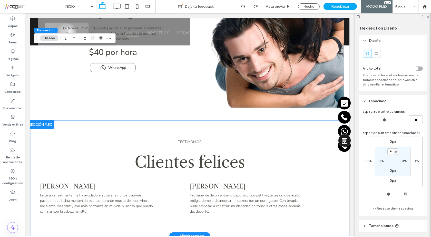
click at [257, 127] on div "TESTIMONIOS Clientes felices ﻿ [PERSON_NAME] La terapia realmente me ha ayudado…" at bounding box center [190, 177] width 308 height 115
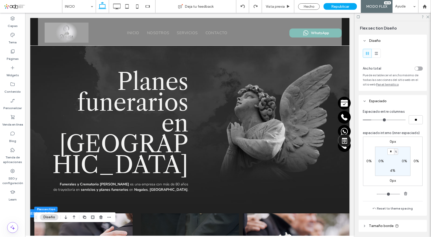
scroll to position [128, 0]
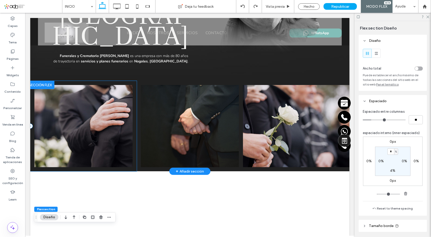
click at [32, 111] on div at bounding box center [83, 126] width 106 height 90
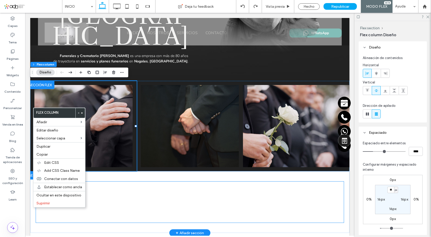
click at [119, 187] on div at bounding box center [83, 201] width 94 height 41
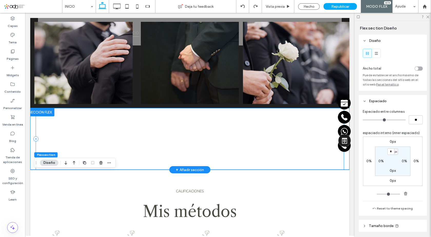
scroll to position [231, 0]
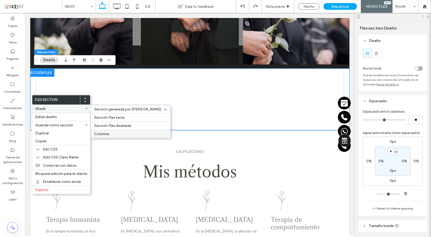
click at [108, 134] on span "Columna" at bounding box center [101, 134] width 15 height 4
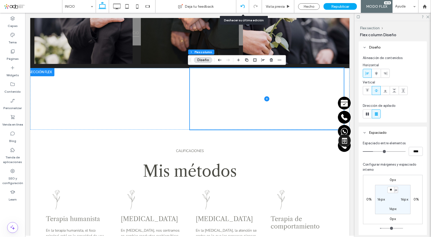
scroll to position [230, 0]
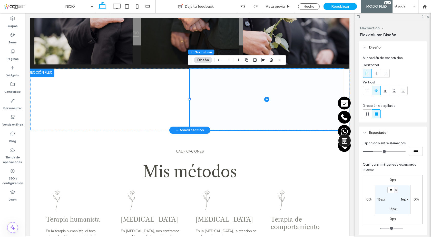
click at [203, 91] on span at bounding box center [267, 100] width 154 height 62
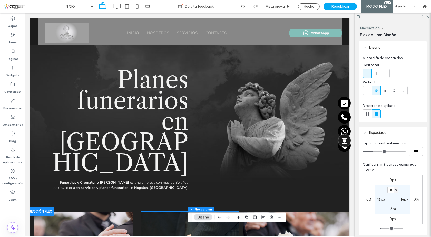
scroll to position [0, 0]
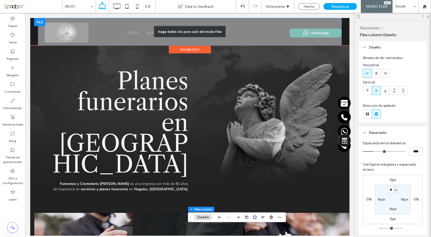
click at [39, 21] on div "Haga doble clic para salir del modo Flex" at bounding box center [190, 31] width 304 height 27
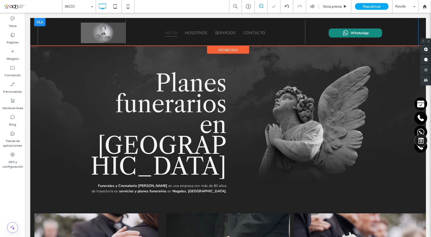
click at [40, 23] on div at bounding box center [39, 22] width 11 height 8
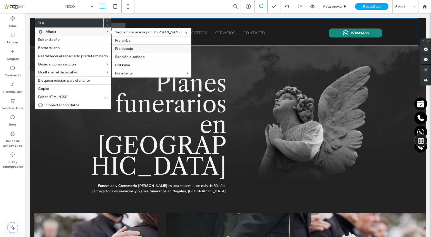
click at [130, 49] on span "Fila debajo" at bounding box center [124, 48] width 18 height 4
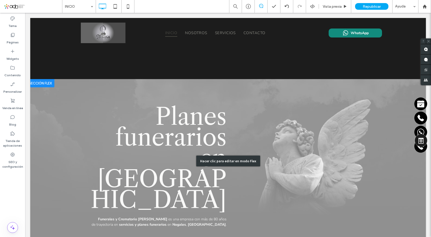
drag, startPoint x: 41, startPoint y: 49, endPoint x: 131, endPoint y: 142, distance: 129.7
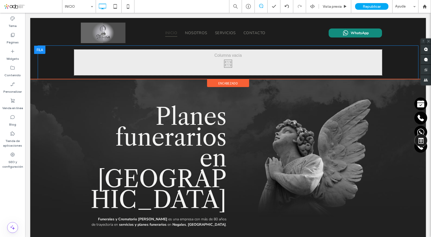
click at [43, 48] on div at bounding box center [39, 50] width 11 height 8
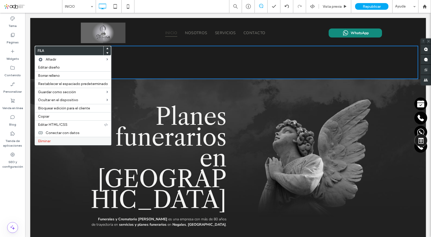
click at [51, 140] on span "Eliminar" at bounding box center [44, 141] width 13 height 4
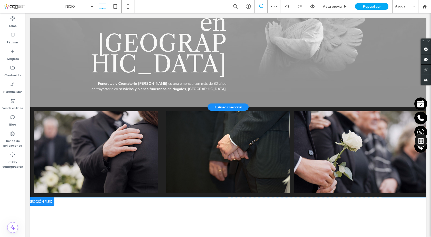
scroll to position [180, 0]
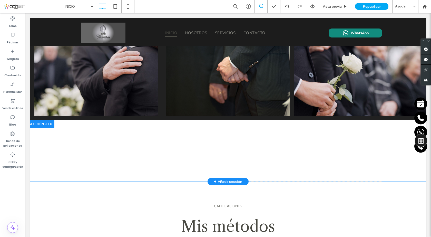
click at [226, 182] on div "+ Añadir sección" at bounding box center [228, 182] width 28 height 6
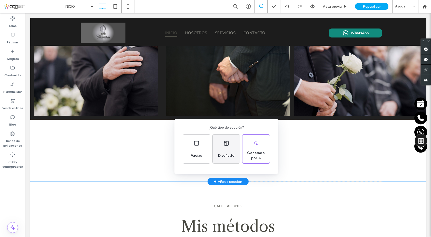
click at [228, 145] on use at bounding box center [226, 143] width 4 height 5
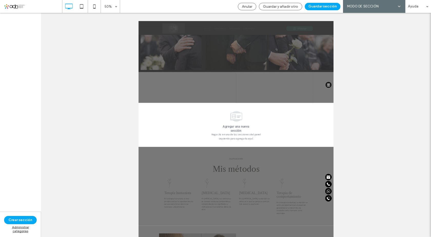
scroll to position [179, 0]
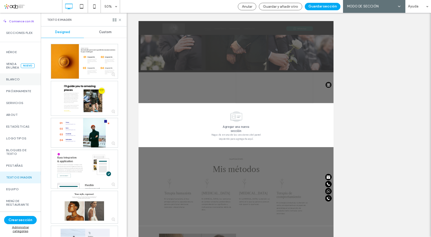
click at [22, 81] on label "Blanco" at bounding box center [20, 79] width 28 height 4
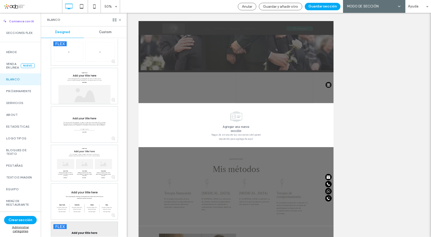
scroll to position [0, 0]
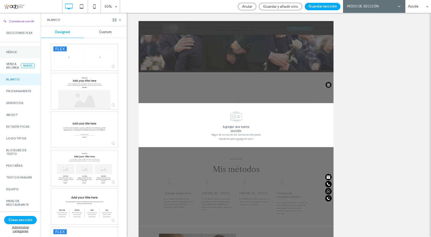
click at [19, 54] on label "Héroe" at bounding box center [20, 52] width 28 height 4
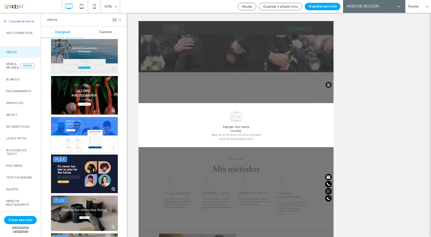
scroll to position [1308, 0]
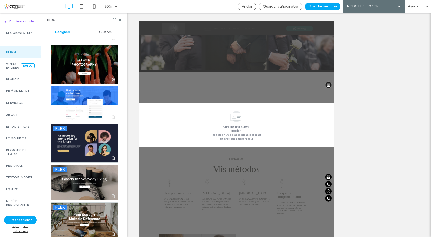
click at [98, 135] on div at bounding box center [84, 143] width 67 height 38
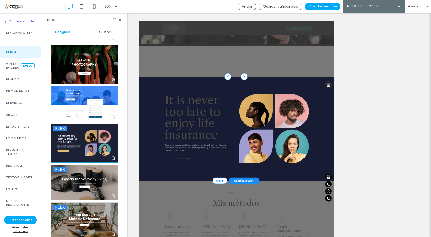
scroll to position [302, 0]
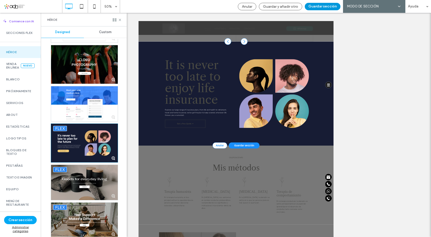
click at [318, 7] on button "Guardar sección" at bounding box center [323, 6] width 36 height 7
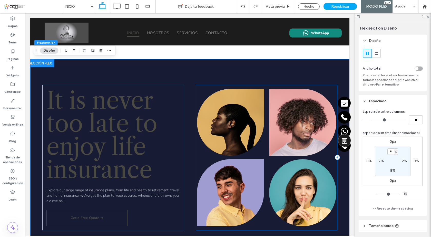
click at [198, 85] on div at bounding box center [267, 157] width 142 height 145
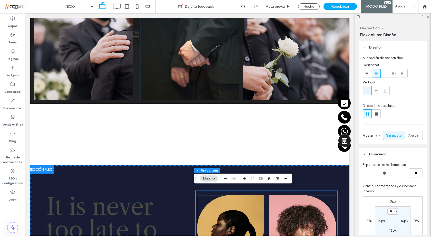
scroll to position [199, 0]
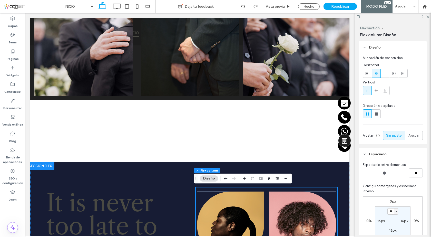
click at [50, 103] on div at bounding box center [40, 104] width 28 height 8
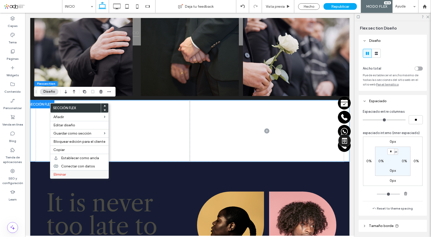
click at [59, 173] on span "Eliminar" at bounding box center [59, 174] width 13 height 4
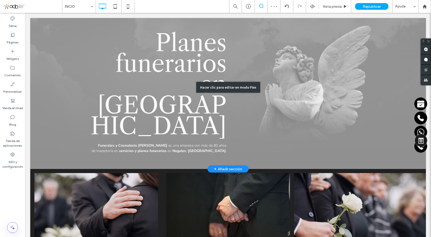
scroll to position [0, 0]
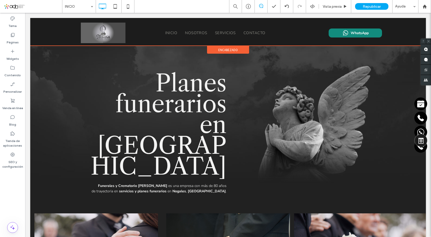
click at [223, 50] on span "encabezado" at bounding box center [227, 50] width 19 height 4
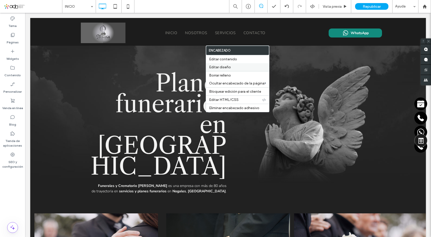
click at [227, 69] on span "Editar diseño" at bounding box center [220, 67] width 22 height 4
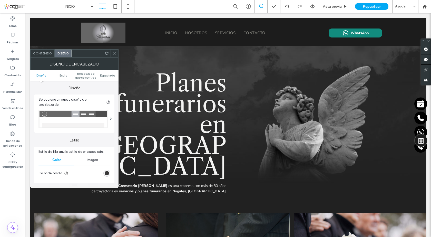
click at [107, 173] on div "rgb(28, 28, 28)" at bounding box center [107, 173] width 4 height 4
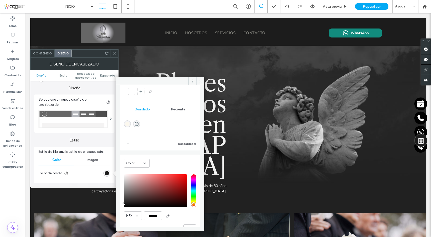
scroll to position [43, 0]
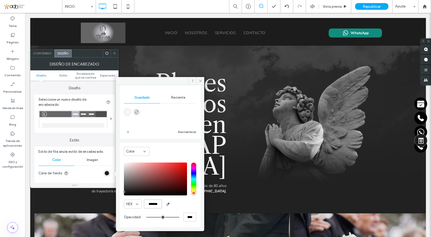
click at [152, 203] on input "*******" at bounding box center [153, 203] width 18 height 9
paste input "color picker textbox"
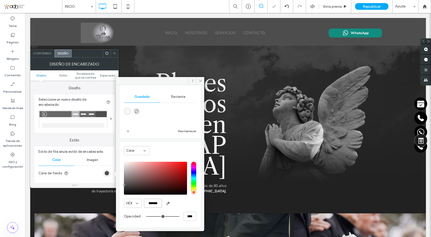
scroll to position [0, 1]
type input "*******"
drag, startPoint x: 200, startPoint y: 79, endPoint x: 174, endPoint y: 66, distance: 28.7
click at [200, 79] on icon at bounding box center [201, 81] width 4 height 4
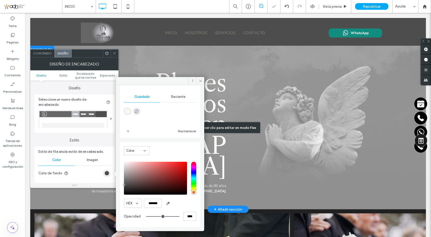
scroll to position [0, 0]
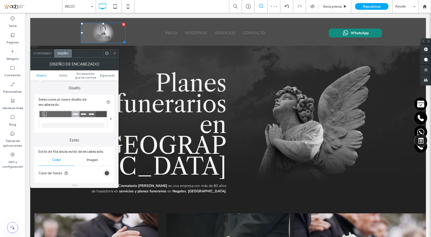
click at [116, 54] on icon at bounding box center [115, 53] width 4 height 4
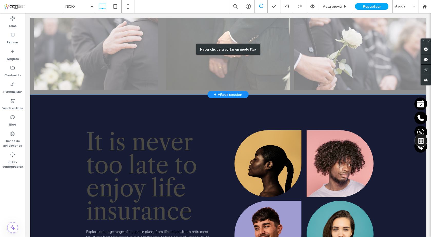
scroll to position [205, 0]
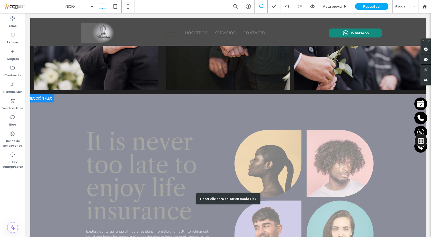
click at [130, 108] on div "Hacer clic para editar en modo Flex" at bounding box center [228, 198] width 396 height 209
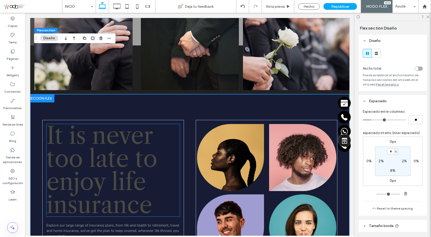
scroll to position [257, 0]
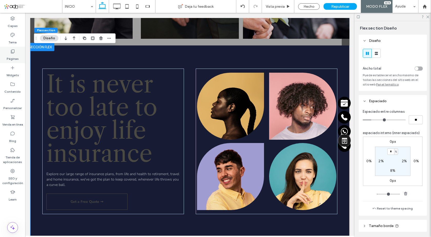
click at [13, 55] on label "Páginas" at bounding box center [13, 57] width 12 height 7
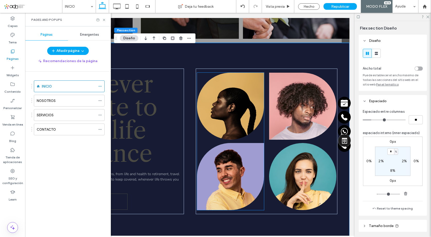
click at [245, 119] on img at bounding box center [230, 106] width 67 height 67
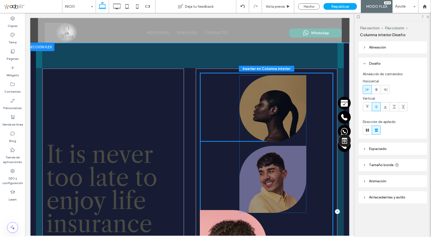
drag, startPoint x: 240, startPoint y: 101, endPoint x: 283, endPoint y: 103, distance: 43.4
type input "**"
type input "****"
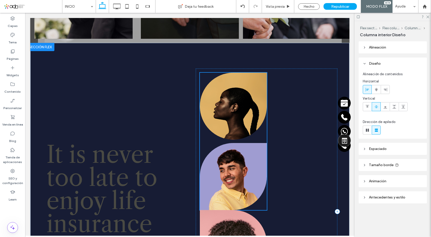
type input "**"
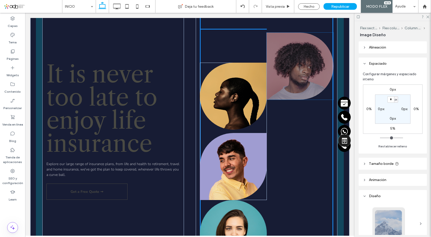
scroll to position [333, 0]
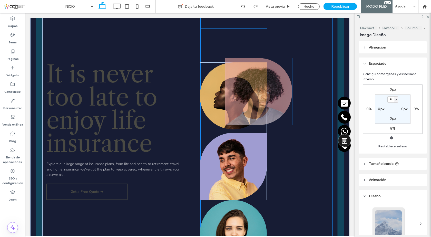
drag, startPoint x: 294, startPoint y: 117, endPoint x: 275, endPoint y: 78, distance: 43.5
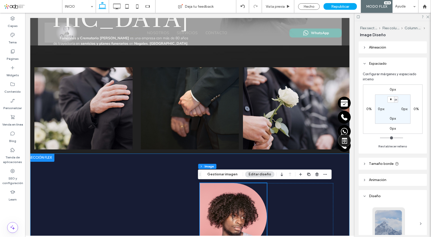
scroll to position [171, 0]
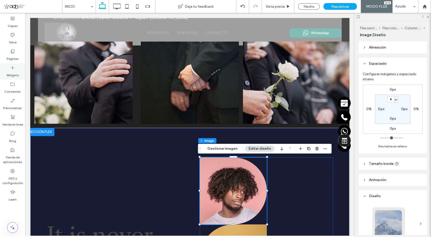
click at [13, 69] on use at bounding box center [12, 67] width 3 height 3
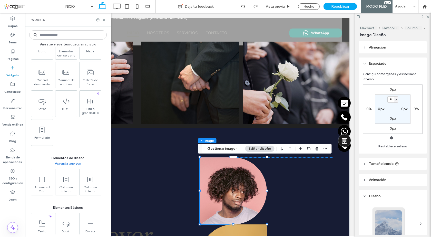
scroll to position [154, 0]
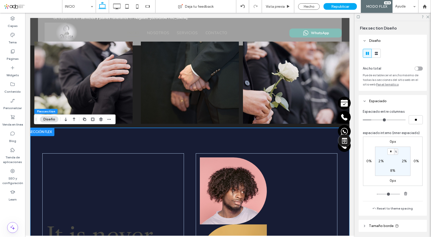
click at [47, 129] on div at bounding box center [40, 132] width 28 height 8
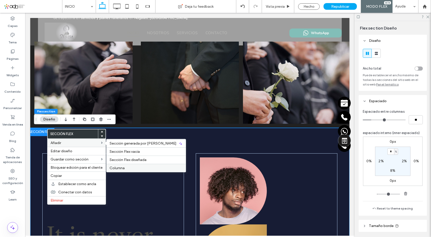
click at [121, 168] on span "Columna" at bounding box center [117, 168] width 15 height 4
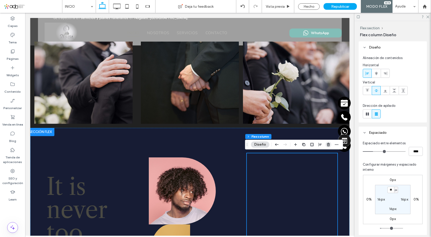
click at [328, 146] on icon "button" at bounding box center [328, 144] width 4 height 4
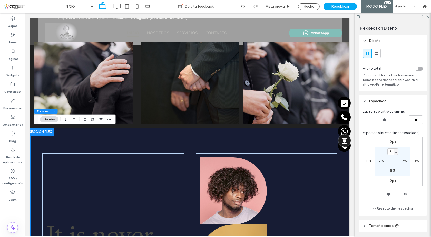
click at [393, 207] on button "Reset to theme spacing" at bounding box center [392, 208] width 47 height 6
type input "*"
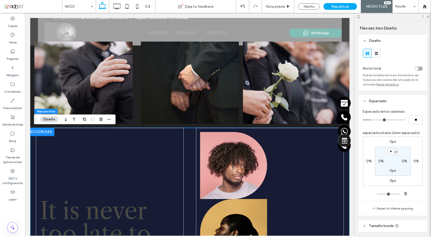
type input "*"
type input "**"
type input "*"
type input "**"
drag, startPoint x: 372, startPoint y: 120, endPoint x: 352, endPoint y: 122, distance: 19.9
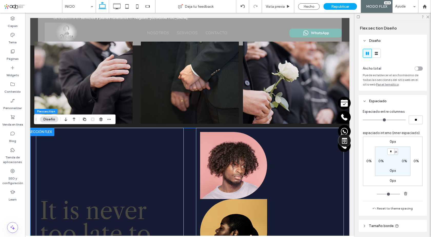
type input "*"
click at [363, 120] on input "range" at bounding box center [384, 120] width 43 height 1
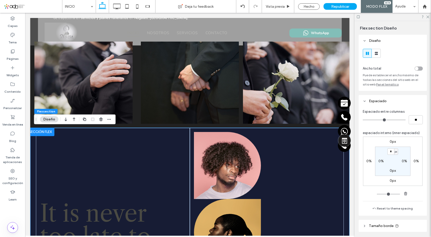
click at [419, 69] on div "toggle" at bounding box center [419, 68] width 8 height 4
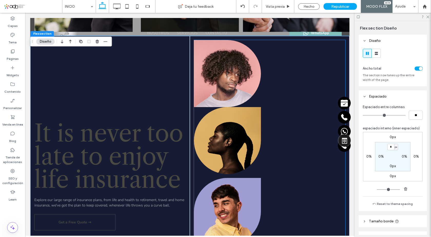
scroll to position [248, 0]
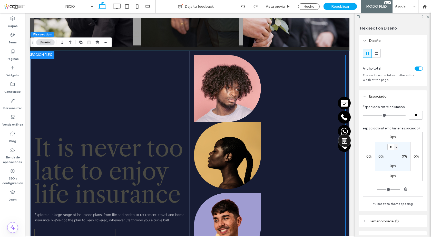
click at [322, 77] on div at bounding box center [269, 191] width 151 height 272
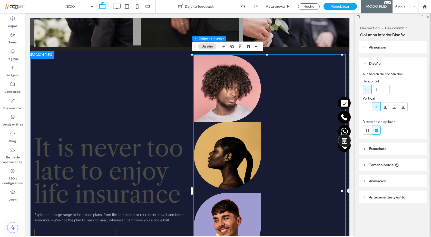
click at [373, 48] on span "Alineación" at bounding box center [377, 47] width 17 height 4
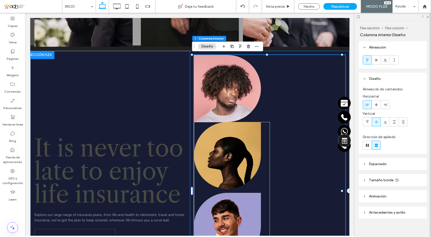
click at [191, 79] on div at bounding box center [270, 191] width 160 height 280
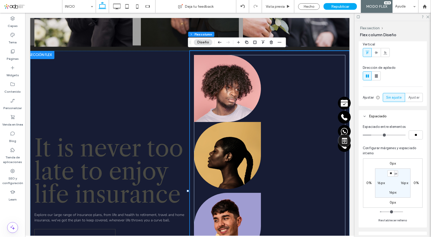
scroll to position [77, 0]
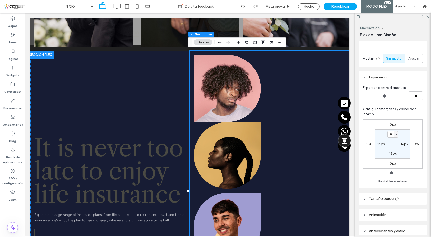
type input "*"
type input "**"
type input "*"
type input "**"
drag, startPoint x: 373, startPoint y: 104, endPoint x: 350, endPoint y: 109, distance: 23.0
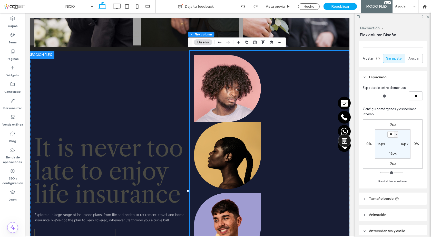
type input "*"
click at [363, 96] on input "range" at bounding box center [384, 96] width 43 height 1
click at [388, 113] on div "Espaciado entre elementos ** Configurar márgenes y espaciado interno 0px 0% 0px…" at bounding box center [393, 134] width 60 height 99
click at [389, 184] on button "Restablecer relleno" at bounding box center [392, 181] width 29 height 6
type input "*"
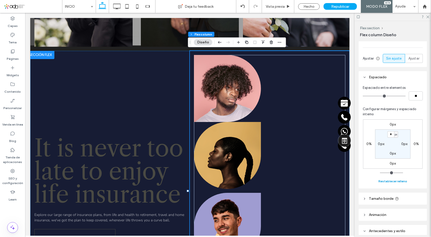
type input "*"
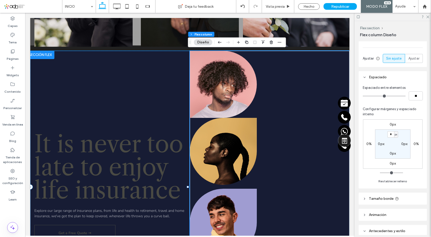
click at [169, 72] on div "It is never too late to enjoy life insurance Explore our large range of insuran…" at bounding box center [110, 187] width 160 height 272
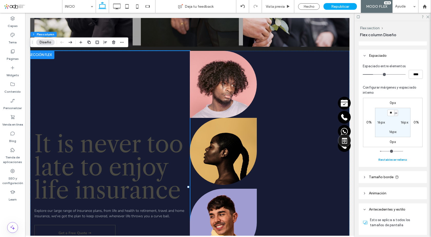
click at [390, 159] on button "Restablecer relleno" at bounding box center [392, 160] width 29 height 6
type input "*"
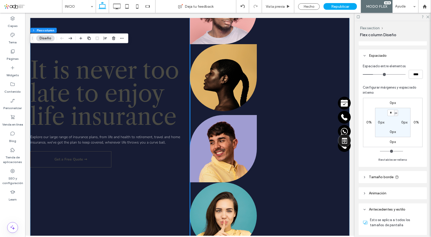
scroll to position [299, 0]
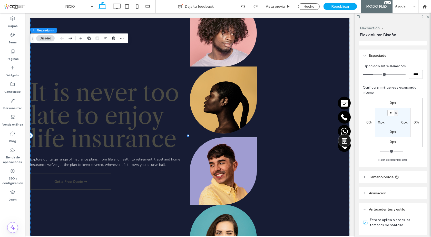
click at [155, 63] on div "It is never too late to enjoy life insurance Explore our large range of insuran…" at bounding box center [110, 135] width 160 height 272
click at [282, 121] on div at bounding box center [270, 135] width 160 height 272
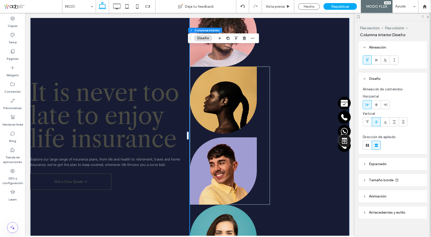
click at [303, 118] on div at bounding box center [270, 135] width 160 height 272
click at [236, 82] on img at bounding box center [223, 99] width 67 height 67
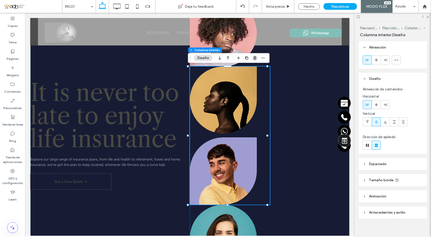
click at [255, 59] on icon "button" at bounding box center [255, 58] width 4 height 4
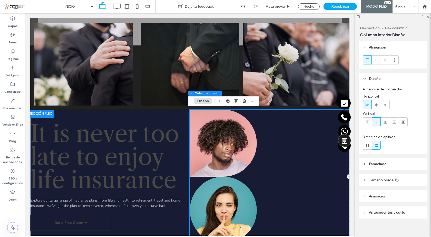
type input "**"
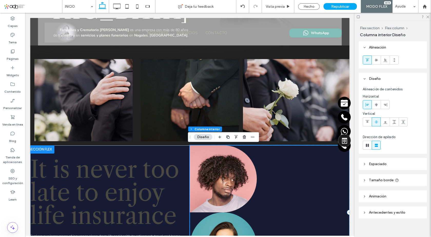
scroll to position [153, 0]
click at [237, 169] on img at bounding box center [223, 178] width 67 height 67
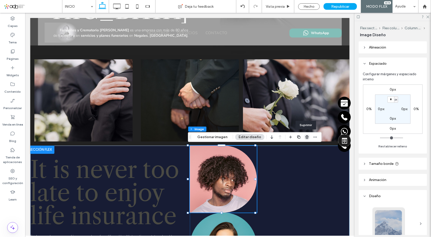
click at [306, 136] on icon "button" at bounding box center [307, 137] width 4 height 4
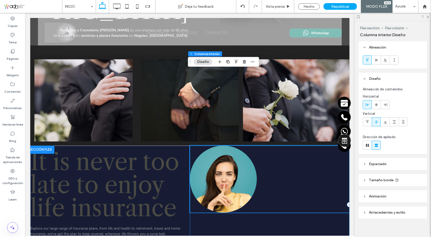
scroll to position [256, 0]
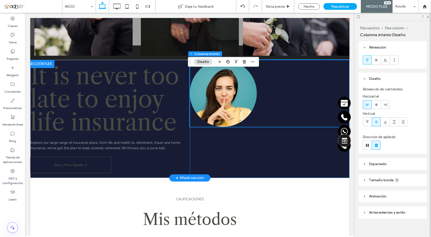
type input "**"
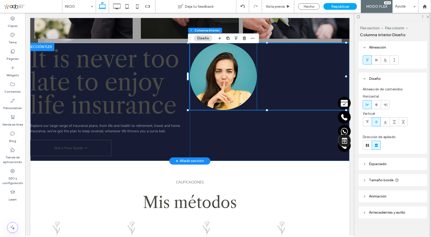
click at [238, 84] on img at bounding box center [223, 76] width 67 height 67
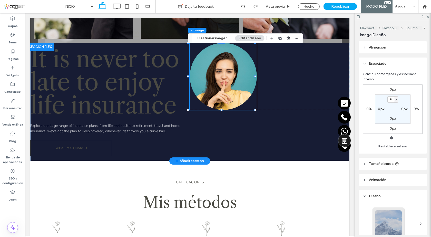
type input "**"
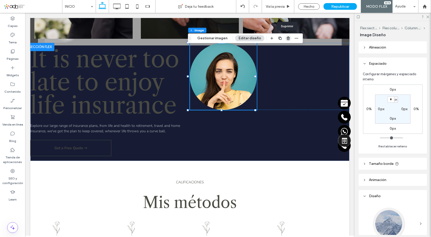
click at [286, 39] on icon "button" at bounding box center [288, 38] width 4 height 4
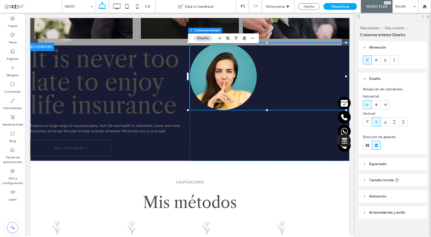
type input "**"
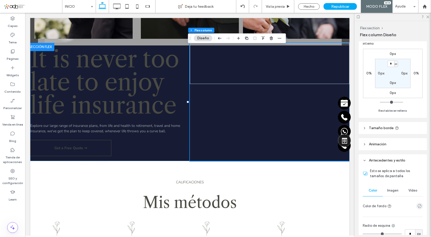
scroll to position [205, 0]
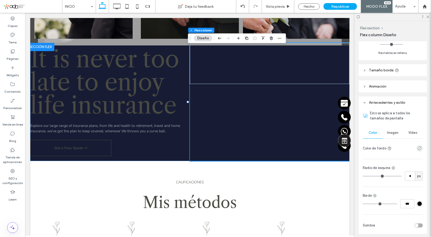
click at [387, 135] on span "Imagen" at bounding box center [392, 133] width 11 height 4
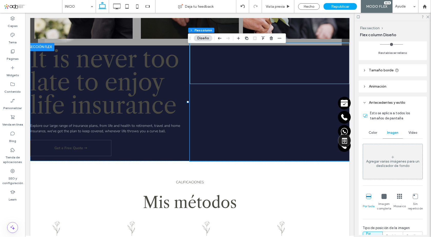
click at [401, 168] on div "Agregar varias imágenes para un deslizador de fondo" at bounding box center [393, 163] width 60 height 9
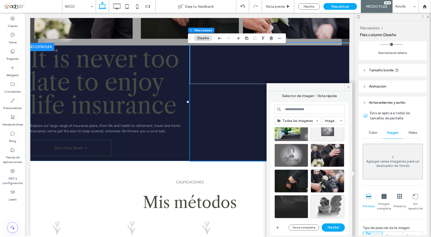
scroll to position [26, 0]
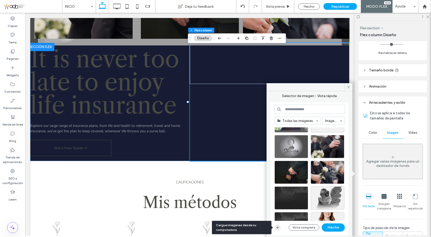
click at [278, 227] on icon "button" at bounding box center [278, 227] width 4 height 4
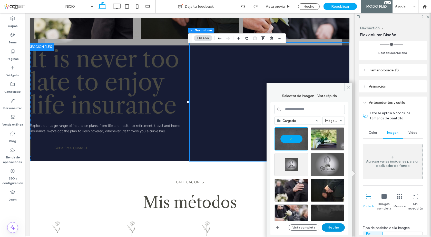
click at [331, 226] on button "Hecho" at bounding box center [333, 227] width 23 height 8
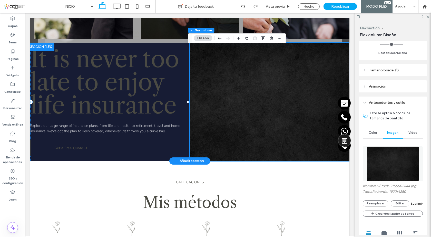
click at [178, 148] on div "It is never too late to enjoy life insurance Explore our large range of insuran…" at bounding box center [110, 102] width 160 height 118
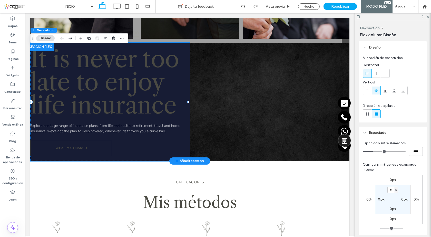
click at [176, 149] on div "It is never too late to enjoy life insurance Explore our large range of insuran…" at bounding box center [110, 102] width 160 height 118
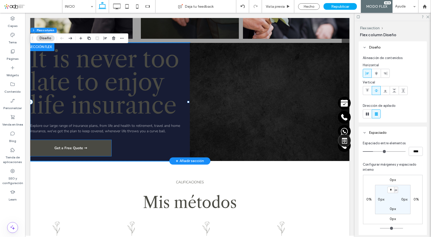
click at [98, 143] on link "Get a Free Quote ➞" at bounding box center [70, 148] width 81 height 16
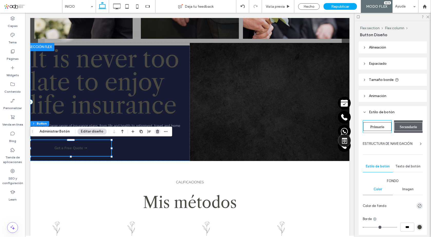
click at [155, 131] on icon "button" at bounding box center [157, 131] width 4 height 4
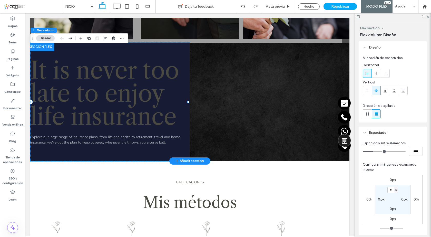
click at [140, 153] on div "It is never too late to enjoy life insurance Explore our large range of insuran…" at bounding box center [110, 102] width 160 height 118
click at [174, 52] on div "It is never too late to enjoy life insurance Explore our large range of insuran…" at bounding box center [110, 102] width 160 height 118
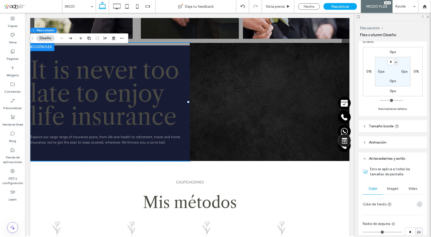
scroll to position [154, 0]
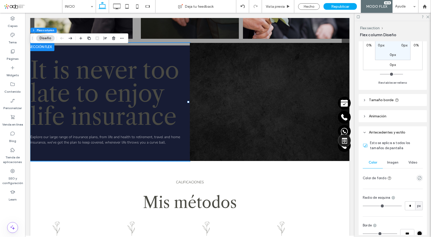
click at [393, 162] on span "Imagen" at bounding box center [392, 162] width 11 height 4
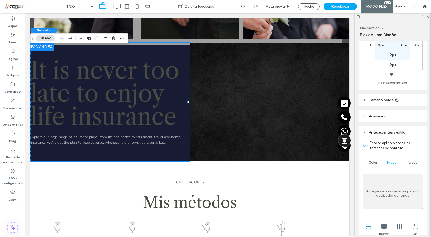
click at [397, 181] on div "Agregar varias imágenes para un deslizador de fondo" at bounding box center [393, 191] width 60 height 34
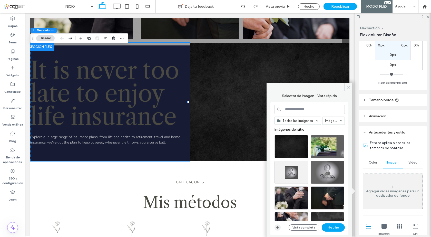
click at [279, 227] on icon "button" at bounding box center [278, 227] width 4 height 4
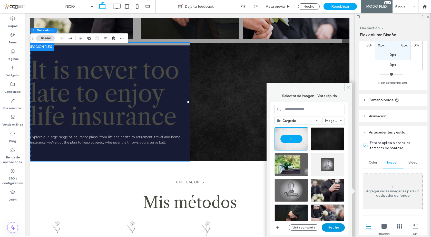
click at [333, 227] on button "Hecho" at bounding box center [333, 227] width 23 height 8
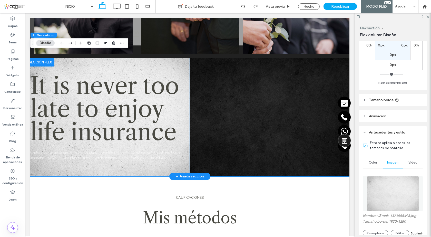
scroll to position [230, 0]
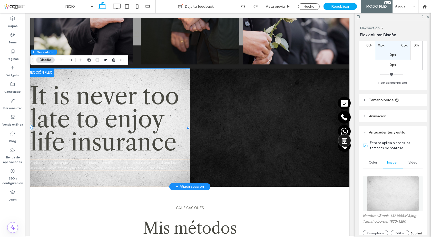
click at [125, 165] on span "Explore our large range of insurance plans, from life and health to retirement,…" at bounding box center [105, 165] width 150 height 10
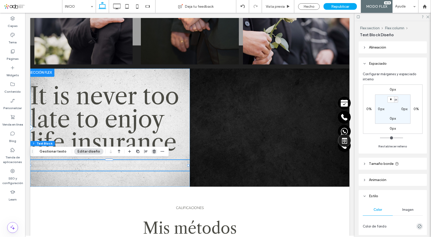
drag, startPoint x: 152, startPoint y: 151, endPoint x: 131, endPoint y: 136, distance: 25.3
click at [153, 151] on use "button" at bounding box center [154, 151] width 3 height 3
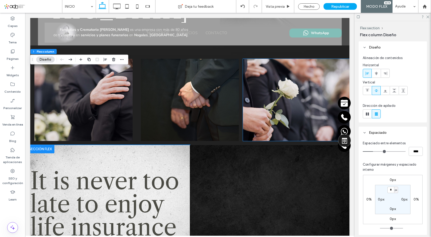
scroll to position [231, 0]
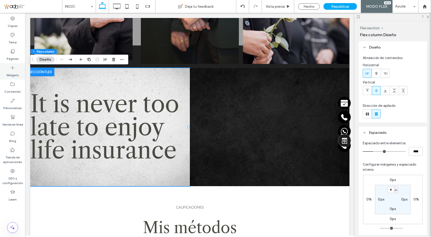
click at [12, 70] on label "Widgets" at bounding box center [12, 73] width 13 height 7
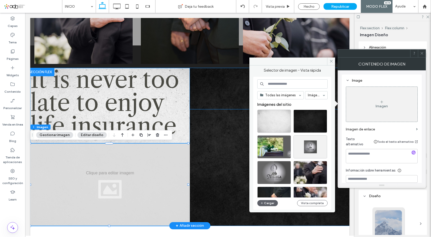
click at [234, 92] on span at bounding box center [270, 88] width 160 height 41
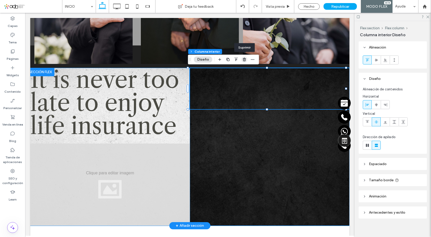
click at [244, 59] on icon "button" at bounding box center [244, 59] width 4 height 4
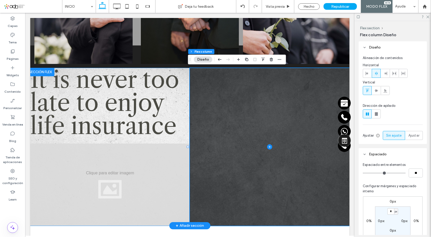
click at [238, 119] on span at bounding box center [270, 147] width 160 height 158
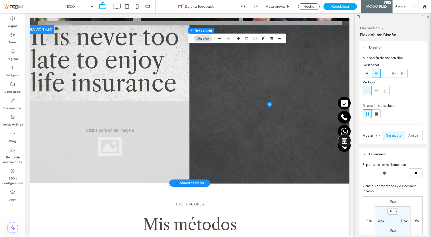
scroll to position [282, 0]
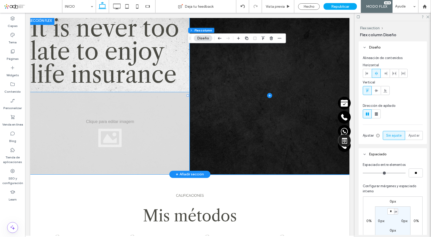
click at [136, 107] on div at bounding box center [110, 133] width 160 height 82
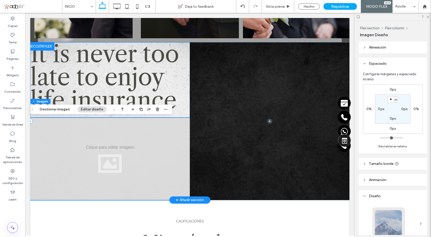
scroll to position [308, 0]
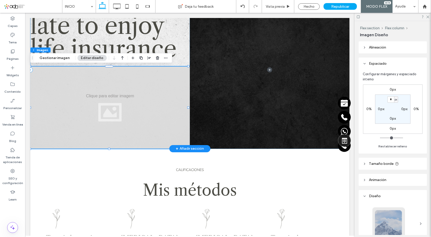
click at [122, 87] on div at bounding box center [110, 107] width 160 height 82
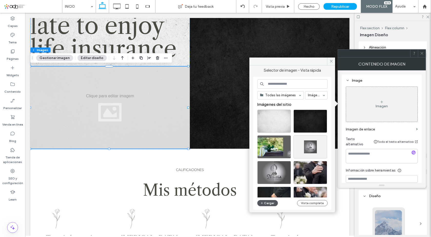
click at [268, 201] on button "Cargar" at bounding box center [267, 203] width 21 height 6
click at [16, 71] on label "Widgets" at bounding box center [12, 73] width 13 height 7
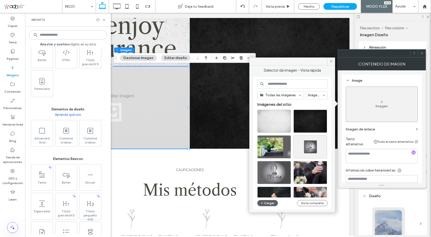
scroll to position [180, 0]
drag, startPoint x: 330, startPoint y: 62, endPoint x: 306, endPoint y: 47, distance: 28.1
click at [330, 62] on icon at bounding box center [331, 61] width 4 height 4
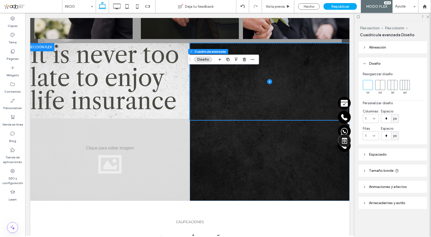
scroll to position [231, 0]
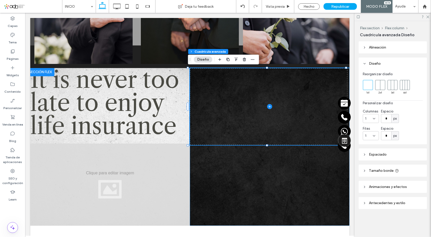
click at [267, 105] on icon at bounding box center [269, 106] width 5 height 5
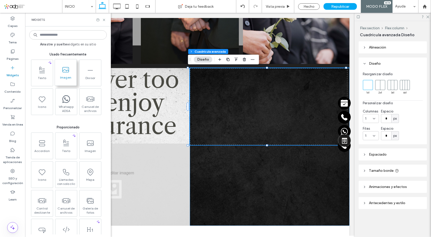
click at [68, 71] on icon at bounding box center [66, 70] width 8 height 8
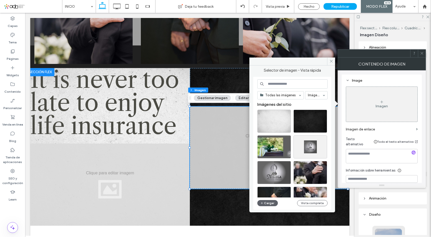
click at [228, 119] on div at bounding box center [270, 147] width 160 height 82
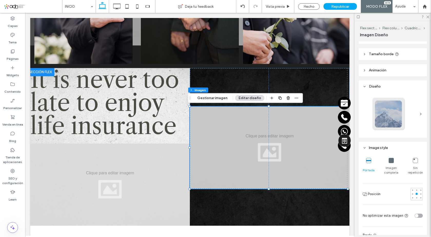
scroll to position [128, 0]
click at [389, 160] on icon at bounding box center [391, 160] width 5 height 5
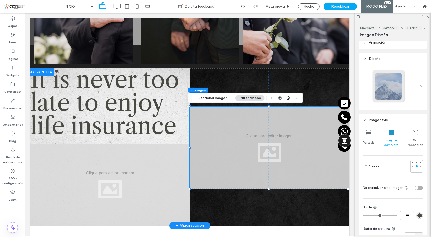
scroll to position [103, 0]
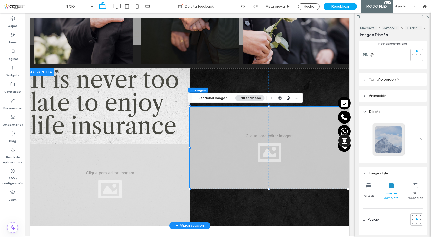
click at [298, 127] on div at bounding box center [270, 147] width 160 height 82
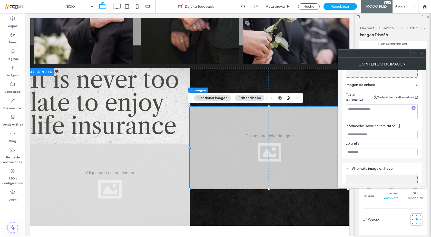
scroll to position [70, 0]
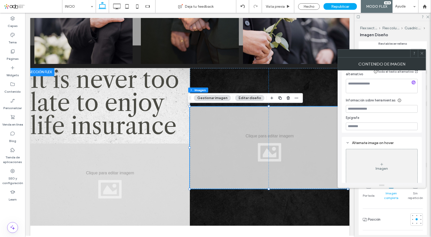
click at [380, 162] on icon at bounding box center [382, 164] width 4 height 4
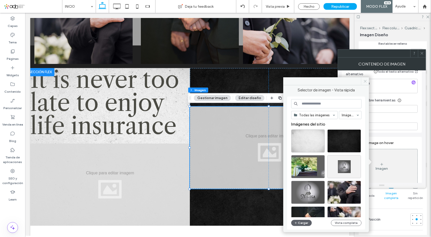
click at [366, 82] on use at bounding box center [365, 81] width 3 height 3
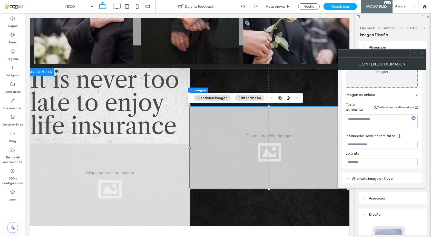
scroll to position [0, 0]
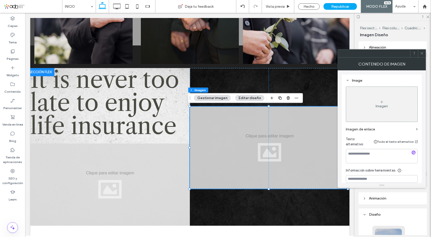
click at [385, 103] on div "Imagen" at bounding box center [381, 104] width 71 height 34
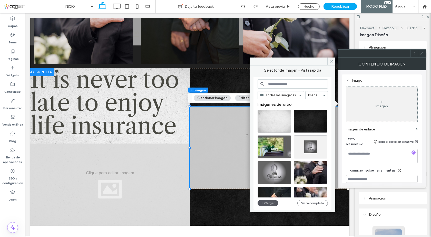
click at [270, 204] on button "Cargar" at bounding box center [268, 203] width 21 height 6
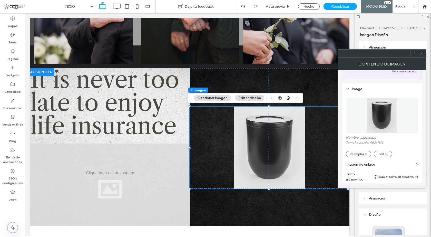
scroll to position [77, 0]
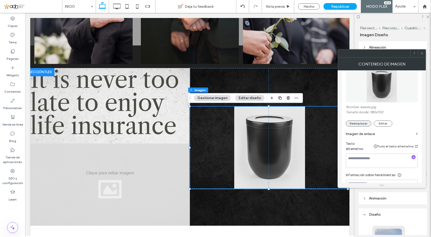
click at [360, 120] on button "Reemplazar" at bounding box center [358, 123] width 25 height 6
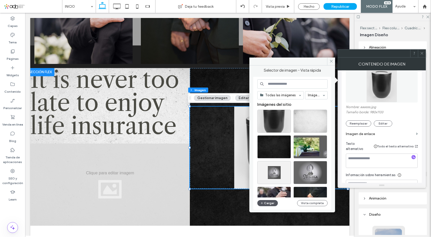
click at [274, 202] on button "Cargar" at bounding box center [267, 203] width 21 height 6
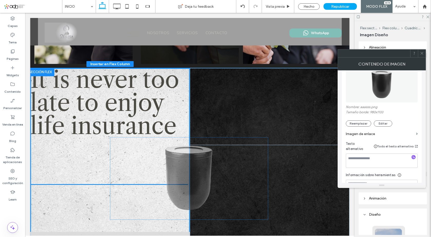
drag, startPoint x: 254, startPoint y: 128, endPoint x: 176, endPoint y: 159, distance: 83.6
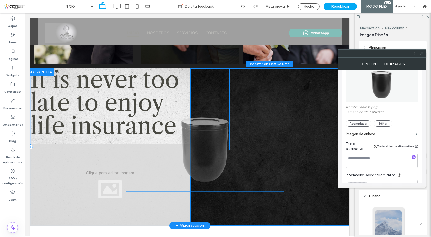
drag, startPoint x: 200, startPoint y: 148, endPoint x: 225, endPoint y: 135, distance: 28.1
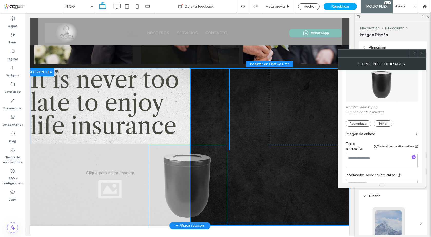
drag, startPoint x: 236, startPoint y: 97, endPoint x: 196, endPoint y: 174, distance: 86.8
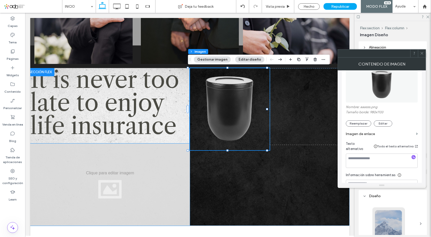
click at [91, 170] on div at bounding box center [110, 184] width 160 height 82
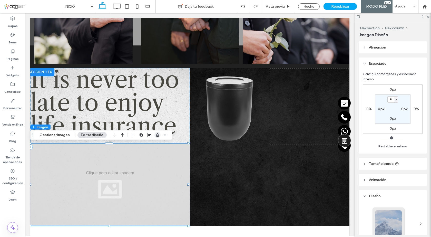
click at [156, 135] on icon "button" at bounding box center [157, 135] width 4 height 4
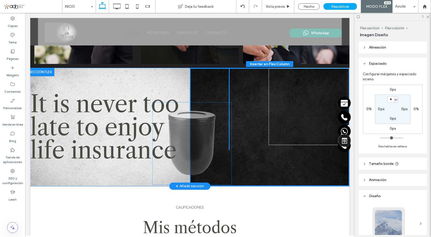
drag, startPoint x: 223, startPoint y: 102, endPoint x: 188, endPoint y: 136, distance: 49.4
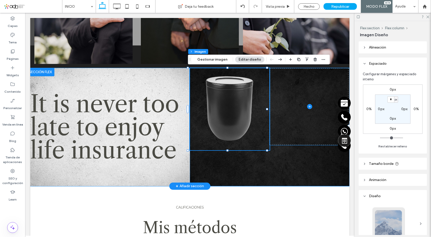
click at [303, 125] on span at bounding box center [310, 106] width 80 height 77
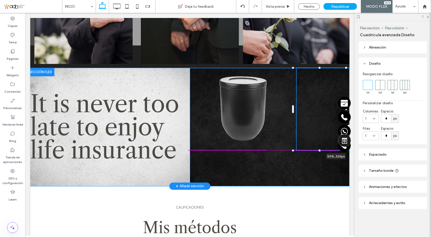
drag, startPoint x: 306, startPoint y: 145, endPoint x: 306, endPoint y: 150, distance: 5.1
click at [294, 68] on div at bounding box center [293, 68] width 0 height 0
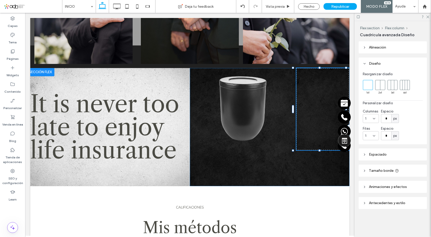
type input "**"
type input "***"
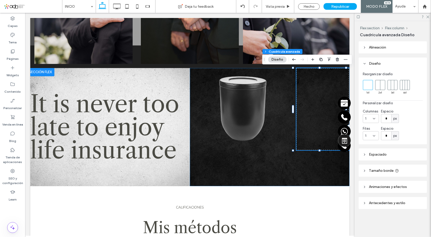
type input "****"
type input "***"
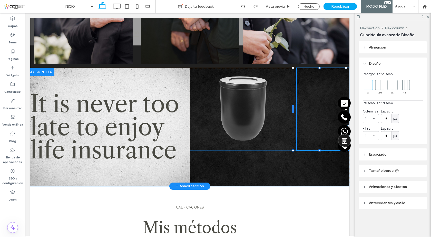
click at [293, 106] on div at bounding box center [293, 109] width 2 height 8
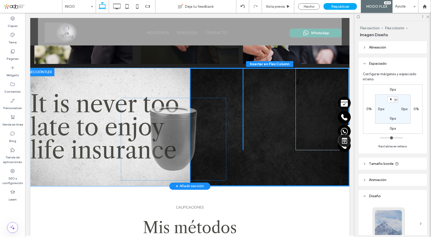
drag, startPoint x: 291, startPoint y: 109, endPoint x: 224, endPoint y: 139, distance: 73.4
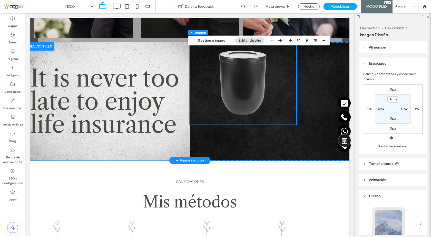
scroll to position [205, 0]
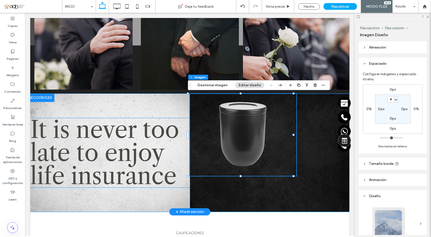
click at [183, 121] on h1 "It is never too late to enjoy life insurance" at bounding box center [110, 152] width 160 height 69
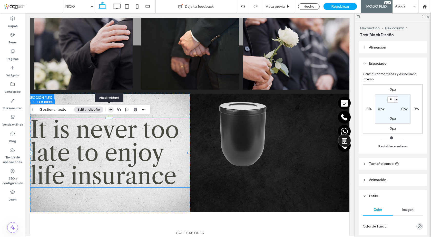
click at [110, 110] on use "button" at bounding box center [111, 109] width 3 height 3
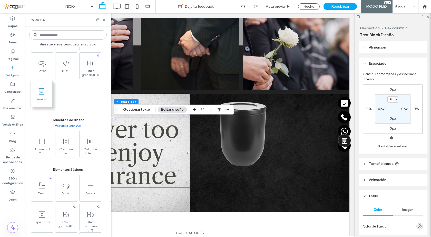
scroll to position [180, 0]
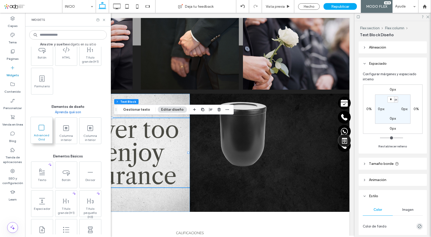
click at [40, 133] on span "Advanced Grid" at bounding box center [42, 136] width 22 height 7
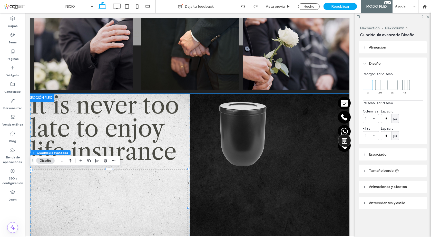
click at [140, 121] on span "It is never too late to enjoy life insurance" at bounding box center [104, 128] width 149 height 74
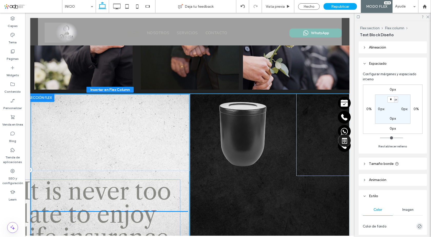
scroll to position [214, 0]
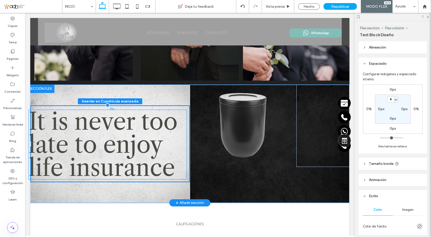
drag, startPoint x: 136, startPoint y: 116, endPoint x: 135, endPoint y: 132, distance: 16.2
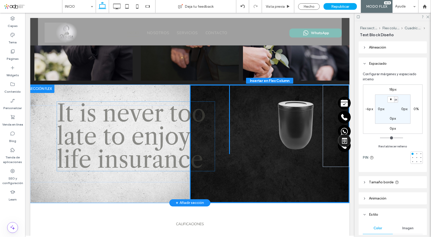
drag, startPoint x: 162, startPoint y: 107, endPoint x: 190, endPoint y: 99, distance: 29.4
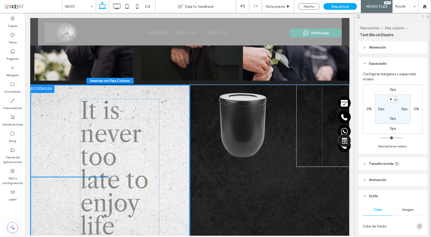
drag, startPoint x: 244, startPoint y: 98, endPoint x: 136, endPoint y: 113, distance: 108.7
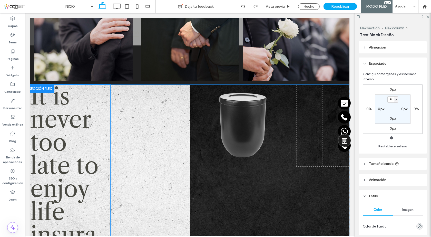
type input "**"
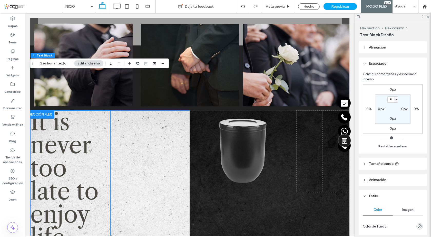
scroll to position [266, 0]
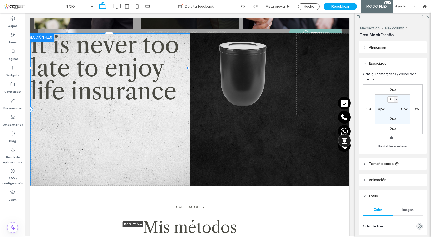
drag, startPoint x: 110, startPoint y: 126, endPoint x: 236, endPoint y: 131, distance: 126.0
click at [236, 131] on div "It is never too late to enjoy life insurance 130% , 720px" at bounding box center [189, 109] width 319 height 152
type input "***"
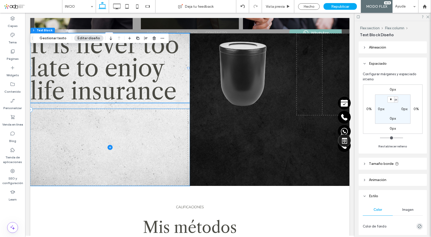
click at [163, 117] on span at bounding box center [110, 147] width 160 height 77
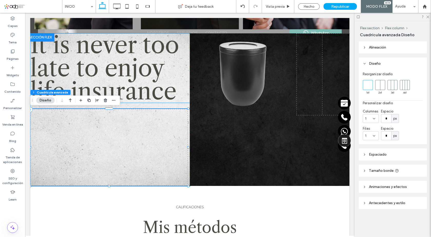
click at [184, 99] on h1 "It is never too late to enjoy life insurance" at bounding box center [110, 67] width 160 height 69
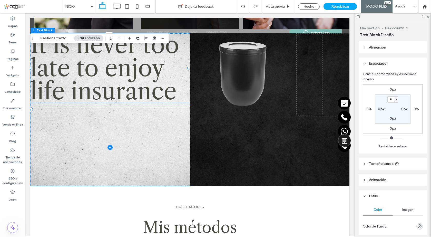
click at [171, 149] on span at bounding box center [110, 147] width 160 height 77
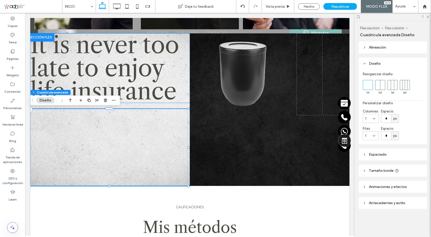
click at [175, 64] on h1 "It is never too late to enjoy life insurance" at bounding box center [110, 67] width 160 height 69
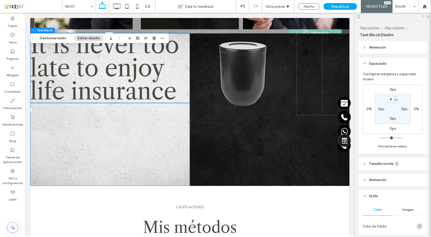
click at [154, 107] on div "It is never too late to enjoy life insurance" at bounding box center [110, 109] width 160 height 152
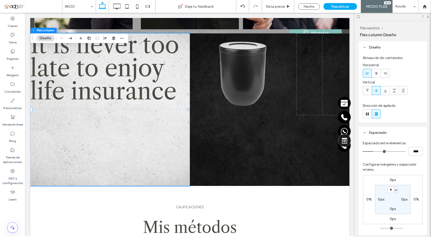
click at [160, 105] on div "It is never too late to enjoy life insurance" at bounding box center [110, 109] width 160 height 152
click at [162, 140] on span at bounding box center [110, 147] width 160 height 77
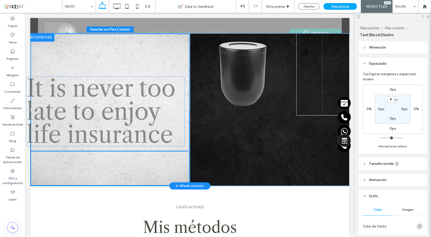
drag, startPoint x: 155, startPoint y: 88, endPoint x: 151, endPoint y: 131, distance: 43.5
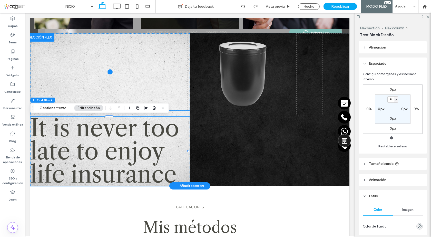
click at [166, 74] on span at bounding box center [110, 71] width 160 height 77
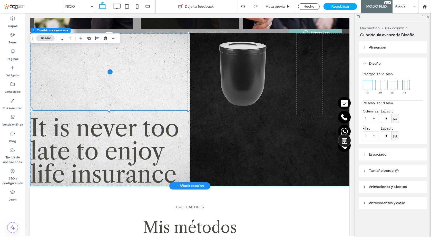
click at [166, 72] on span at bounding box center [110, 71] width 160 height 77
click at [106, 39] on use "button" at bounding box center [105, 37] width 3 height 3
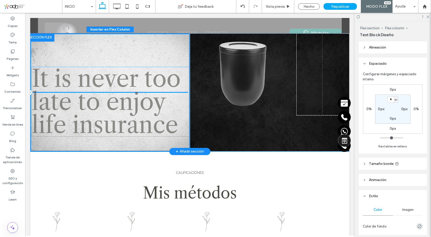
drag, startPoint x: 160, startPoint y: 60, endPoint x: 162, endPoint y: 69, distance: 9.4
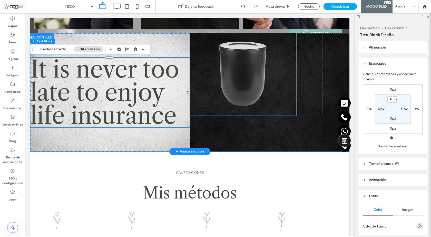
click at [232, 69] on img at bounding box center [243, 74] width 106 height 82
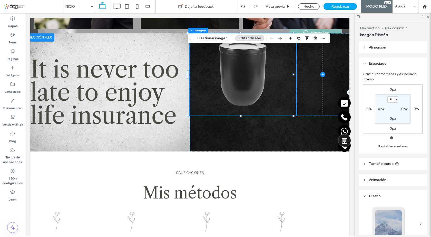
click at [308, 99] on span at bounding box center [322, 74] width 53 height 82
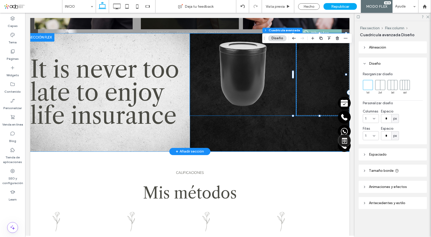
click at [283, 100] on img at bounding box center [243, 74] width 106 height 82
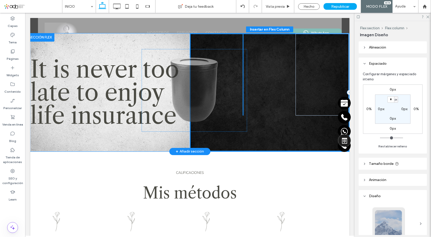
drag, startPoint x: 285, startPoint y: 98, endPoint x: 238, endPoint y: 114, distance: 48.8
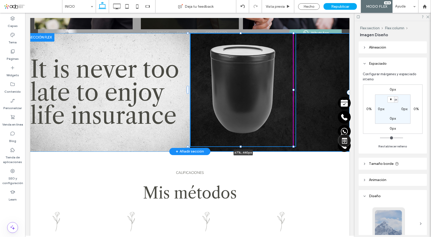
drag, startPoint x: 242, startPoint y: 129, endPoint x: 243, endPoint y: 146, distance: 17.0
click at [188, 34] on div at bounding box center [188, 33] width 0 height 0
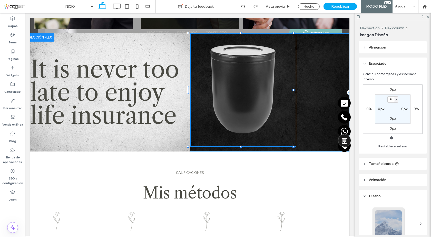
type input "***"
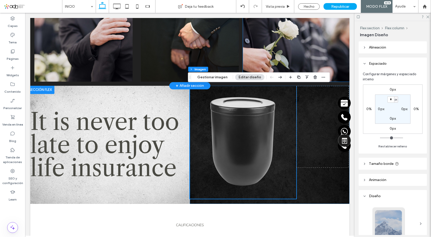
scroll to position [240, 0]
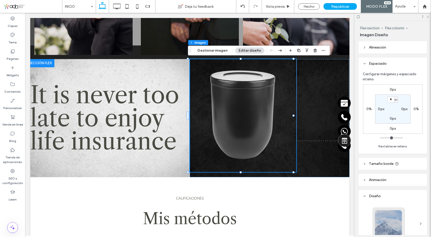
click at [427, 16] on use at bounding box center [427, 17] width 3 height 3
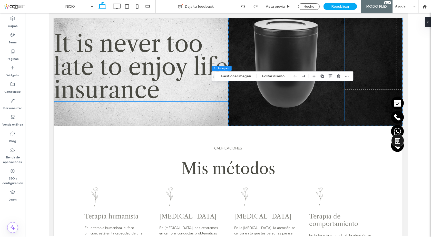
scroll to position [214, 0]
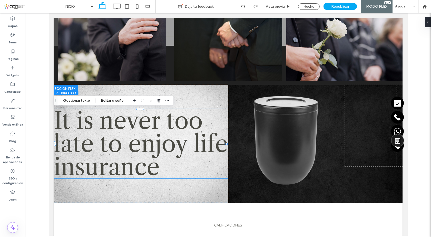
click at [165, 133] on span "It is never too late to enjoy life insurance" at bounding box center [141, 143] width 174 height 74
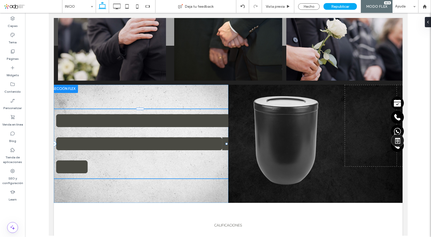
type input "**********"
type input "**"
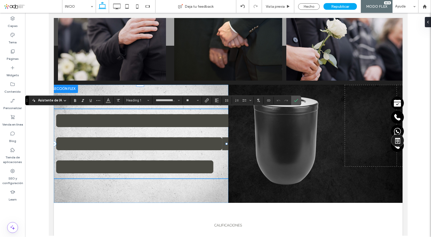
type input "**********"
type input "**"
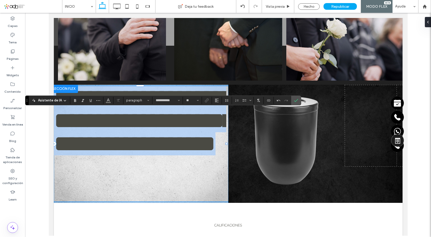
type input "**********"
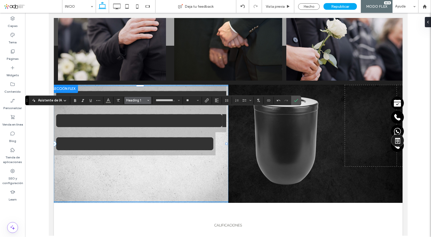
click at [138, 99] on span "Heading 1" at bounding box center [136, 100] width 20 height 4
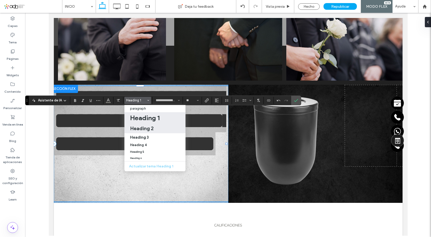
click at [143, 127] on h2 "Heading 2" at bounding box center [142, 128] width 24 height 6
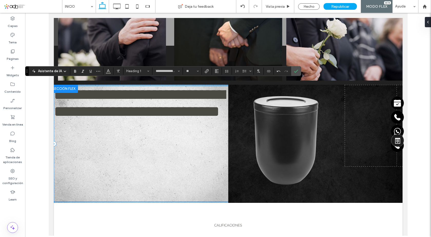
scroll to position [243, 0]
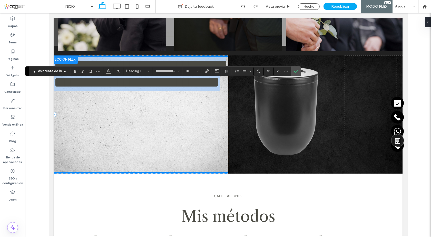
type input "**"
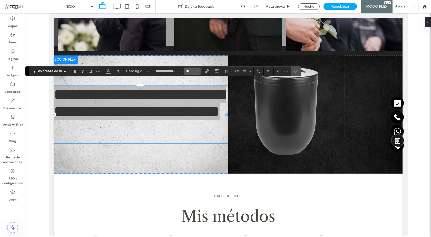
click at [190, 71] on input "**" at bounding box center [191, 71] width 10 height 4
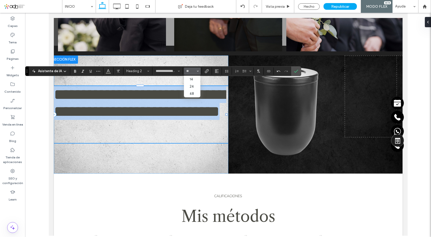
type input "**"
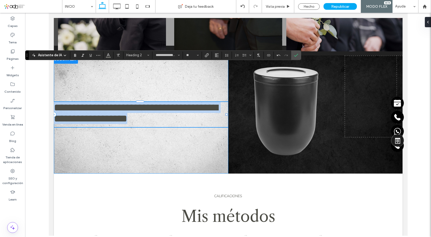
scroll to position [259, 0]
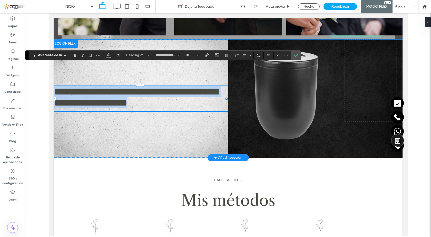
click at [154, 92] on span "**********" at bounding box center [136, 96] width 164 height 21
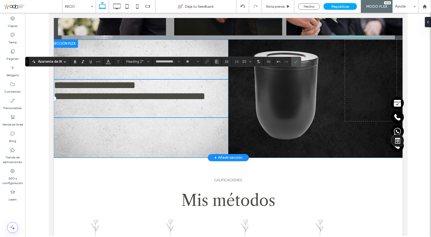
scroll to position [253, 0]
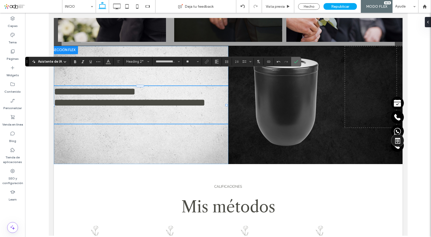
click at [297, 61] on icon "Confirmar" at bounding box center [296, 62] width 4 height 4
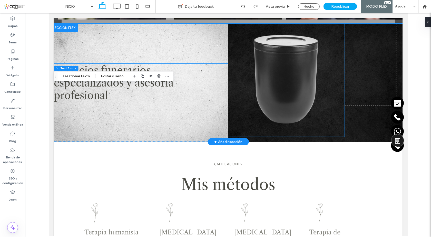
scroll to position [283, 0]
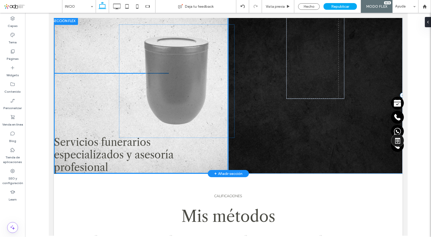
drag, startPoint x: 287, startPoint y: 53, endPoint x: 175, endPoint y: 61, distance: 112.1
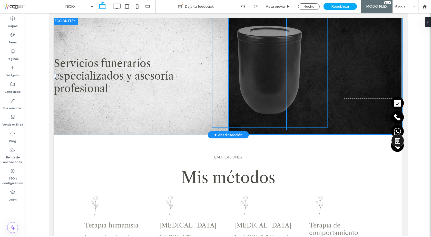
drag, startPoint x: 125, startPoint y: 78, endPoint x: 283, endPoint y: 74, distance: 158.1
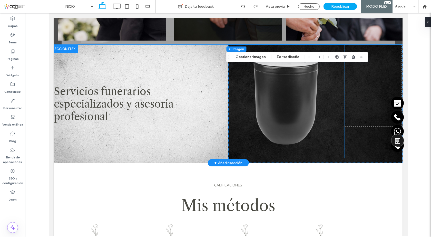
scroll to position [206, 0]
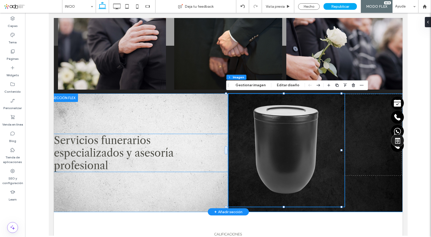
click at [188, 148] on h2 "﻿ especializados y asesoría profesional" at bounding box center [141, 158] width 174 height 25
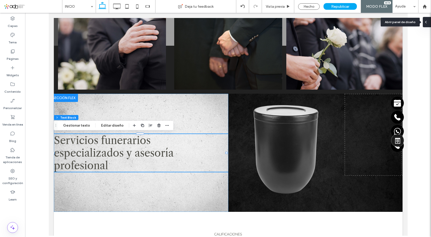
click at [427, 21] on icon at bounding box center [426, 22] width 4 height 4
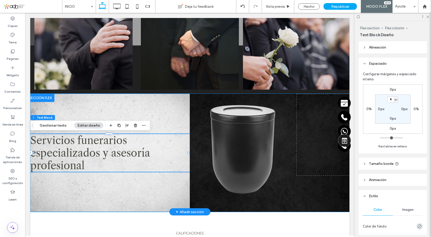
click at [166, 146] on h2 "﻿ especializados y asesoría profesional" at bounding box center [110, 158] width 160 height 25
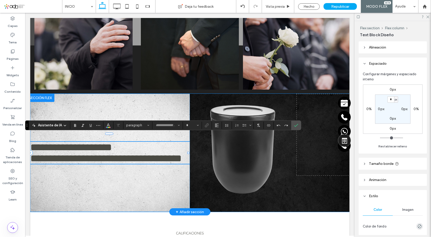
type input "**********"
type input "**"
click at [100, 164] on h2 "**********" at bounding box center [110, 158] width 160 height 11
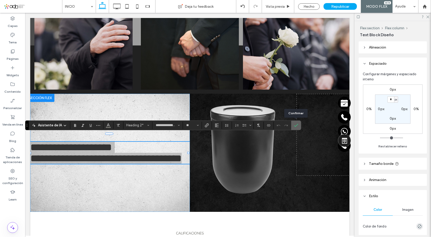
click at [296, 126] on use "Confirmar" at bounding box center [296, 125] width 4 height 3
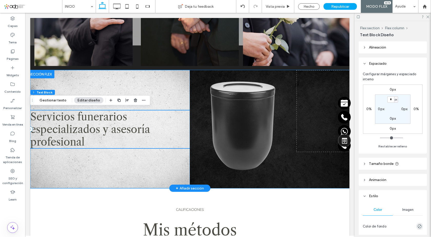
scroll to position [231, 0]
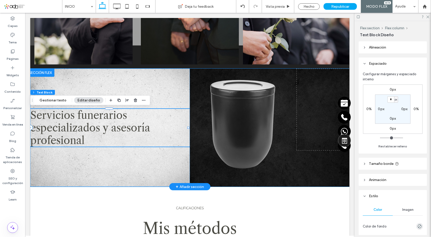
click at [143, 131] on span "especializados y asesoría profesional" at bounding box center [90, 133] width 120 height 25
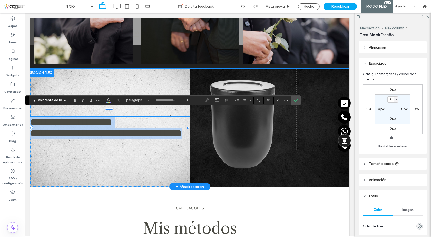
type input "**********"
type input "**"
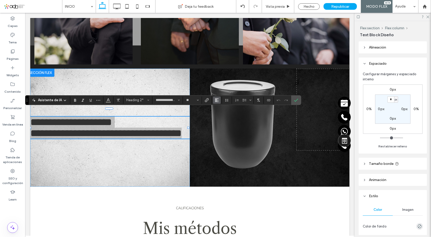
click at [217, 100] on use "Alineación" at bounding box center [217, 100] width 4 height 4
click at [221, 123] on icon "ui.textEditor.alignment.right" at bounding box center [221, 123] width 4 height 4
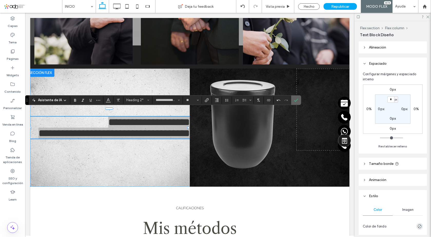
click at [296, 102] on icon "Confirmar" at bounding box center [296, 100] width 4 height 4
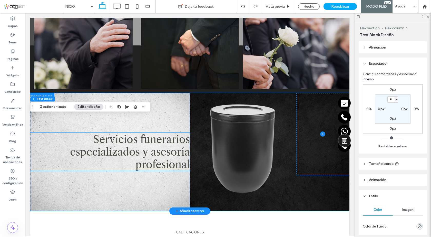
scroll to position [179, 0]
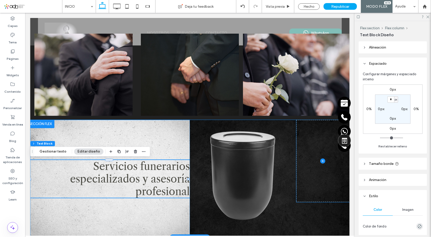
click at [306, 141] on span at bounding box center [322, 161] width 53 height 82
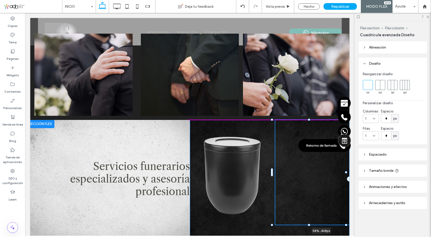
drag, startPoint x: 293, startPoint y: 203, endPoint x: 338, endPoint y: 146, distance: 72.5
click at [274, 225] on div "Servicios funerarios especializados y asesoría profesional 58% , 408px" at bounding box center [189, 179] width 319 height 118
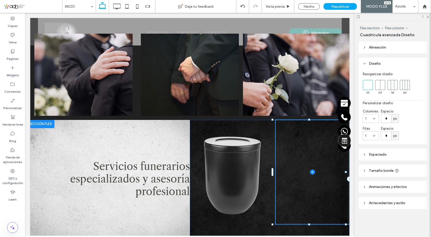
type input "**"
type input "***"
type input "****"
type input "***"
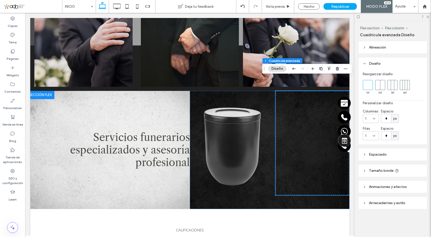
scroll to position [230, 0]
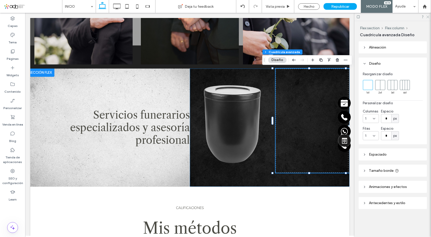
click at [427, 17] on icon at bounding box center [427, 16] width 3 height 3
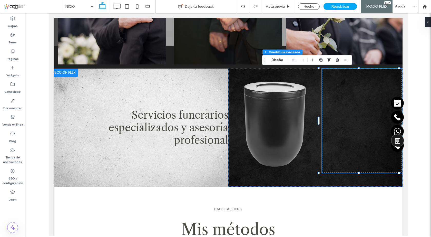
scroll to position [231, 0]
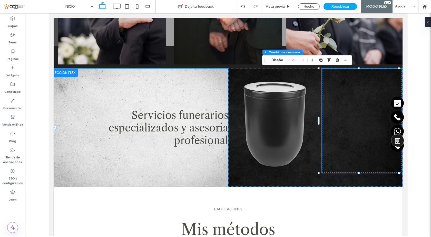
click at [158, 82] on div "Servicios funerarios especializados y asesoría profesional" at bounding box center [141, 128] width 174 height 118
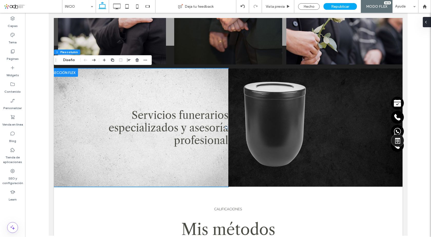
click at [427, 23] on icon at bounding box center [426, 22] width 4 height 4
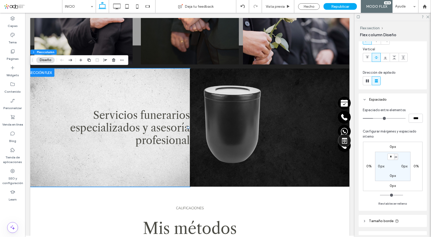
scroll to position [51, 0]
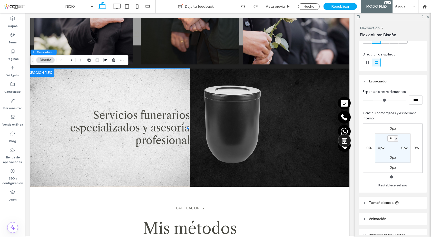
click at [402, 148] on label "0px" at bounding box center [404, 148] width 6 height 4
type input "**"
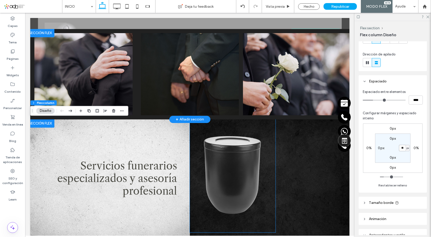
scroll to position [231, 0]
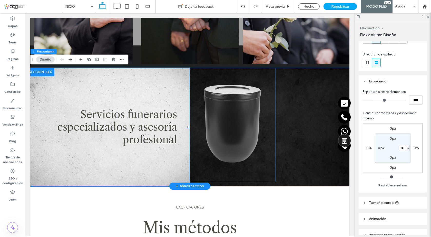
click at [229, 107] on img at bounding box center [233, 124] width 86 height 113
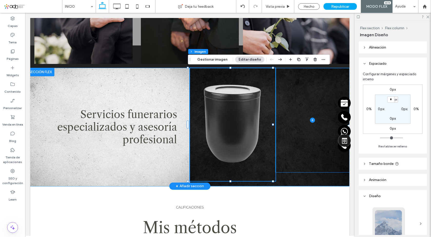
click at [302, 112] on span at bounding box center [313, 120] width 74 height 104
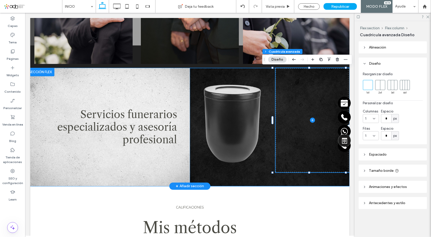
click at [311, 120] on icon at bounding box center [312, 120] width 2 height 0
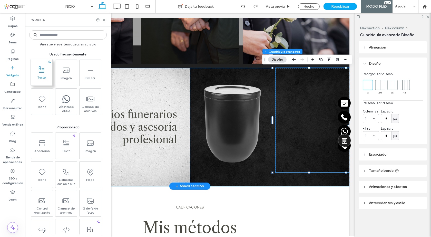
click at [47, 73] on span at bounding box center [42, 70] width 22 height 12
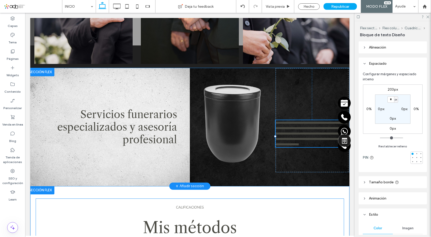
type input "**********"
type input "**"
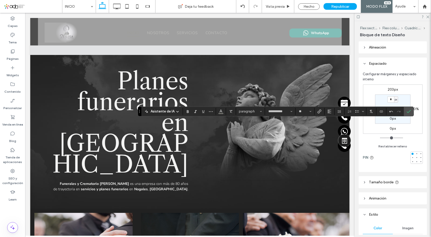
click at [223, 112] on button "Color" at bounding box center [221, 111] width 8 height 7
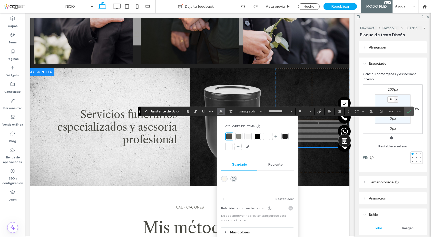
click at [228, 148] on div at bounding box center [228, 146] width 5 height 5
click at [409, 112] on icon "Confirmar" at bounding box center [409, 111] width 4 height 4
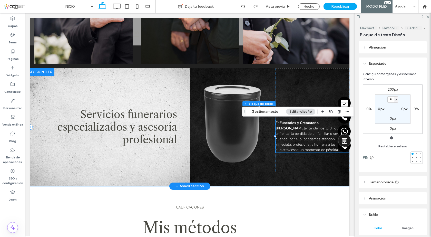
click at [168, 88] on div "Servicios funerarios especializados y asesoría profesional" at bounding box center [110, 127] width 160 height 118
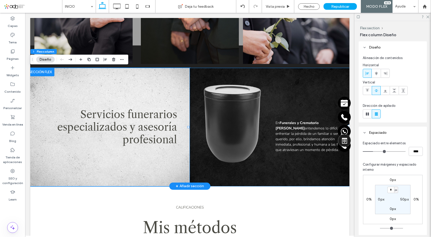
click at [287, 181] on div "En Funerales y Crematorio [PERSON_NAME] entendemos lo difícil que es enfrentar …" at bounding box center [270, 127] width 160 height 118
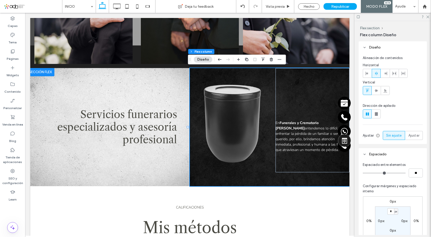
scroll to position [51, 0]
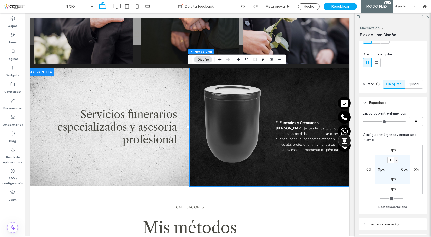
click at [402, 172] on label "0px" at bounding box center [404, 169] width 6 height 4
type input "**"
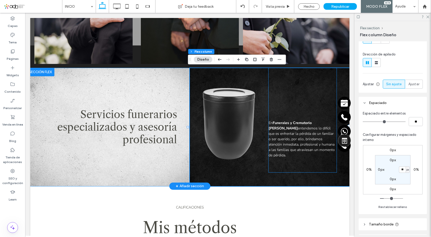
click at [292, 86] on div "En Funerales y Crematorio [PERSON_NAME] entendemos lo difícil que es enfrentar …" at bounding box center [303, 120] width 68 height 104
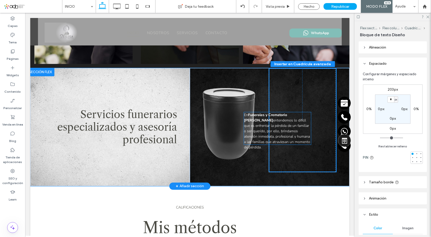
drag, startPoint x: 295, startPoint y: 123, endPoint x: 273, endPoint y: 115, distance: 23.2
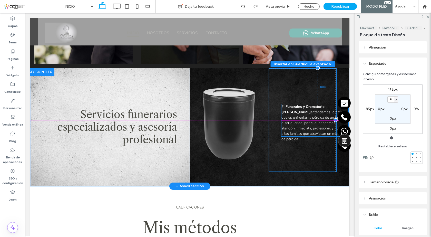
drag, startPoint x: 259, startPoint y: 117, endPoint x: 297, endPoint y: 109, distance: 38.3
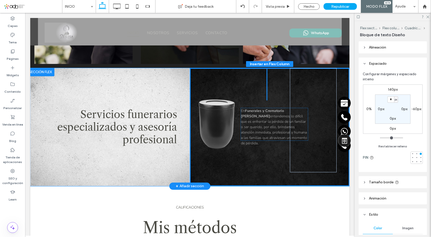
drag, startPoint x: 301, startPoint y: 112, endPoint x: 260, endPoint y: 116, distance: 40.5
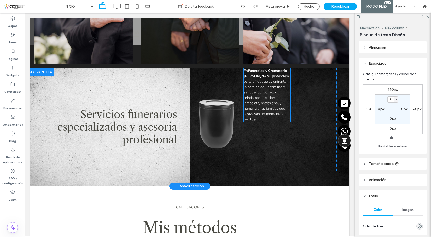
type input "**"
type input "****"
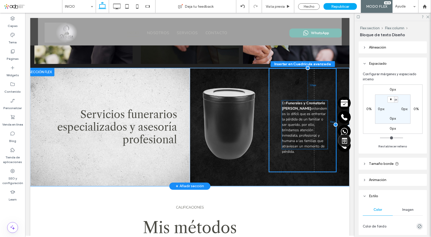
drag, startPoint x: 266, startPoint y: 87, endPoint x: 306, endPoint y: 119, distance: 51.2
type input "**"
type input "****"
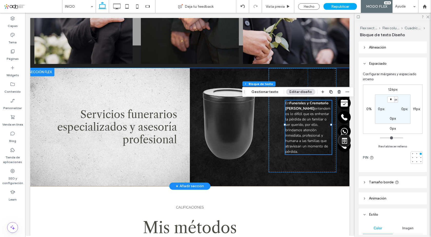
click at [294, 72] on div "En Funerales y Crematorio [PERSON_NAME] entendemos lo difícil que es enfrentar …" at bounding box center [303, 120] width 68 height 104
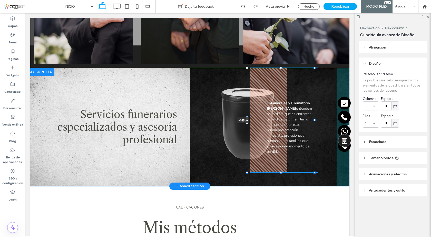
drag, startPoint x: 256, startPoint y: 122, endPoint x: 228, endPoint y: 123, distance: 28.7
click at [228, 123] on div "Servicios funerarios especializados y asesoría profesional En Funerales y Crema…" at bounding box center [189, 127] width 319 height 118
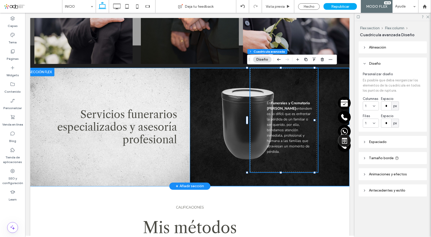
click at [203, 79] on div "En Funerales y Crematorio [PERSON_NAME] entendemos lo difícil que es enfrentar …" at bounding box center [270, 127] width 160 height 118
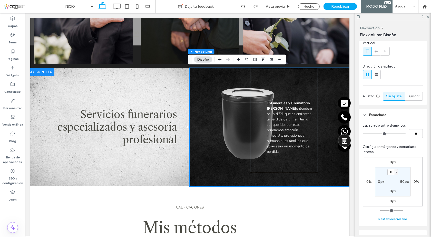
scroll to position [103, 0]
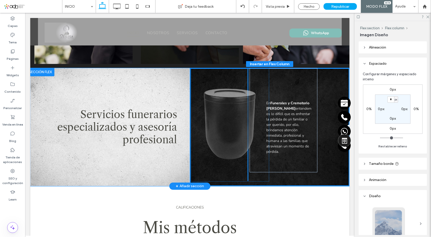
drag, startPoint x: 233, startPoint y: 102, endPoint x: 218, endPoint y: 102, distance: 15.4
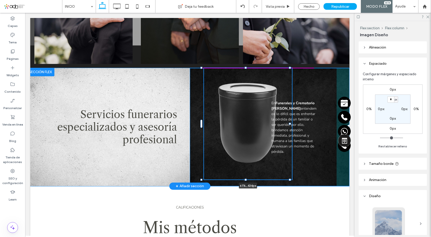
drag, startPoint x: 207, startPoint y: 181, endPoint x: 202, endPoint y: 179, distance: 5.4
click at [202, 179] on div at bounding box center [201, 179] width 2 height 2
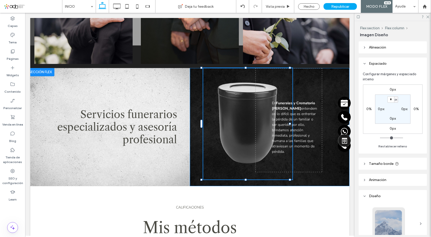
type input "**"
type input "***"
type input "****"
type input "***"
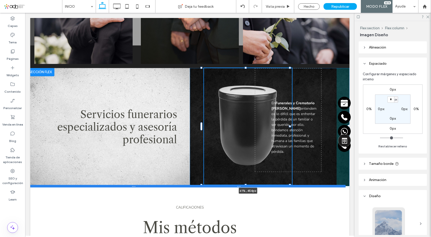
drag, startPoint x: 246, startPoint y: 180, endPoint x: 247, endPoint y: 185, distance: 5.2
click at [247, 185] on div "Servicios funerarios especializados y asesoría profesional 61% , 454px En Funer…" at bounding box center [189, 127] width 319 height 118
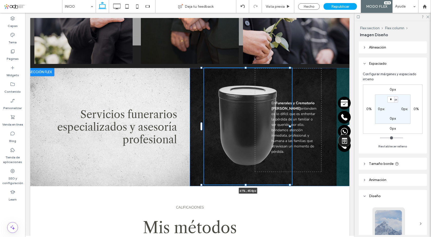
type input "***"
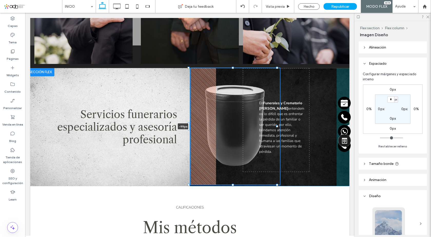
drag, startPoint x: 202, startPoint y: 127, endPoint x: 250, endPoint y: 101, distance: 55.0
click at [175, 127] on div "Servicios funerarios especializados y asesoría profesional -99px En Funerales y…" at bounding box center [189, 127] width 319 height 118
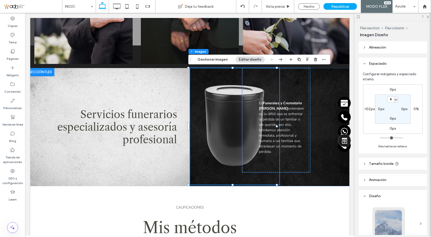
click at [292, 121] on span "entendemos lo difícil que es enfrentar la pérdida de un familiar o ser querido,…" at bounding box center [281, 130] width 45 height 48
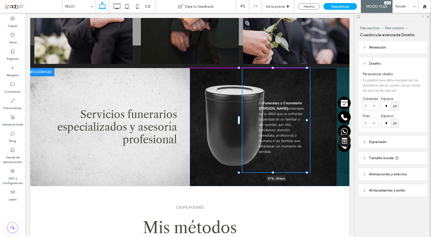
drag, startPoint x: 310, startPoint y: 120, endPoint x: 308, endPoint y: 124, distance: 5.2
click at [308, 124] on div "Servicios funerarios especializados y asesoría profesional En Funerales y Crema…" at bounding box center [189, 127] width 319 height 118
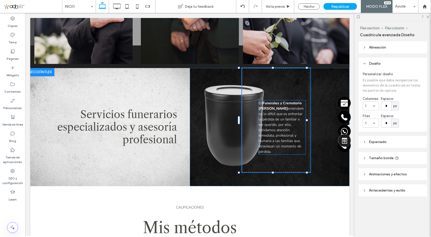
type input "**"
type input "****"
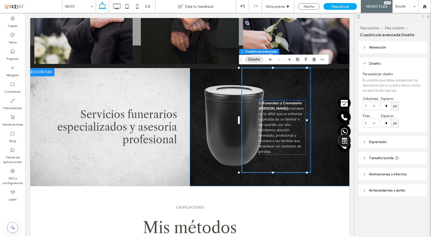
click at [285, 103] on strong "Funerales y Crematorio [PERSON_NAME]" at bounding box center [280, 106] width 43 height 10
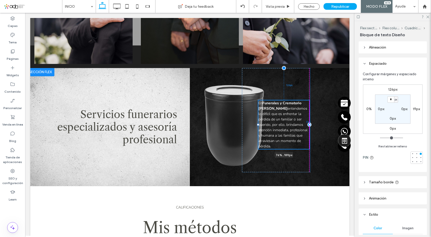
click at [308, 124] on div "En Funerales y Crematorio Noriega entendemos lo difícil que es enfrentar la pér…" at bounding box center [270, 127] width 160 height 118
type input "**"
type input "****"
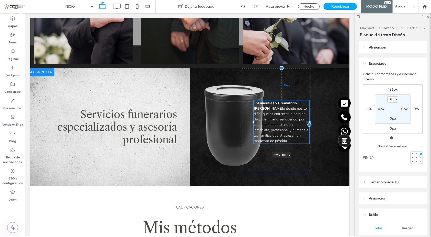
drag, startPoint x: 255, startPoint y: 125, endPoint x: 250, endPoint y: 125, distance: 4.6
click at [250, 125] on div "En Funerales y Crematorio Noriega entendemos lo difícil que es enfrentar la pér…" at bounding box center [276, 120] width 69 height 104
type input "**"
type input "****"
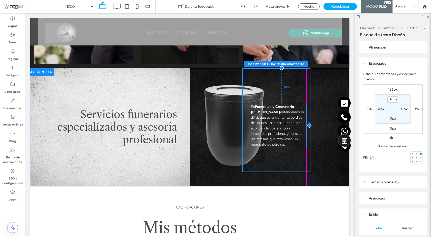
drag, startPoint x: 289, startPoint y: 104, endPoint x: 289, endPoint y: 108, distance: 3.6
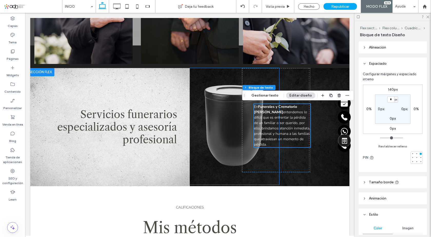
click at [202, 78] on img at bounding box center [234, 126] width 89 height 116
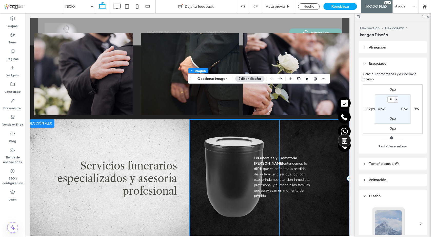
scroll to position [231, 0]
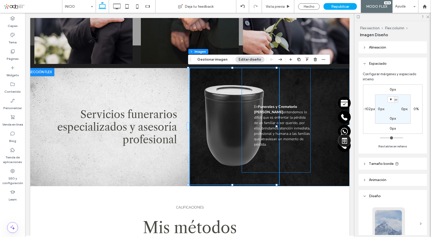
click at [266, 108] on strong "Funerales y Crematorio [PERSON_NAME]" at bounding box center [275, 109] width 43 height 10
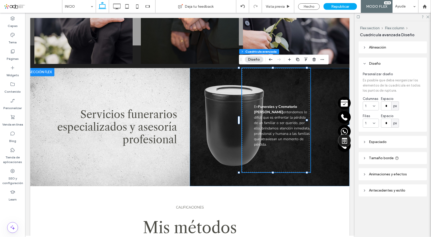
click at [266, 108] on strong "Funerales y Crematorio [PERSON_NAME]" at bounding box center [275, 109] width 43 height 10
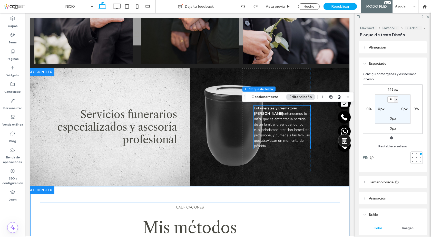
click at [266, 203] on p "CALIFICACIONES" at bounding box center [190, 207] width 300 height 9
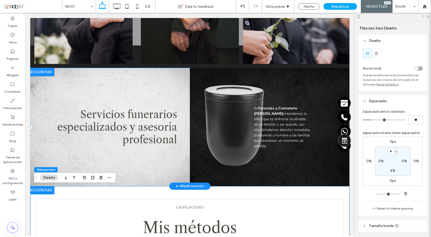
click at [162, 95] on div "Servicios funerarios especializados y asesoría profesional" at bounding box center [110, 127] width 160 height 118
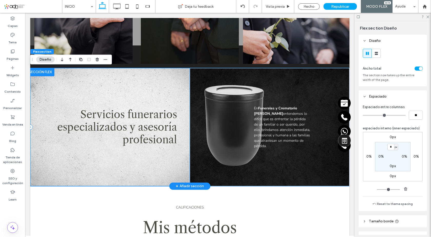
click at [162, 95] on div "Servicios funerarios especializados y asesoría profesional" at bounding box center [110, 127] width 160 height 118
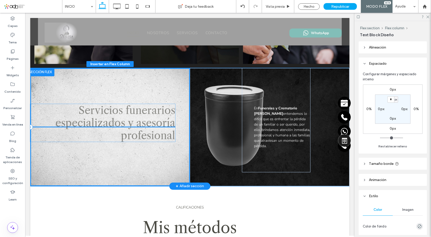
drag, startPoint x: 127, startPoint y: 110, endPoint x: 127, endPoint y: 106, distance: 4.1
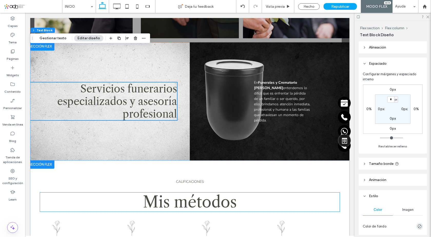
scroll to position [334, 0]
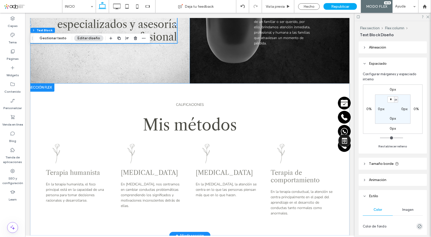
click at [36, 88] on div at bounding box center [40, 87] width 28 height 8
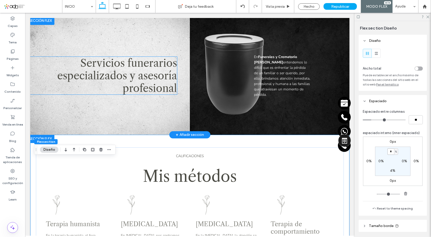
scroll to position [231, 0]
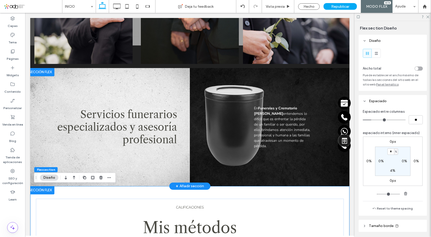
click at [46, 73] on div at bounding box center [40, 72] width 28 height 8
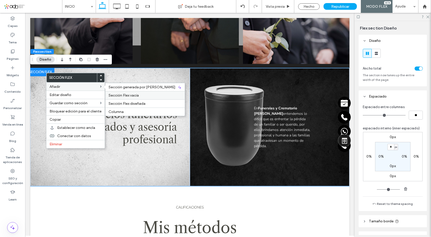
click at [130, 96] on span "Sección Flex vacía" at bounding box center [124, 95] width 30 height 4
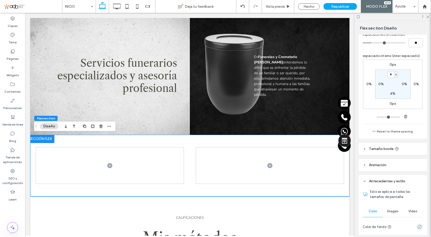
scroll to position [128, 0]
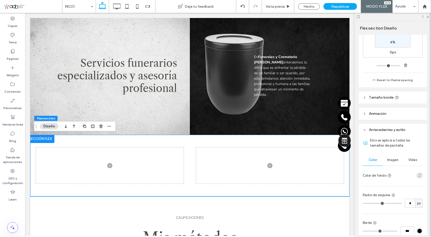
click at [392, 157] on div "Imagen" at bounding box center [393, 159] width 20 height 11
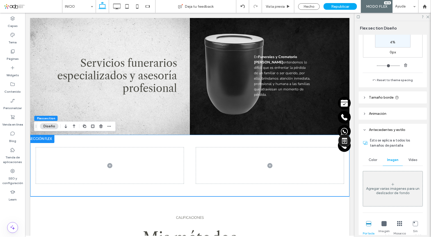
click at [396, 185] on div "Agregar varias imágenes para un deslizador de fondo" at bounding box center [393, 189] width 60 height 34
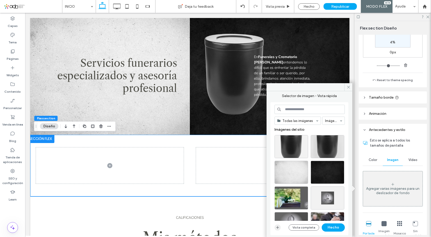
click at [278, 227] on icon "button" at bounding box center [278, 227] width 4 height 4
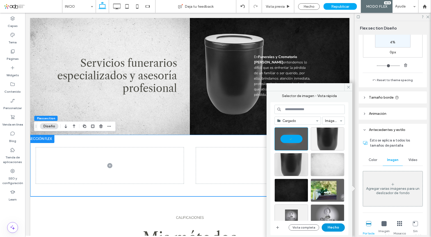
click at [331, 226] on button "Hecho" at bounding box center [333, 227] width 23 height 8
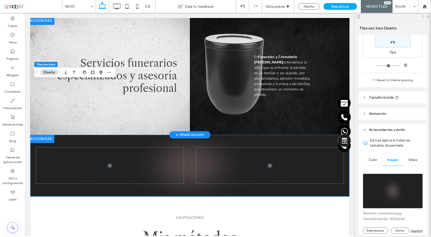
scroll to position [359, 0]
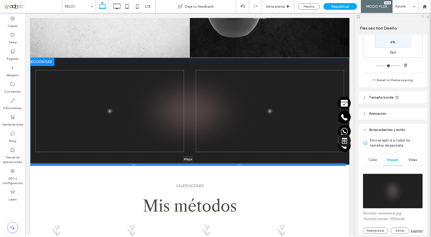
drag, startPoint x: 225, startPoint y: 119, endPoint x: 230, endPoint y: 163, distance: 45.1
click at [230, 163] on div at bounding box center [187, 164] width 315 height 3
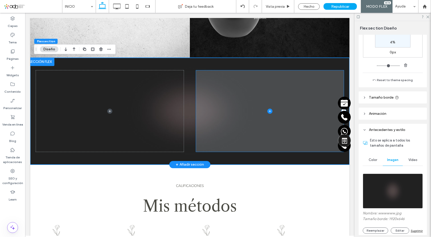
type input "***"
click at [240, 90] on span at bounding box center [270, 110] width 148 height 81
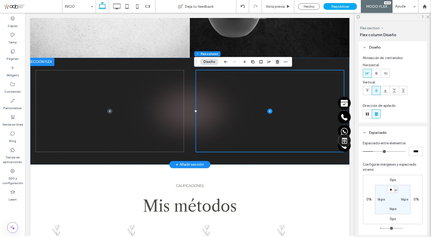
click at [276, 62] on use "button" at bounding box center [277, 61] width 3 height 3
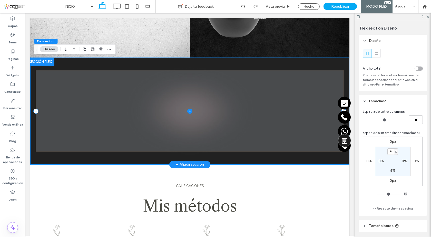
click at [188, 111] on icon at bounding box center [189, 111] width 5 height 5
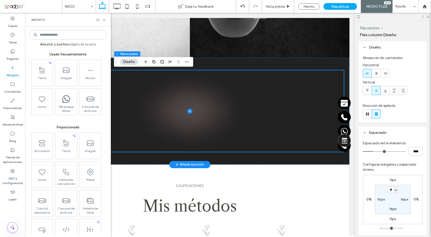
click at [49, 38] on input at bounding box center [67, 34] width 77 height 9
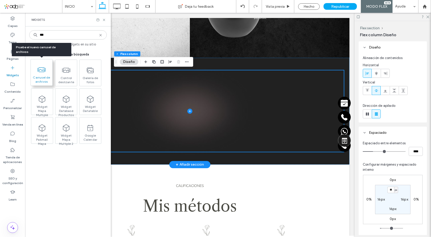
type input "***"
click at [44, 77] on span "Carrusel de archivos" at bounding box center [42, 78] width 22 height 7
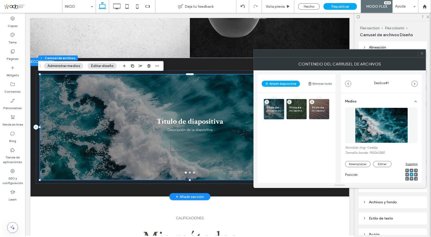
click at [423, 54] on icon at bounding box center [422, 53] width 4 height 4
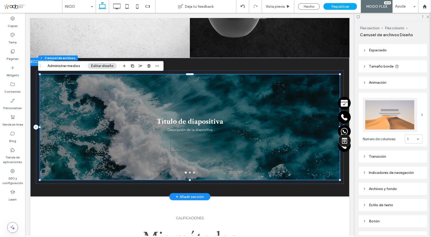
scroll to position [41, 0]
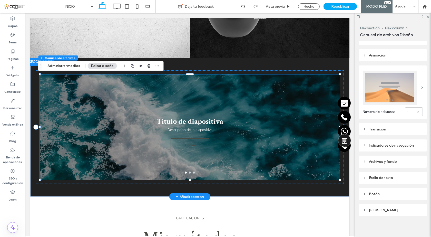
click at [411, 112] on div "1" at bounding box center [411, 111] width 9 height 5
click at [409, 137] on div "3" at bounding box center [411, 136] width 17 height 9
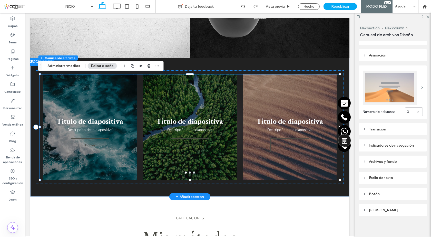
click at [401, 86] on img at bounding box center [390, 88] width 54 height 34
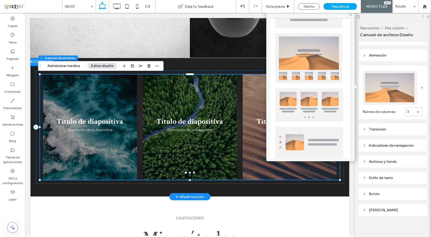
scroll to position [127, 0]
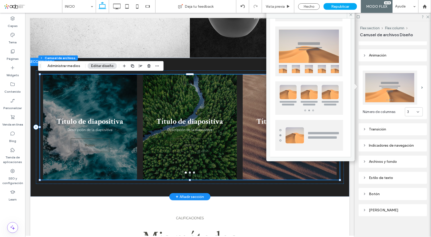
click at [371, 64] on div "Número de columnas 3 Transición Indicadores de navegación Archivos y fondo Esti…" at bounding box center [393, 138] width 68 height 155
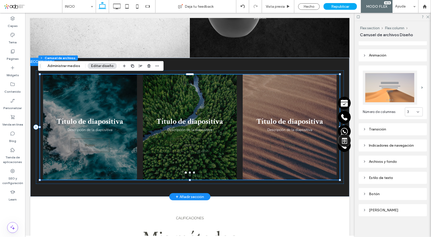
click at [188, 93] on div "Título de diapositiva Descripción de la diapositiva Botón Botón" at bounding box center [190, 130] width 94 height 81
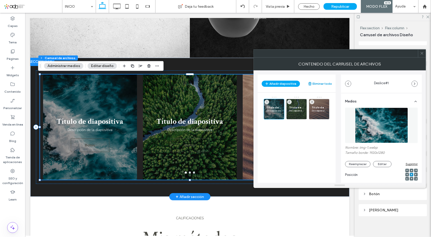
click at [322, 82] on button "Eliminar todo" at bounding box center [320, 84] width 24 height 6
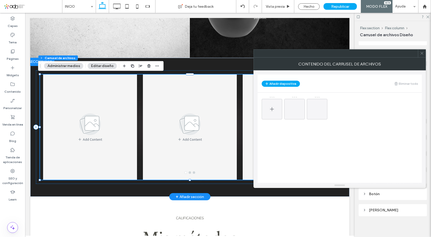
click at [272, 109] on use at bounding box center [272, 109] width 4 height 4
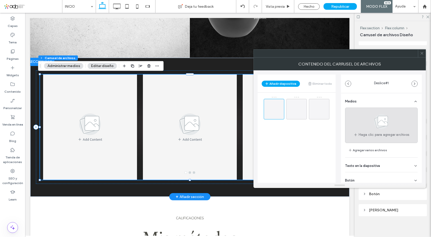
click at [381, 123] on use at bounding box center [381, 121] width 15 height 15
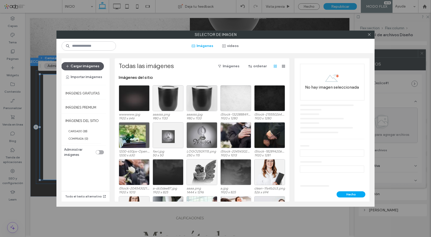
click at [87, 66] on button "Cargar imágenes" at bounding box center [82, 66] width 43 height 8
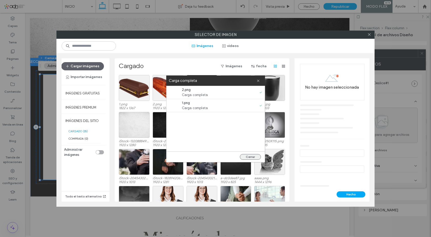
click at [252, 158] on button "Cerrar" at bounding box center [250, 157] width 21 height 6
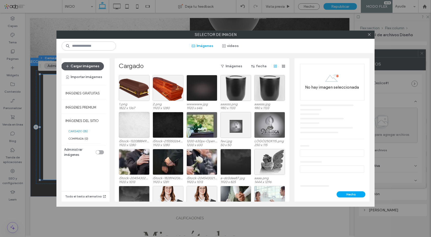
click at [94, 65] on button "Cargar imágenes" at bounding box center [82, 66] width 43 height 8
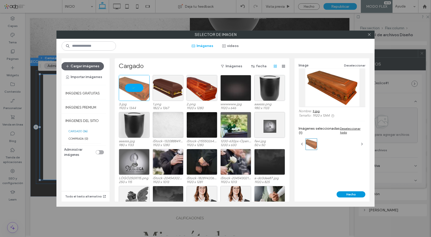
click at [353, 194] on button "Hecho" at bounding box center [351, 194] width 29 height 6
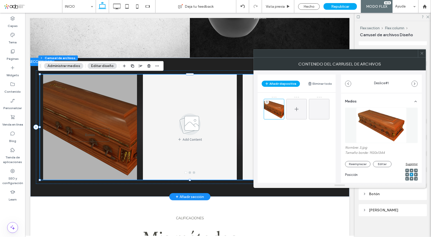
click at [296, 109] on use at bounding box center [297, 109] width 4 height 4
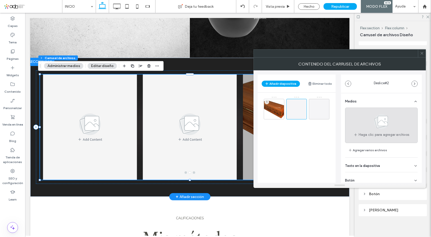
click at [374, 122] on use at bounding box center [381, 121] width 15 height 15
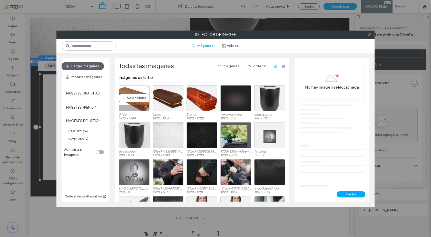
click at [130, 99] on div "Seleccione" at bounding box center [134, 98] width 31 height 26
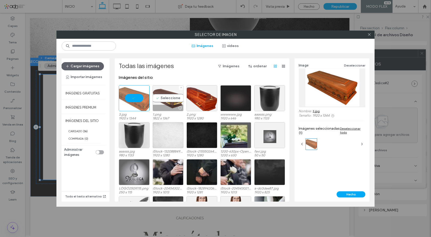
click at [168, 98] on div "Seleccione" at bounding box center [168, 98] width 31 height 26
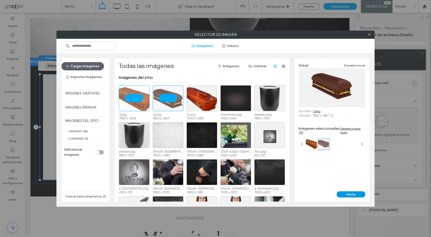
click at [349, 191] on button "Hecho" at bounding box center [351, 194] width 29 height 6
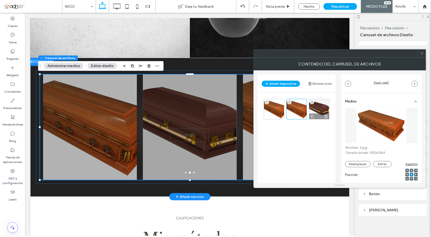
click at [320, 109] on div "3" at bounding box center [319, 109] width 21 height 21
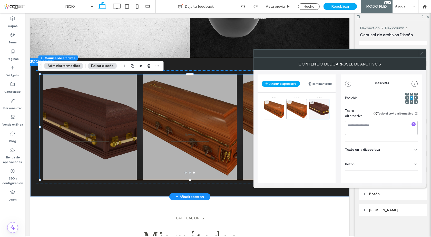
click at [392, 168] on div "Botón" at bounding box center [381, 163] width 73 height 14
click at [408, 174] on button at bounding box center [412, 174] width 9 height 9
click at [299, 107] on div "2" at bounding box center [296, 109] width 21 height 21
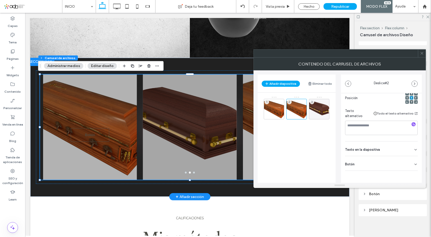
click at [414, 165] on icon at bounding box center [416, 164] width 4 height 4
click at [409, 172] on button at bounding box center [412, 174] width 9 height 9
click at [274, 111] on div "1" at bounding box center [274, 109] width 21 height 21
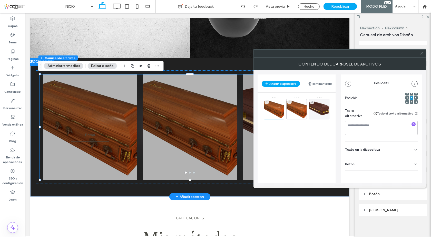
click at [415, 164] on use at bounding box center [416, 164] width 2 height 1
click at [411, 173] on use at bounding box center [413, 174] width 4 height 3
click at [279, 83] on button "Añadir diapositiva" at bounding box center [281, 84] width 38 height 6
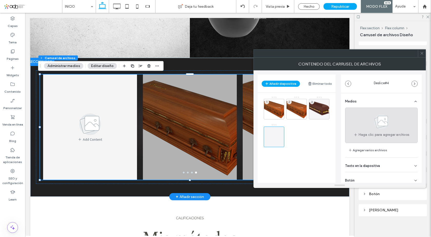
click at [379, 123] on use at bounding box center [381, 121] width 15 height 15
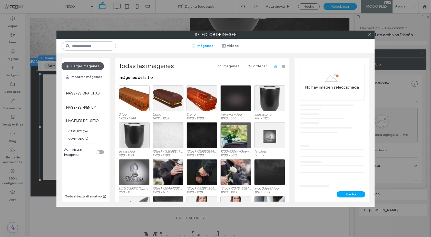
click at [97, 64] on button "Cargar imágenes" at bounding box center [82, 66] width 43 height 8
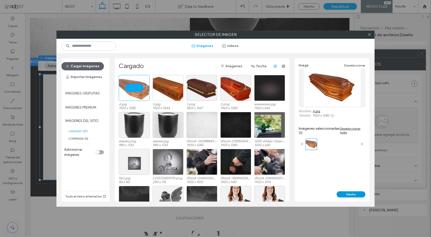
click at [346, 194] on button "Hecho" at bounding box center [351, 194] width 29 height 6
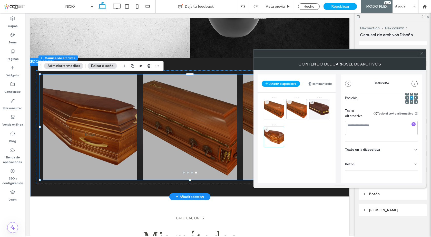
click at [406, 165] on div "Botón" at bounding box center [381, 163] width 73 height 14
click at [411, 175] on icon at bounding box center [413, 174] width 5 height 5
click at [278, 110] on div "1" at bounding box center [274, 109] width 21 height 21
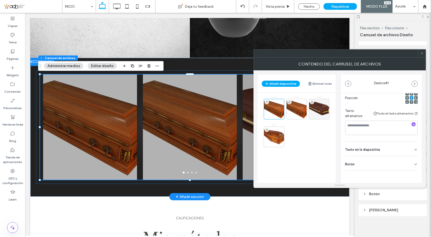
click at [400, 164] on div "Botón" at bounding box center [381, 163] width 73 height 14
click at [297, 105] on div "2" at bounding box center [296, 109] width 21 height 21
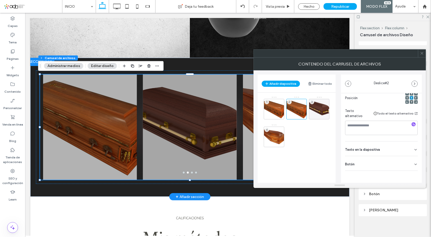
click at [405, 167] on div "Botón" at bounding box center [381, 163] width 73 height 14
click at [318, 108] on div "3" at bounding box center [319, 109] width 21 height 21
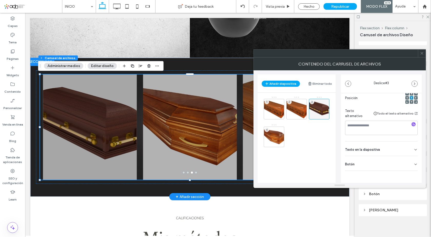
click at [405, 163] on div "Botón" at bounding box center [381, 163] width 73 height 14
click at [278, 133] on div "4" at bounding box center [274, 136] width 21 height 21
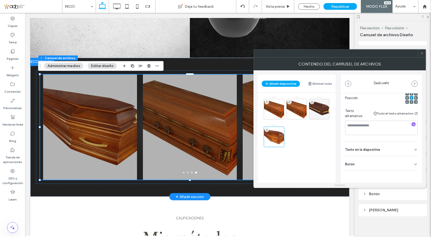
click at [404, 167] on div "Botón" at bounding box center [381, 163] width 73 height 14
click at [422, 53] on icon at bounding box center [422, 53] width 4 height 4
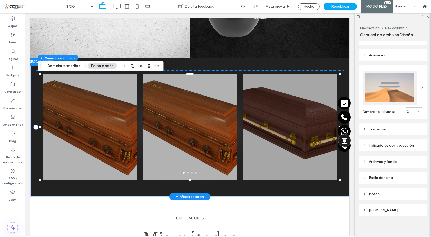
click at [305, 90] on div at bounding box center [290, 130] width 94 height 81
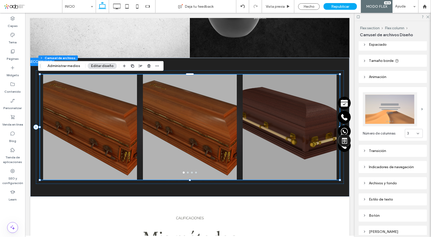
scroll to position [41, 0]
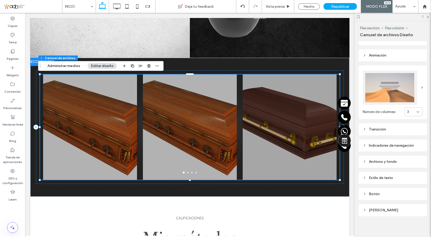
click at [387, 128] on div "Transición" at bounding box center [393, 129] width 60 height 4
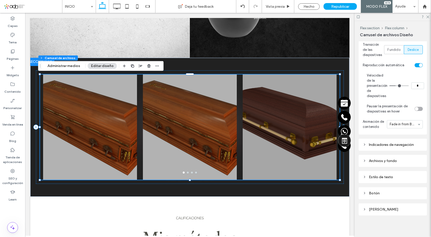
scroll to position [138, 0]
click at [390, 160] on div "Archivos y fondo" at bounding box center [393, 160] width 60 height 4
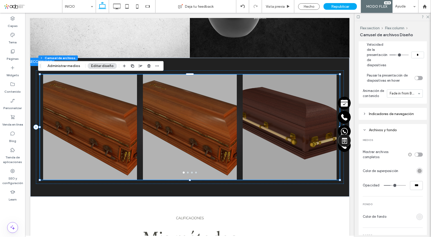
scroll to position [189, 0]
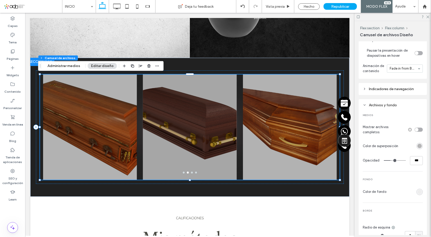
click at [417, 148] on div "rgba(0, 0, 0, 0.3)" at bounding box center [419, 146] width 4 height 4
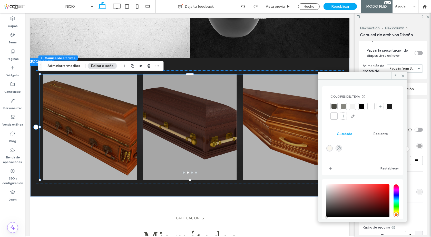
click at [340, 148] on icon "rgba(252,248,238,0)" at bounding box center [339, 148] width 4 height 4
type input "*******"
type input "*"
type input "**"
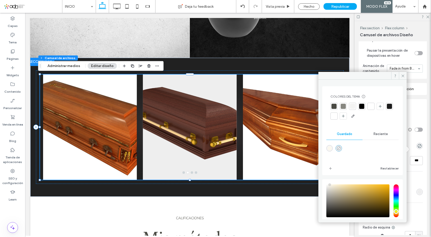
type input "*"
type input "**"
click at [402, 76] on icon at bounding box center [403, 76] width 4 height 4
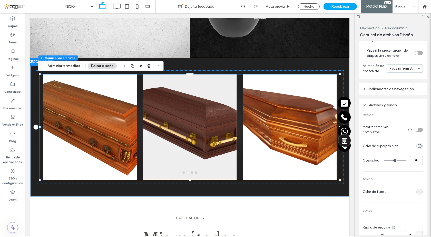
click at [418, 132] on div "toggle" at bounding box center [419, 130] width 8 height 4
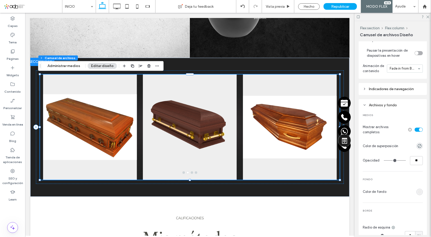
click at [416, 194] on div "rgb(238, 238, 238)" at bounding box center [419, 192] width 6 height 6
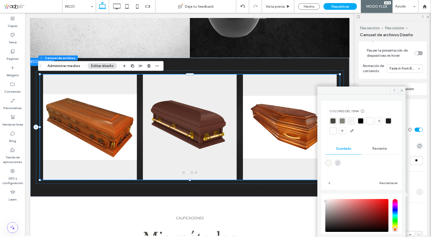
click at [340, 162] on icon "rgba(252,248,238,0)" at bounding box center [338, 163] width 4 height 4
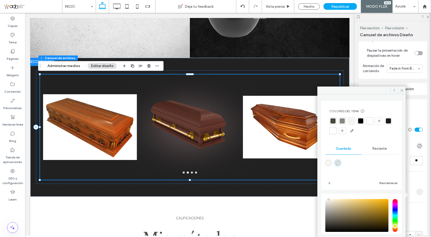
type input "*******"
type input "*"
type input "**"
click at [402, 92] on icon at bounding box center [402, 91] width 4 height 4
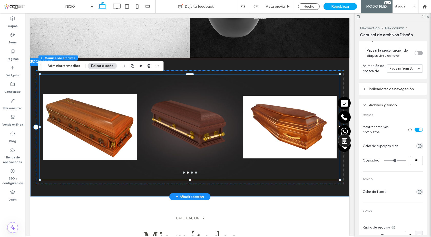
click at [307, 125] on div at bounding box center [290, 130] width 94 height 81
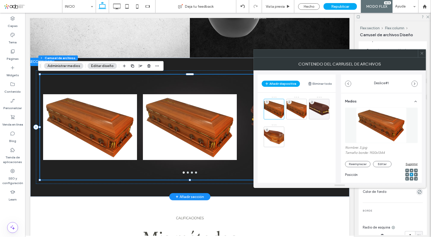
click at [421, 54] on icon at bounding box center [422, 53] width 4 height 4
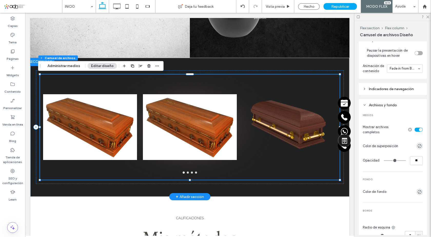
click at [195, 115] on div at bounding box center [190, 130] width 94 height 81
click at [201, 108] on div at bounding box center [190, 130] width 94 height 81
click at [240, 87] on div at bounding box center [290, 126] width 100 height 105
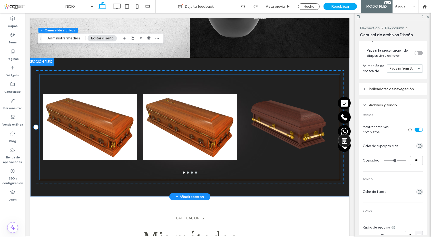
scroll to position [410, 0]
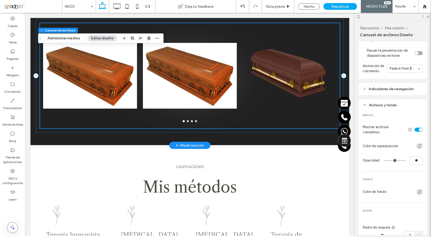
click at [185, 89] on div at bounding box center [190, 78] width 94 height 81
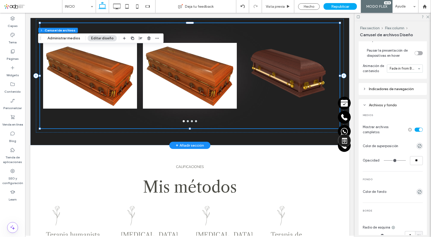
click at [185, 89] on div at bounding box center [190, 78] width 94 height 81
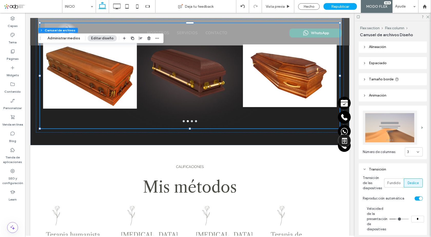
scroll to position [0, 0]
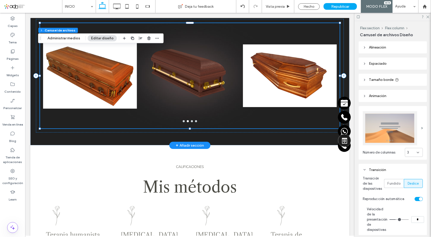
click at [276, 67] on div at bounding box center [290, 75] width 94 height 105
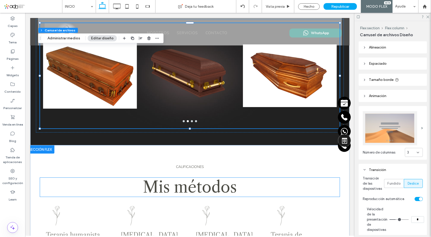
click at [253, 178] on h2 "Mis métodos ﻿" at bounding box center [190, 187] width 300 height 19
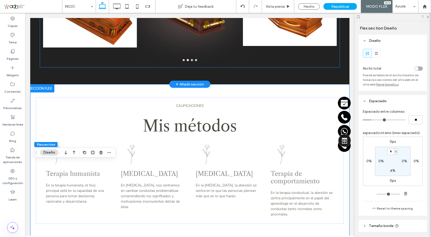
scroll to position [395, 0]
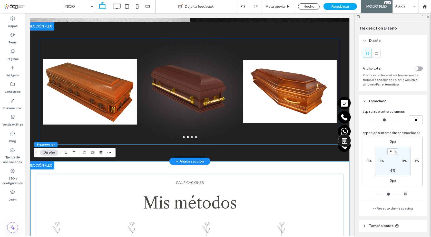
click at [240, 138] on div at bounding box center [290, 91] width 100 height 105
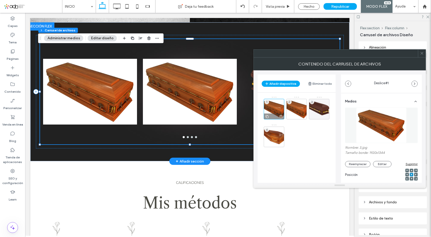
click at [271, 107] on div "1" at bounding box center [274, 109] width 21 height 21
click at [280, 116] on use at bounding box center [280, 116] width 3 height 3
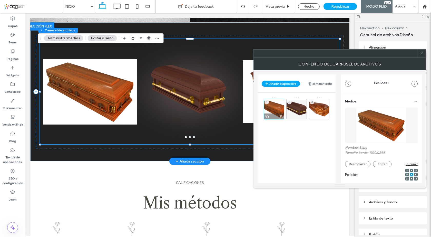
click at [281, 116] on use at bounding box center [280, 116] width 3 height 3
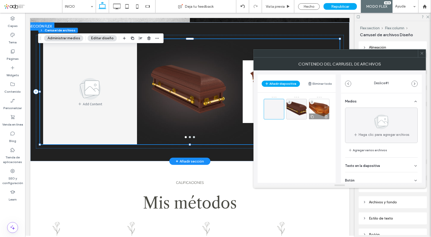
click at [326, 117] on use at bounding box center [326, 116] width 3 height 3
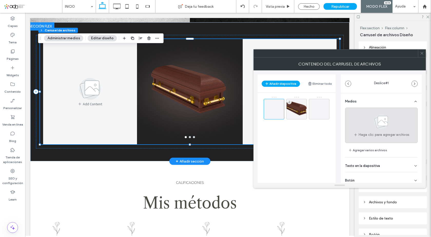
click at [377, 121] on use at bounding box center [381, 121] width 15 height 15
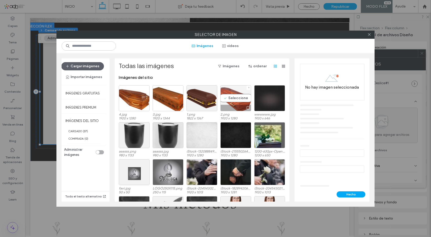
click at [236, 97] on div "Seleccione" at bounding box center [235, 98] width 31 height 26
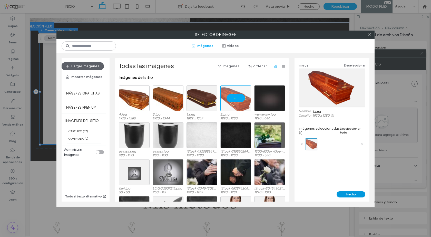
click at [353, 196] on button "Hecho" at bounding box center [351, 194] width 29 height 6
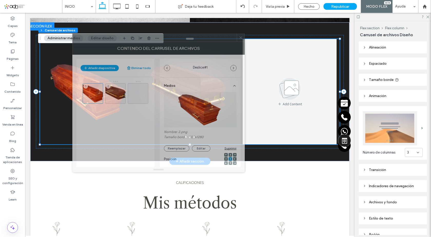
drag, startPoint x: 309, startPoint y: 53, endPoint x: 140, endPoint y: 68, distance: 170.0
click at [132, 36] on div at bounding box center [155, 38] width 164 height 8
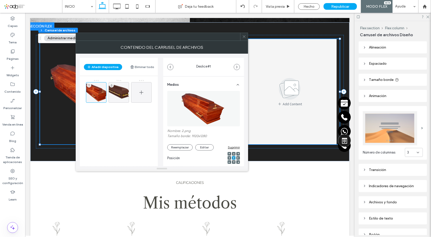
click at [142, 94] on icon at bounding box center [141, 92] width 6 height 6
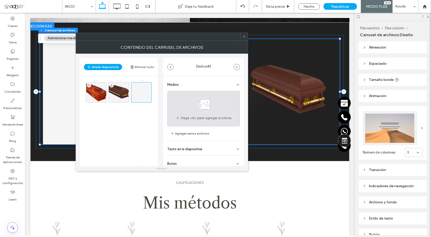
click at [197, 105] on use at bounding box center [203, 104] width 15 height 15
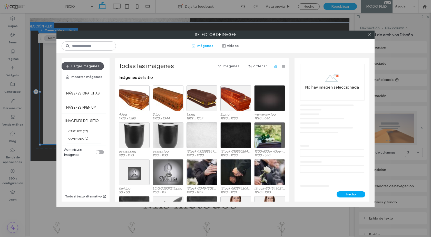
click at [88, 65] on button "Cargar imágenes" at bounding box center [82, 66] width 43 height 8
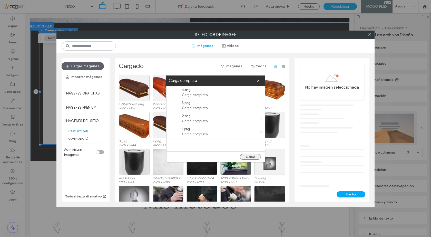
click at [254, 157] on button "Cerrar" at bounding box center [250, 157] width 21 height 6
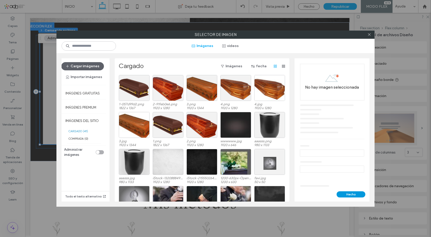
click at [344, 193] on button "Hecho" at bounding box center [351, 194] width 29 height 6
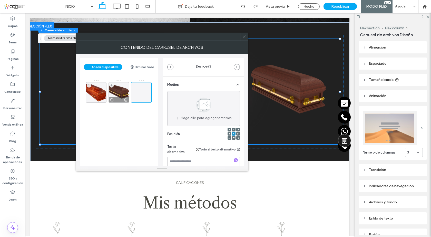
click at [125, 100] on icon at bounding box center [126, 99] width 4 height 5
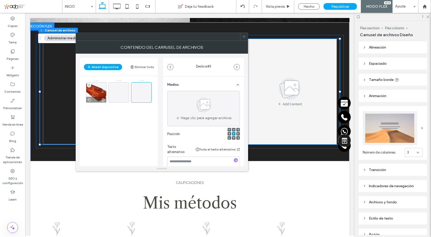
click at [104, 100] on icon at bounding box center [103, 99] width 4 height 5
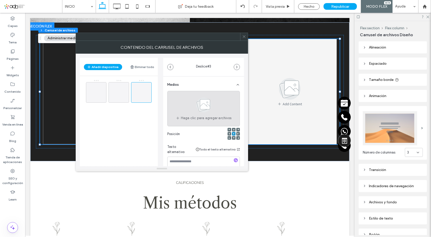
click at [201, 105] on use at bounding box center [203, 104] width 15 height 15
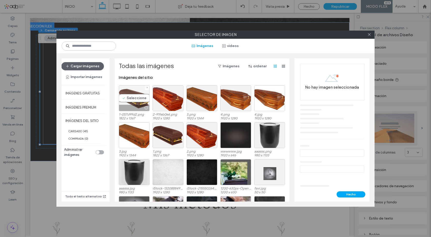
click at [138, 97] on div "Seleccione" at bounding box center [134, 98] width 31 height 26
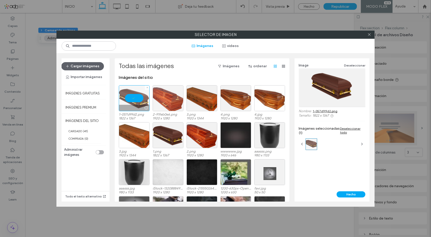
click at [170, 96] on div at bounding box center [168, 98] width 31 height 26
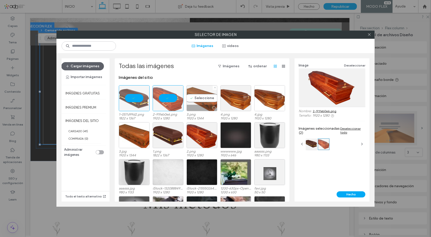
click at [200, 99] on div "Seleccione" at bounding box center [202, 98] width 31 height 26
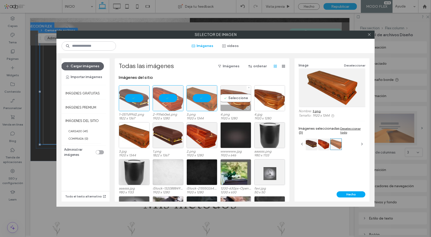
click at [226, 99] on div "Seleccione" at bounding box center [235, 98] width 31 height 26
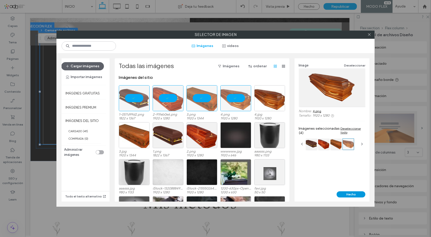
click at [353, 195] on button "Hecho" at bounding box center [351, 194] width 29 height 6
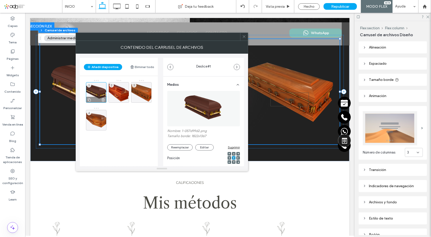
click at [98, 89] on div "1" at bounding box center [96, 92] width 21 height 21
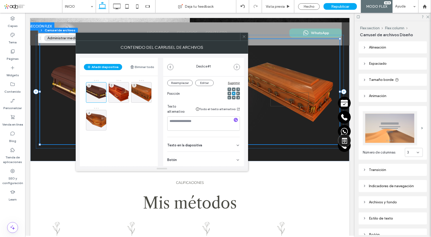
scroll to position [77, 0]
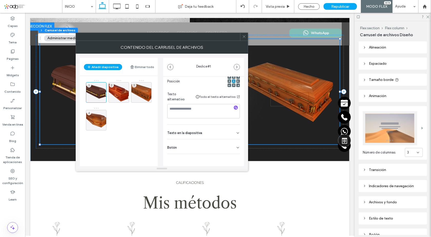
click at [210, 147] on div "Botón" at bounding box center [203, 146] width 73 height 14
click at [123, 93] on div "2" at bounding box center [119, 92] width 21 height 21
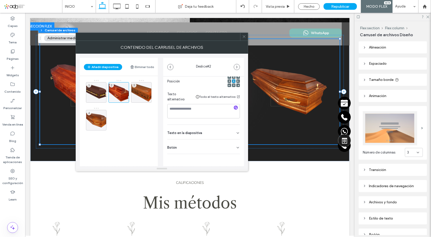
click at [223, 149] on div "Botón" at bounding box center [203, 146] width 73 height 14
click at [233, 156] on icon at bounding box center [235, 158] width 5 height 5
click at [145, 91] on div "3" at bounding box center [141, 92] width 21 height 21
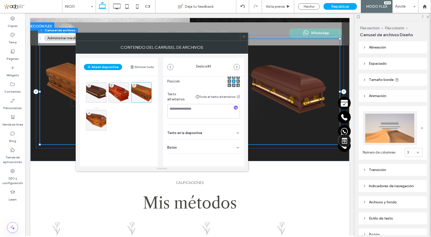
click at [228, 149] on div "Botón" at bounding box center [203, 146] width 73 height 14
click at [233, 158] on icon at bounding box center [235, 158] width 5 height 5
click at [99, 118] on div "4" at bounding box center [96, 120] width 21 height 21
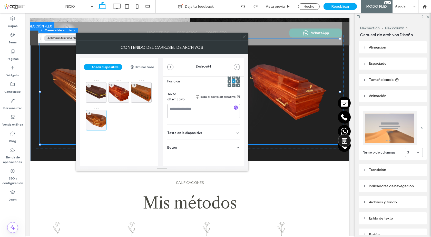
click at [228, 149] on div "Botón" at bounding box center [203, 146] width 73 height 14
click at [233, 157] on icon at bounding box center [235, 158] width 5 height 5
click at [245, 34] on span at bounding box center [244, 37] width 4 height 8
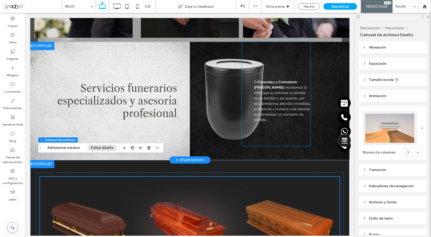
scroll to position [334, 0]
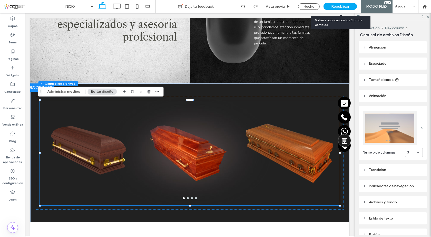
click at [341, 6] on span "Republicar" at bounding box center [340, 6] width 18 height 4
